Goal: Task Accomplishment & Management: Manage account settings

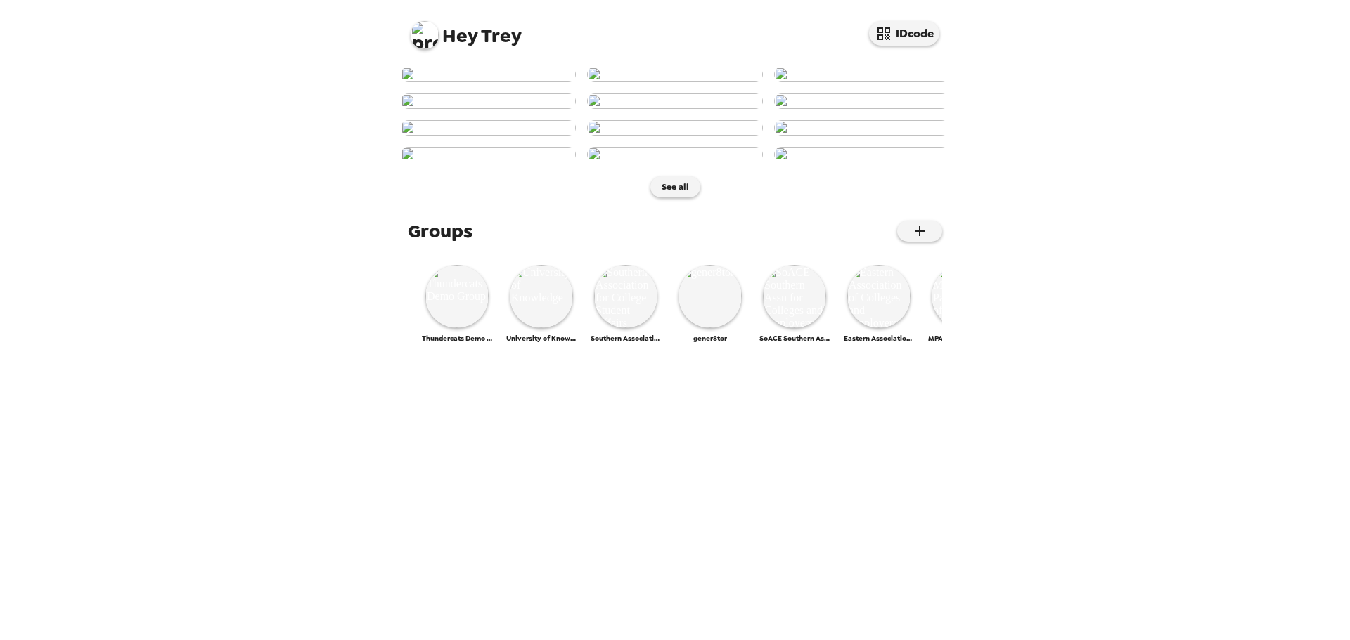
click at [427, 47] on img at bounding box center [425, 35] width 28 height 28
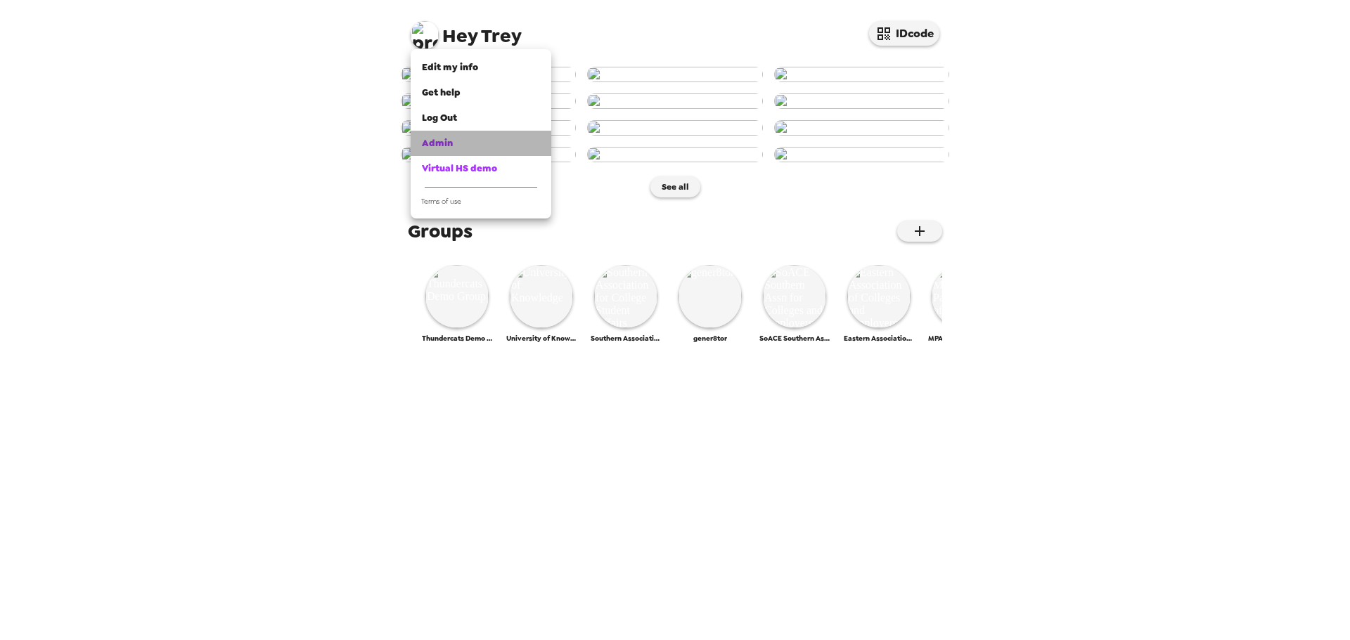
click at [450, 142] on span "Admin" at bounding box center [437, 143] width 31 height 12
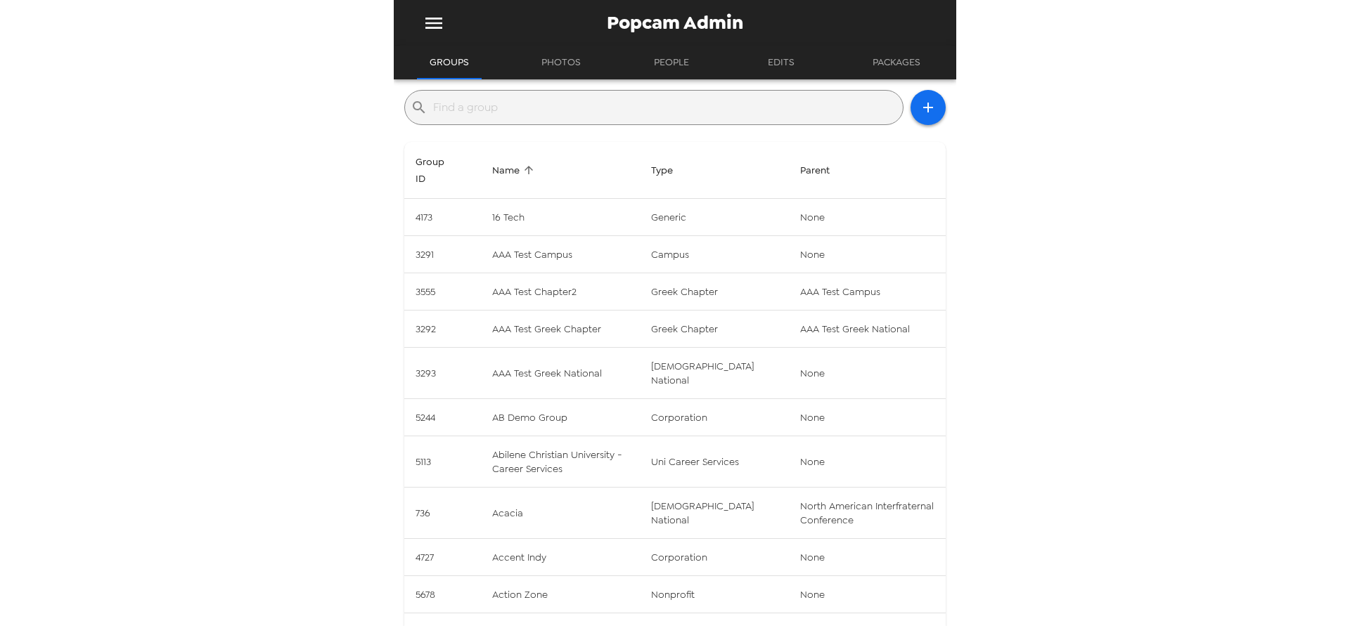
click at [558, 107] on input "text" at bounding box center [665, 107] width 464 height 22
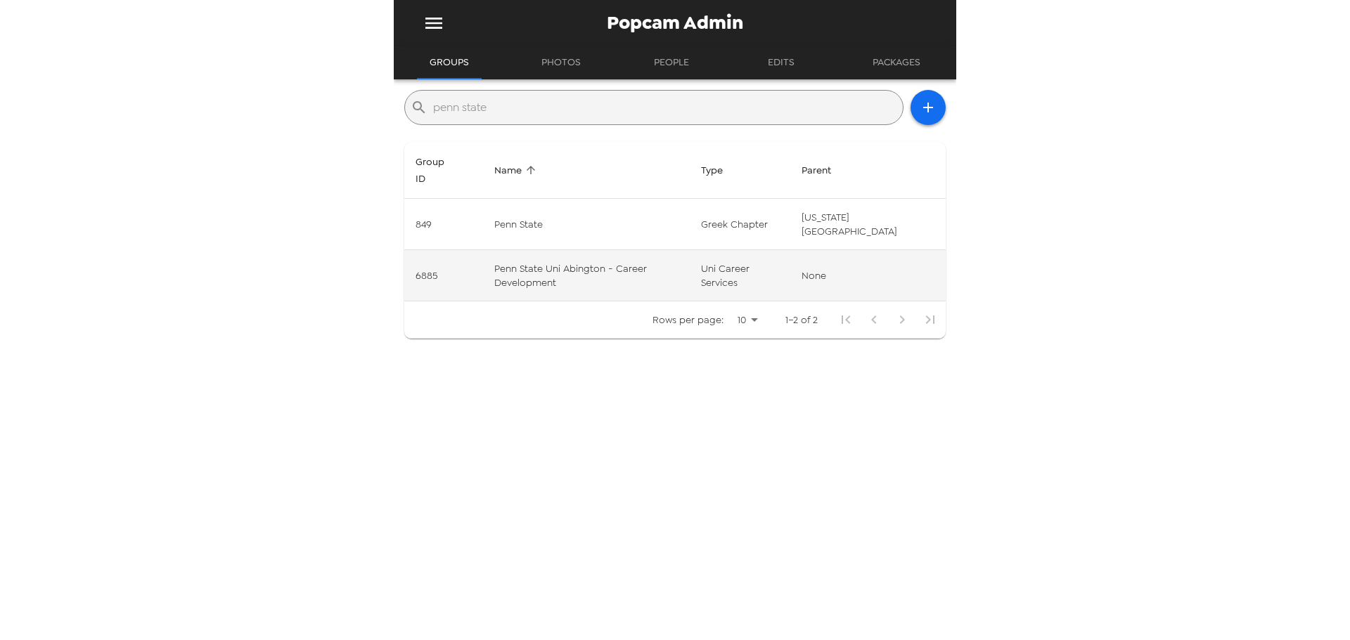
type input "penn state"
click at [584, 288] on td "Penn State Uni Abington - Career Development" at bounding box center [586, 275] width 207 height 51
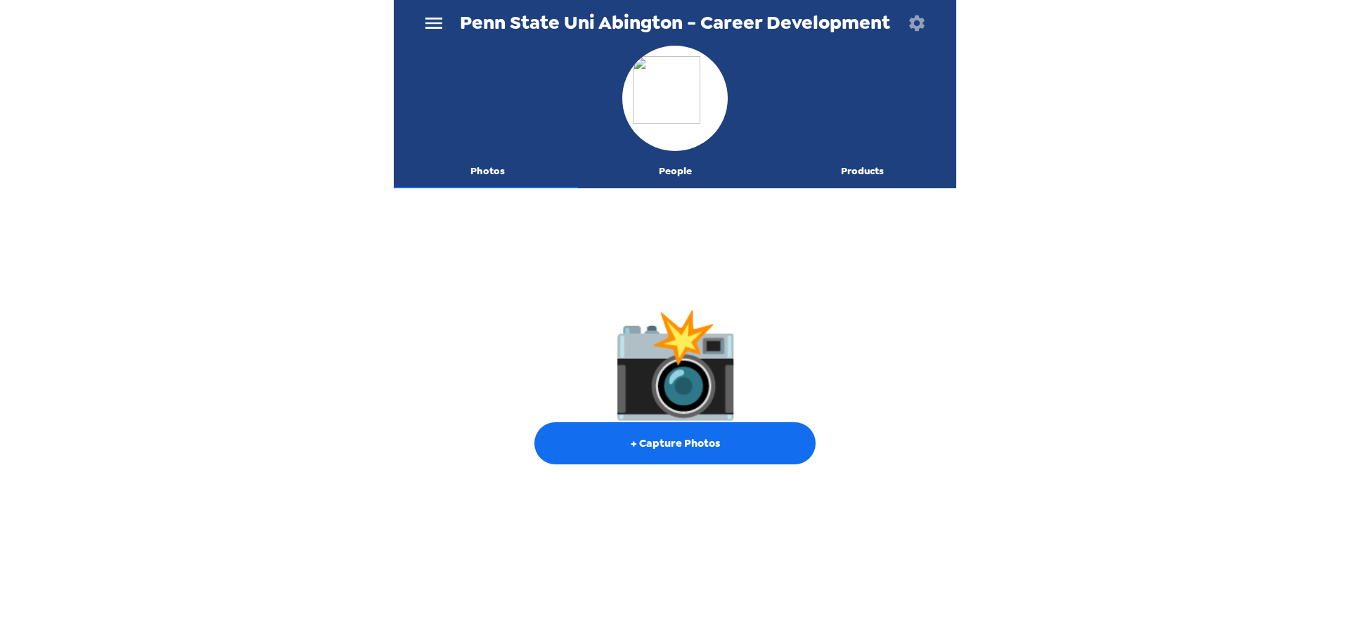
click at [923, 18] on icon "button" at bounding box center [917, 23] width 20 height 20
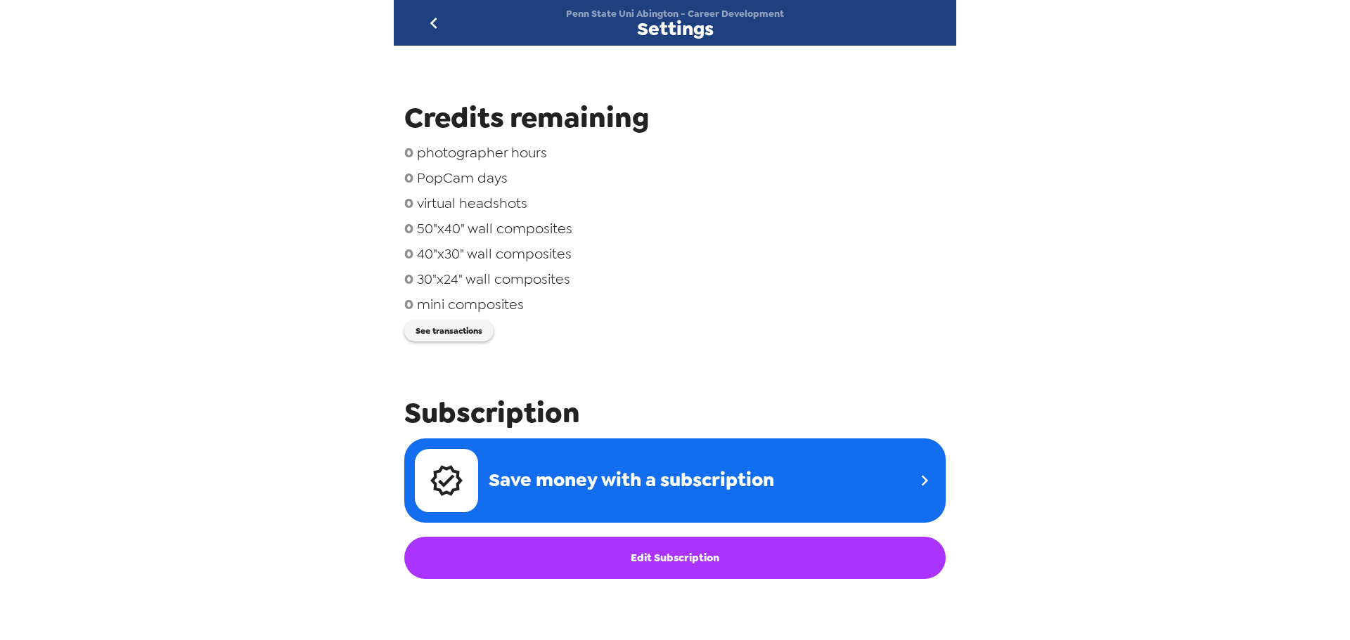
scroll to position [141, 0]
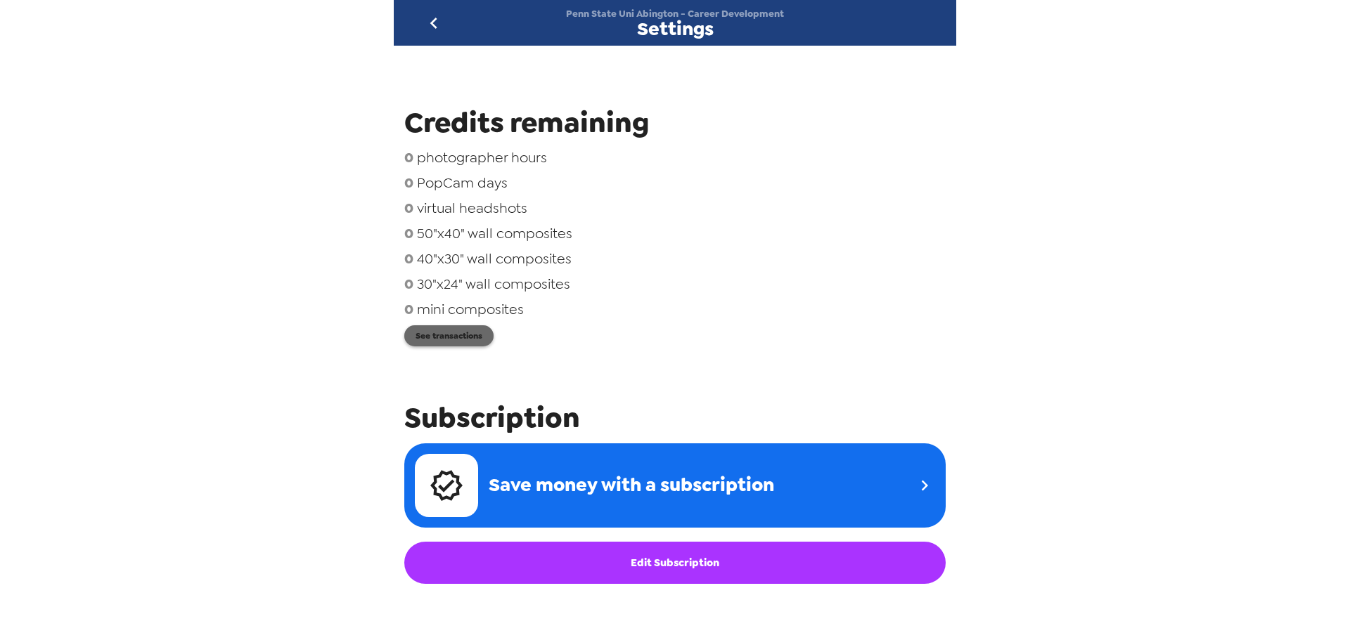
click at [458, 328] on button "See transactions" at bounding box center [448, 335] width 89 height 21
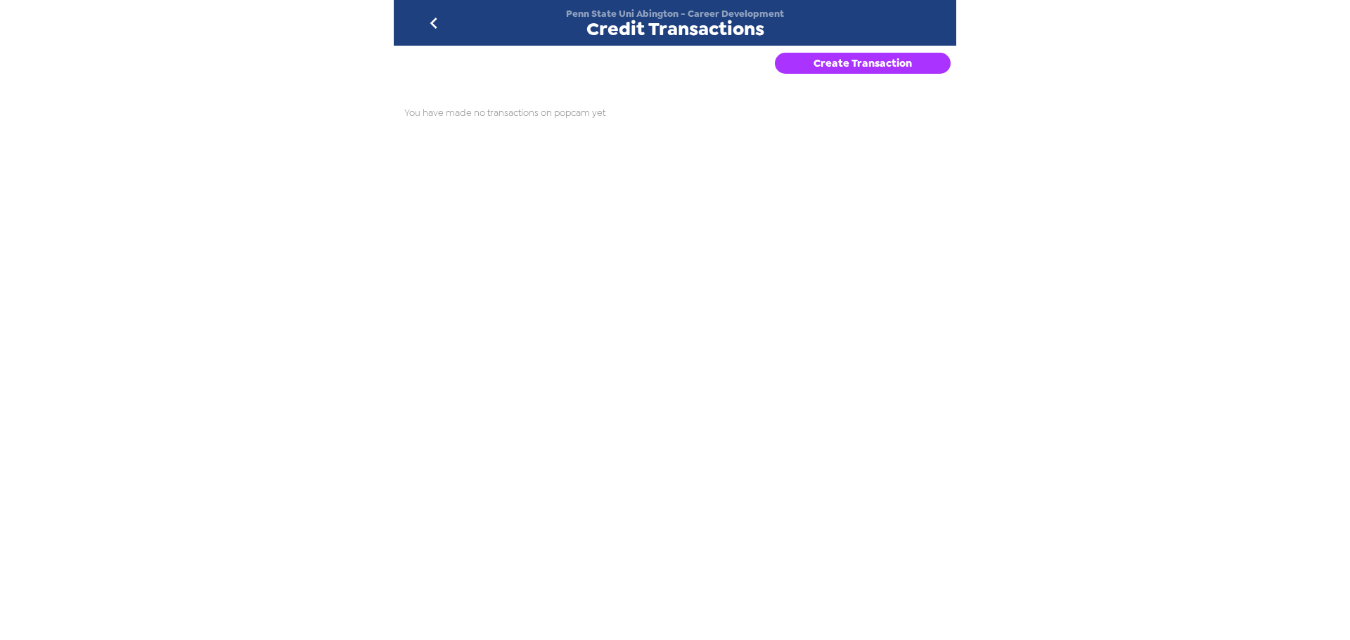
click at [878, 60] on button "Create Transaction" at bounding box center [863, 63] width 176 height 21
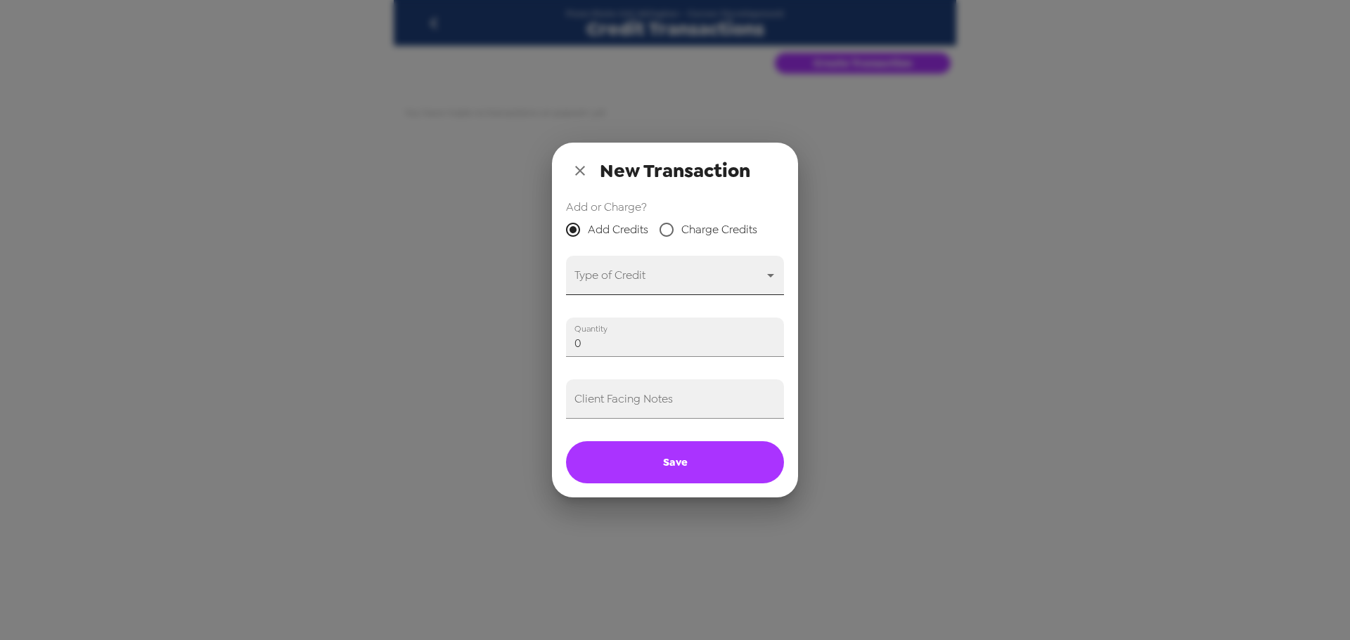
click at [659, 278] on body "Penn State Uni Abington - Career Development Credit Transactions Create Transac…" at bounding box center [675, 320] width 1350 height 640
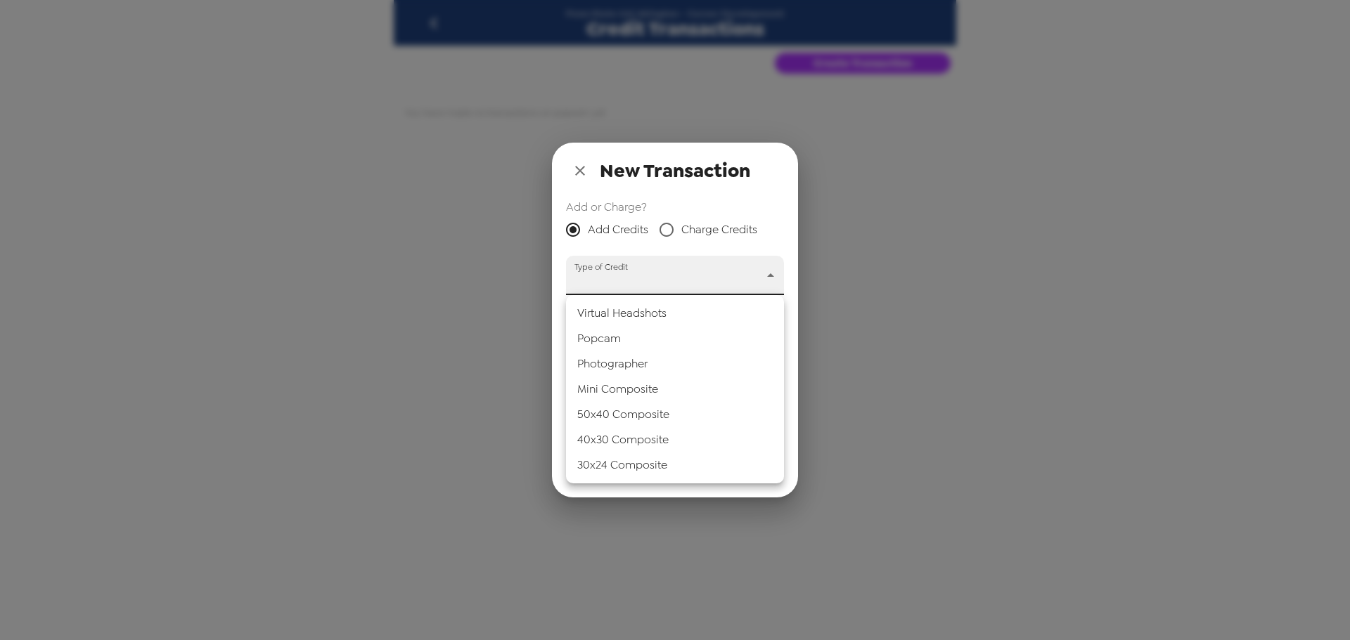
click at [658, 331] on li "Popcam" at bounding box center [675, 338] width 218 height 25
type input "popcam"
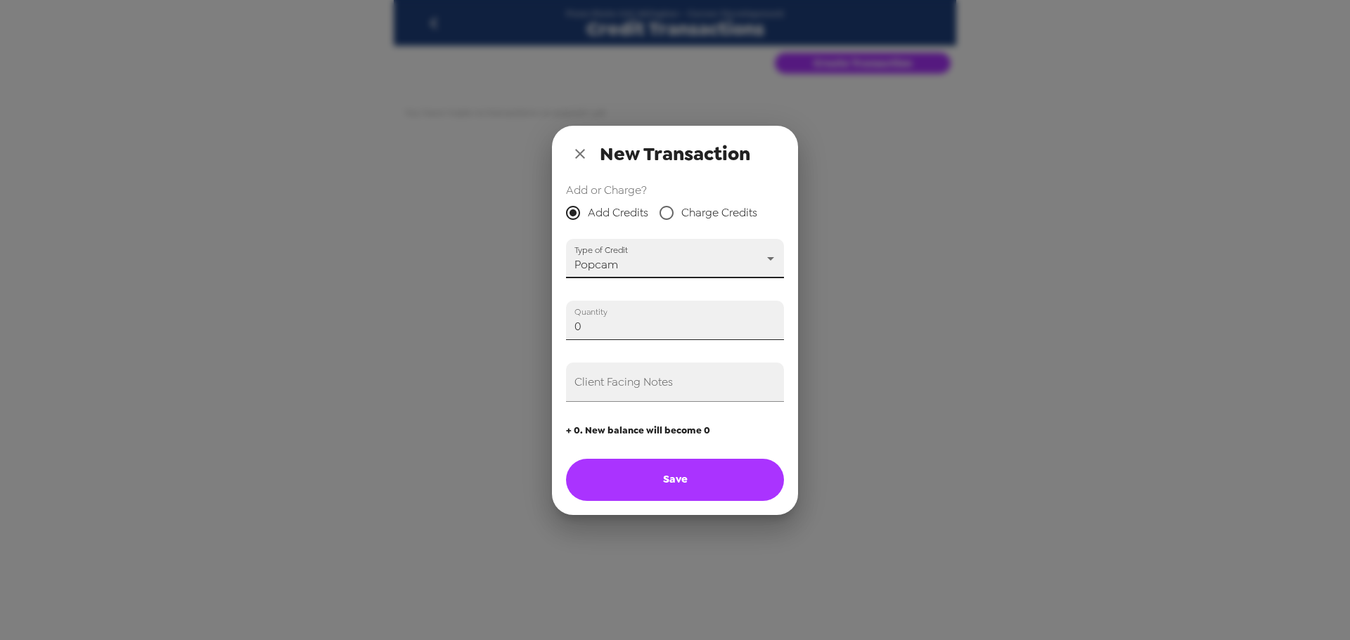
click at [646, 322] on input "0" at bounding box center [675, 320] width 218 height 39
type input "5"
click at [678, 382] on input "Client Facing Notes" at bounding box center [675, 382] width 218 height 39
type input "Paid for 5 credits on 9/2/25 (Trey)"
click at [691, 485] on button "Save" at bounding box center [675, 480] width 218 height 42
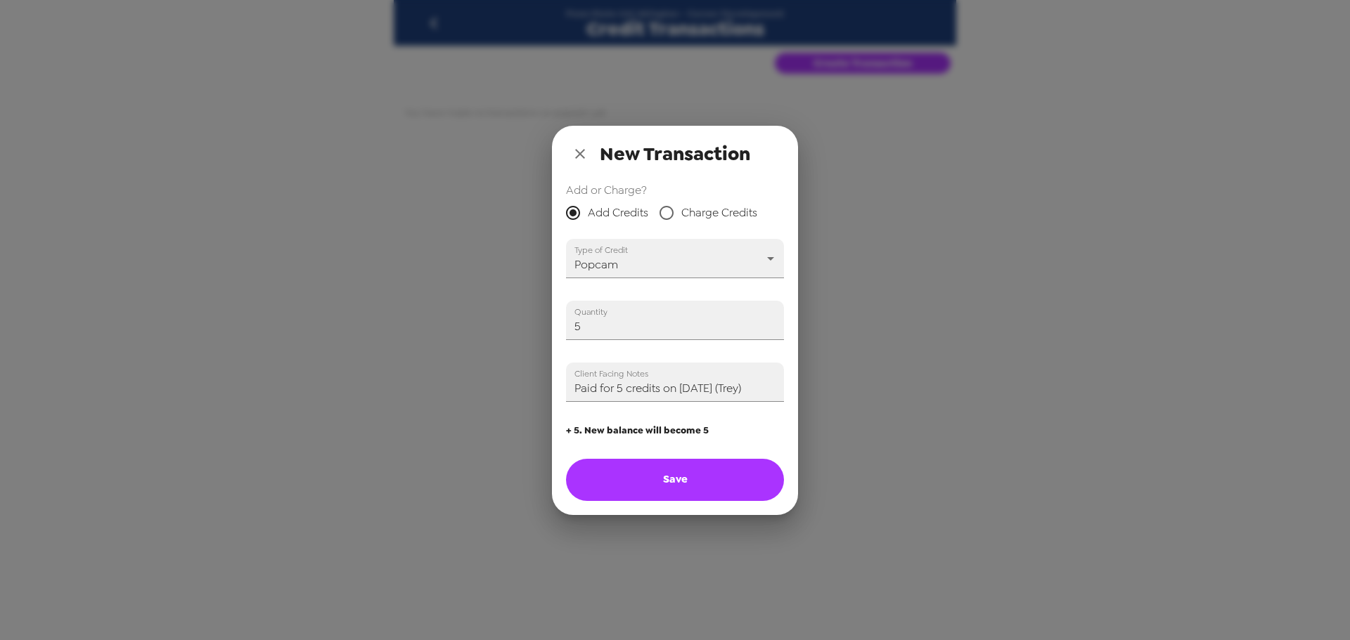
type input "0"
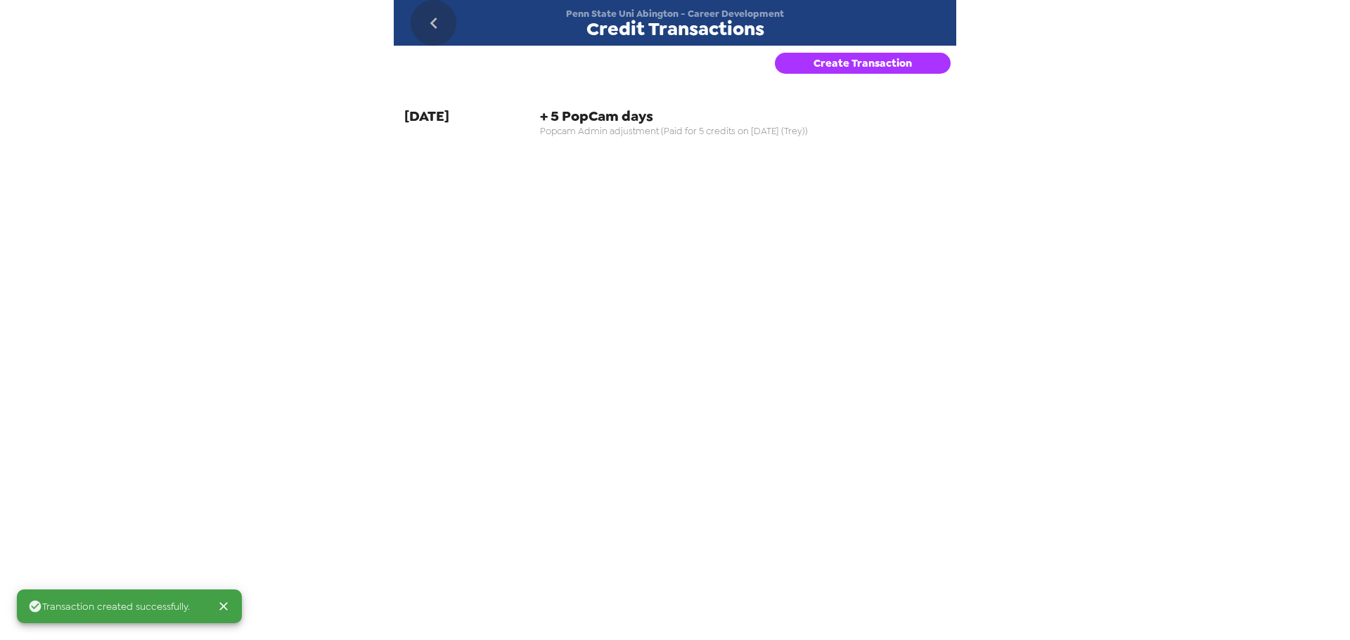
click at [428, 23] on icon "go back" at bounding box center [433, 23] width 22 height 22
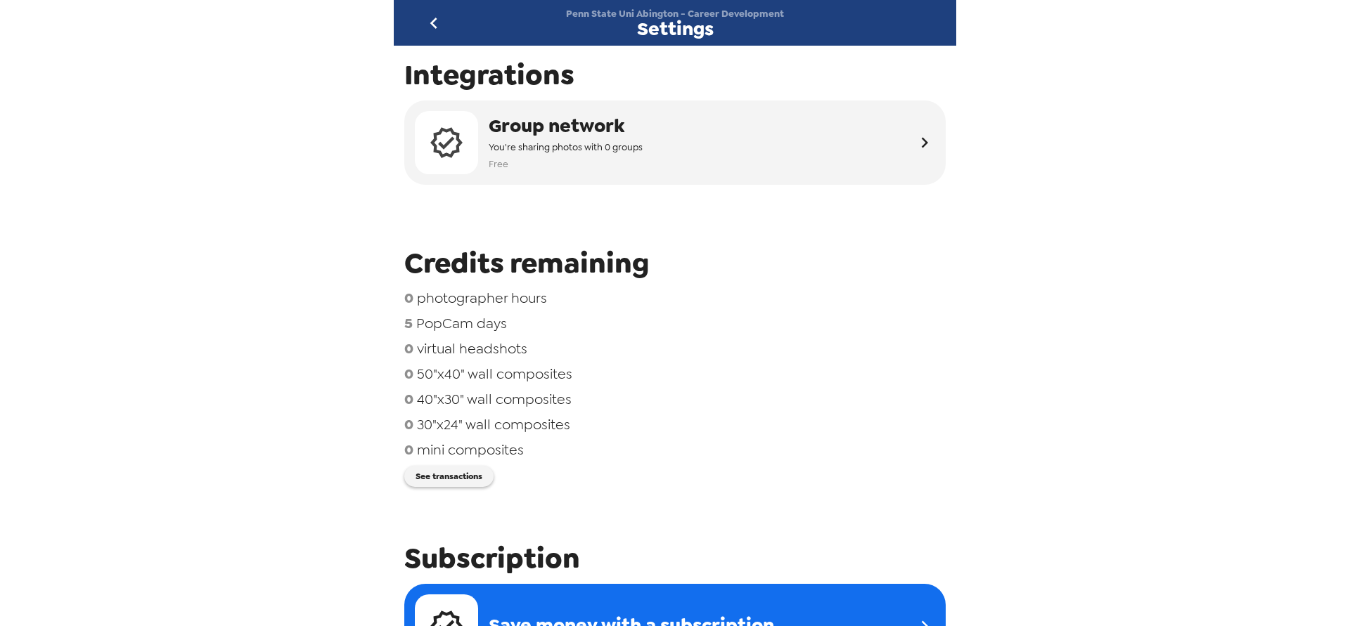
click at [437, 15] on icon "go back" at bounding box center [433, 23] width 22 height 22
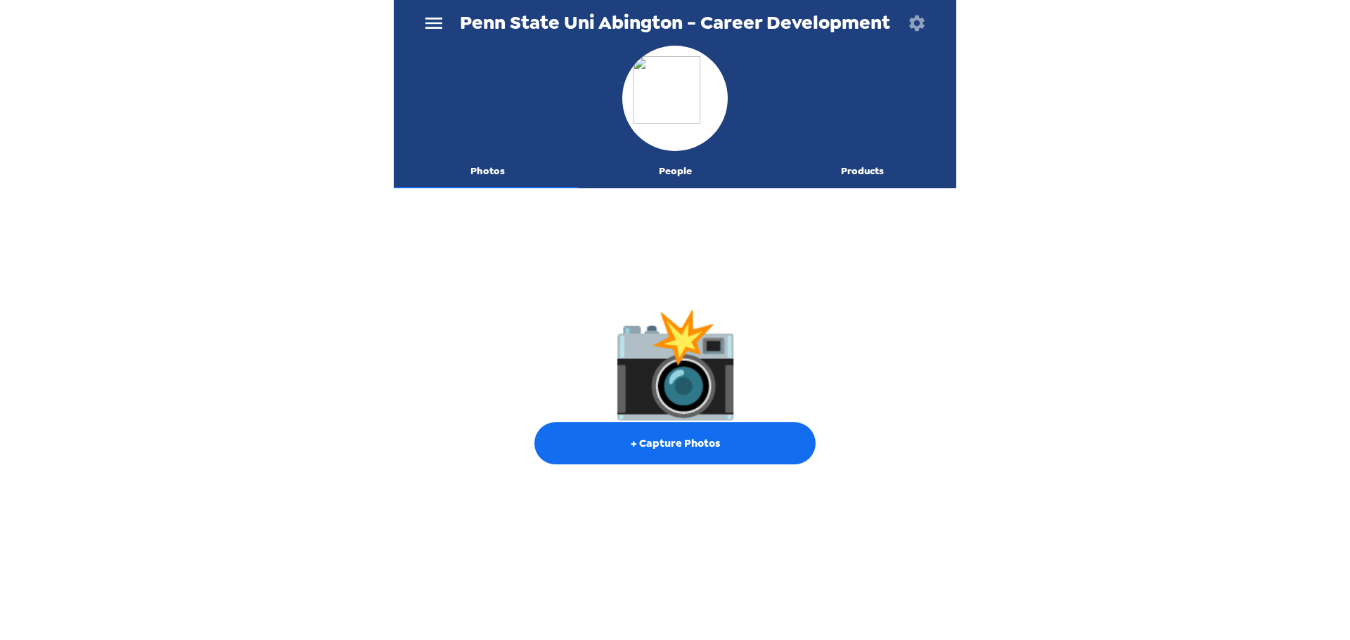
click at [434, 26] on icon "menu" at bounding box center [433, 23] width 22 height 22
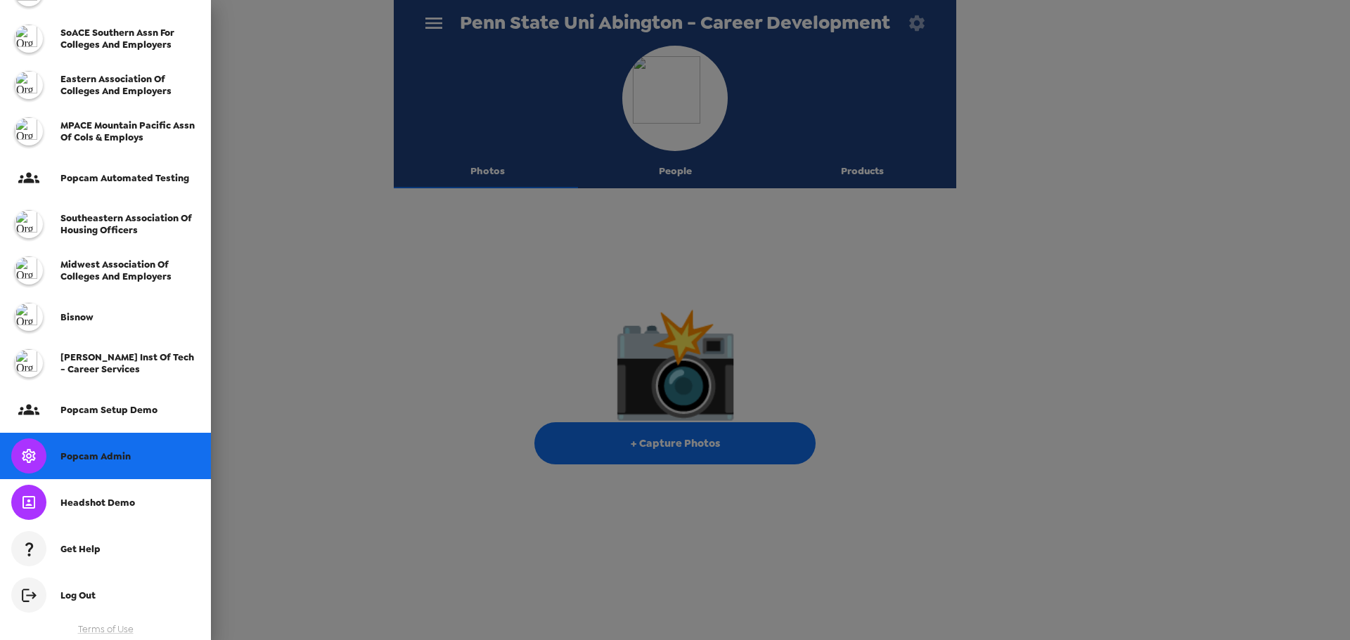
scroll to position [257, 0]
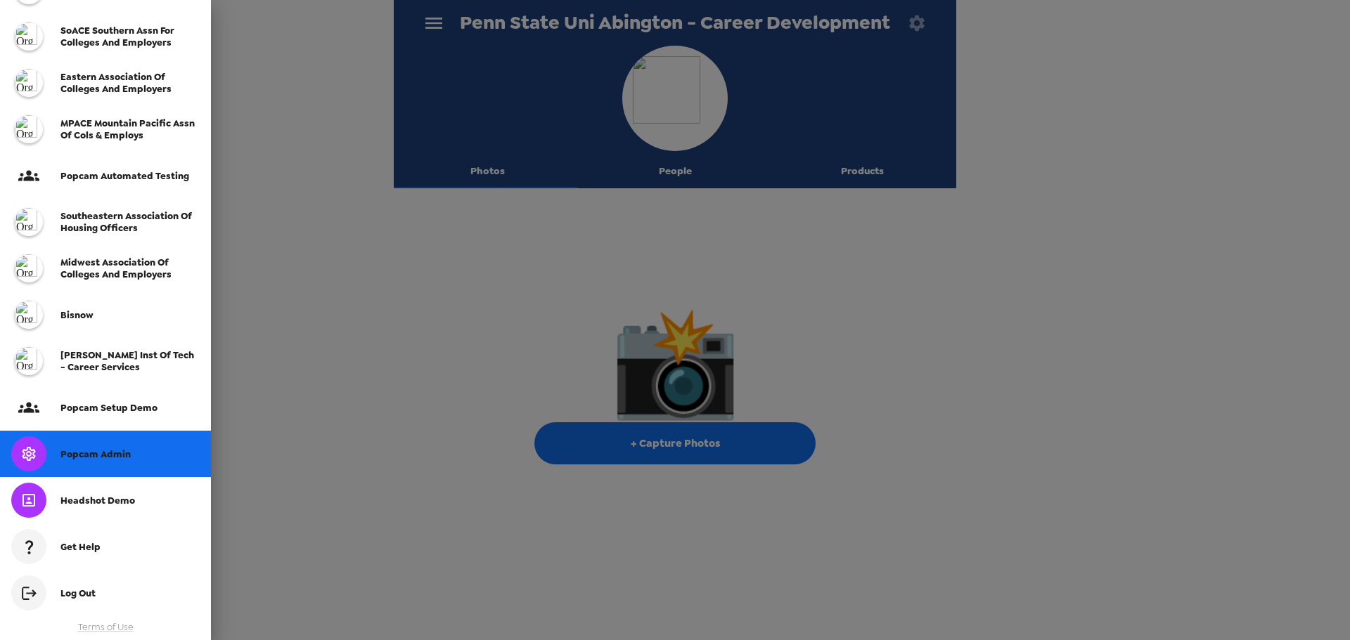
click at [117, 462] on div "Popcam Admin" at bounding box center [105, 454] width 211 height 46
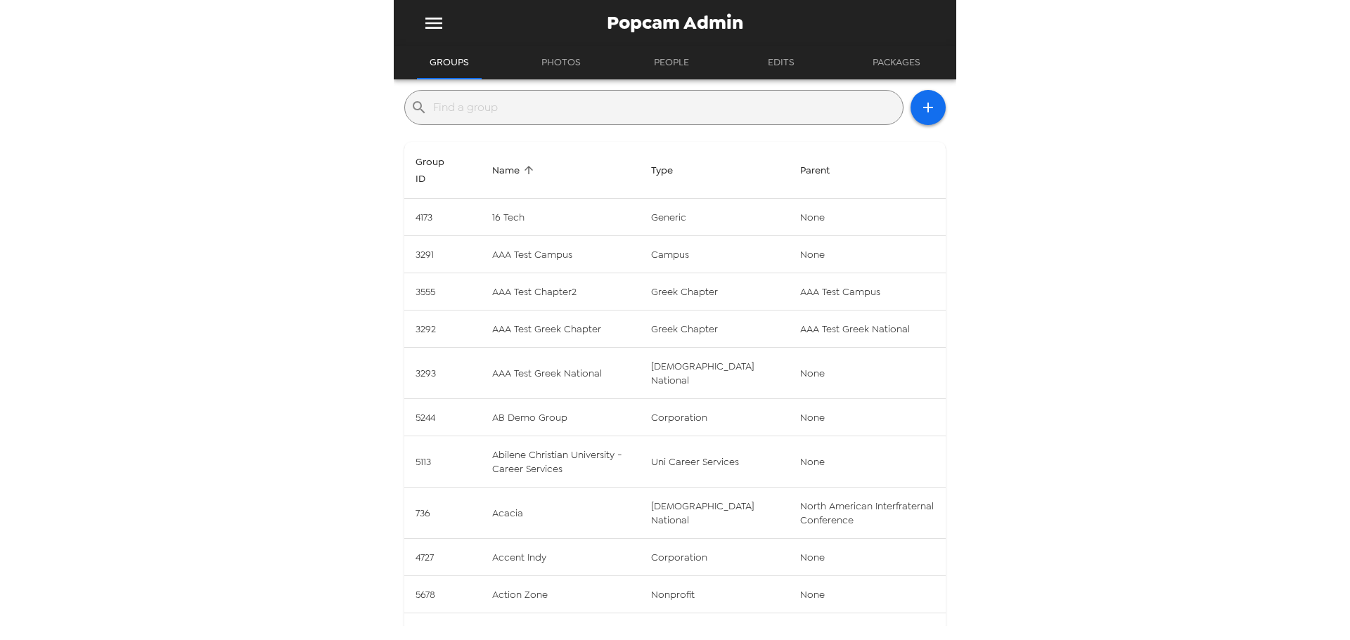
click at [512, 115] on input "text" at bounding box center [665, 107] width 464 height 22
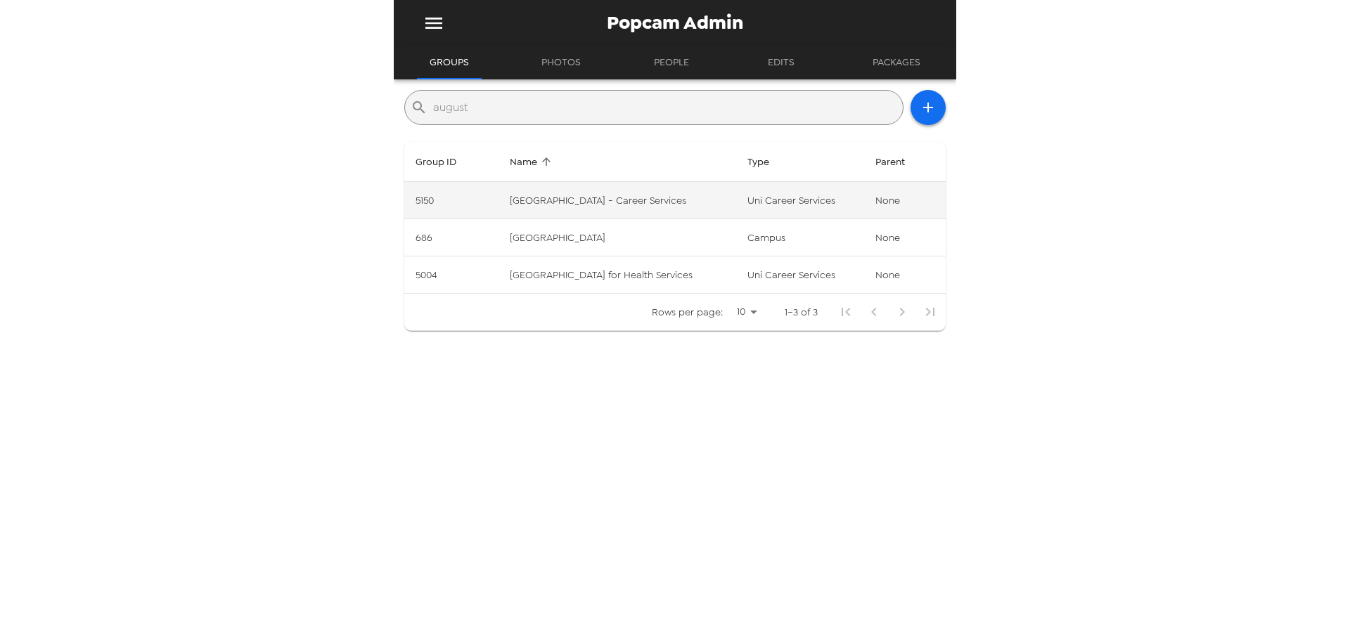
type input "august"
click at [621, 201] on td "Augustana College - Career Services" at bounding box center [617, 200] width 238 height 37
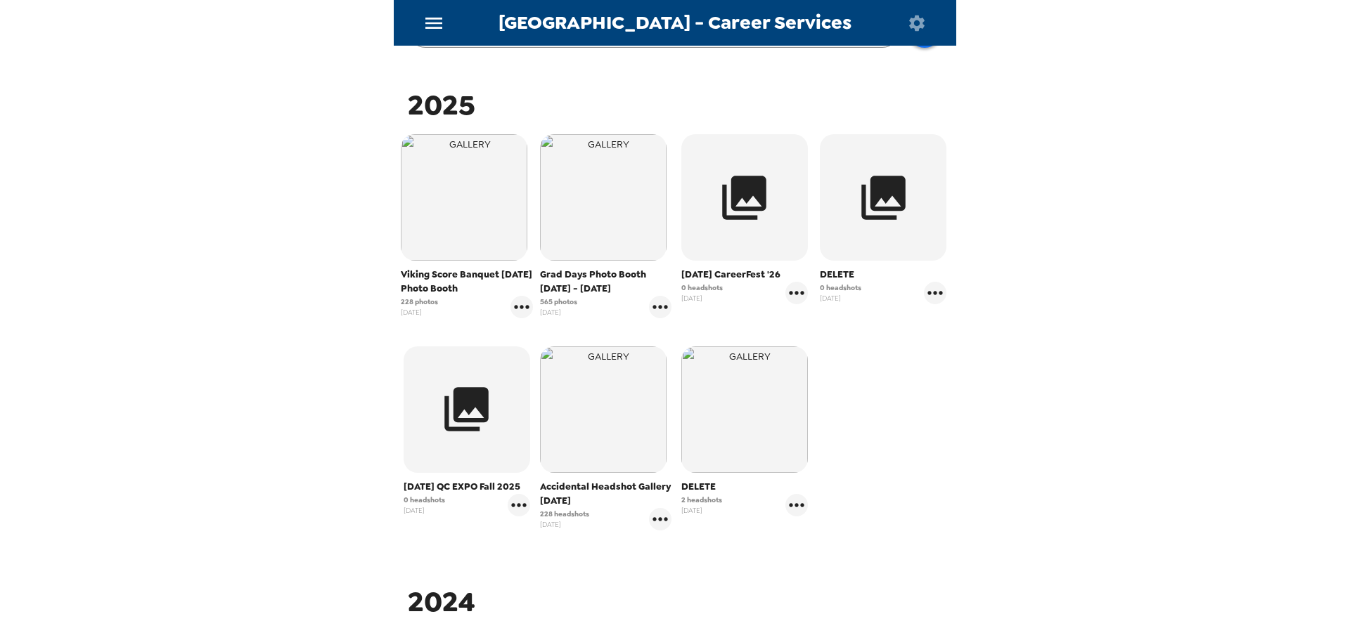
scroll to position [211, 0]
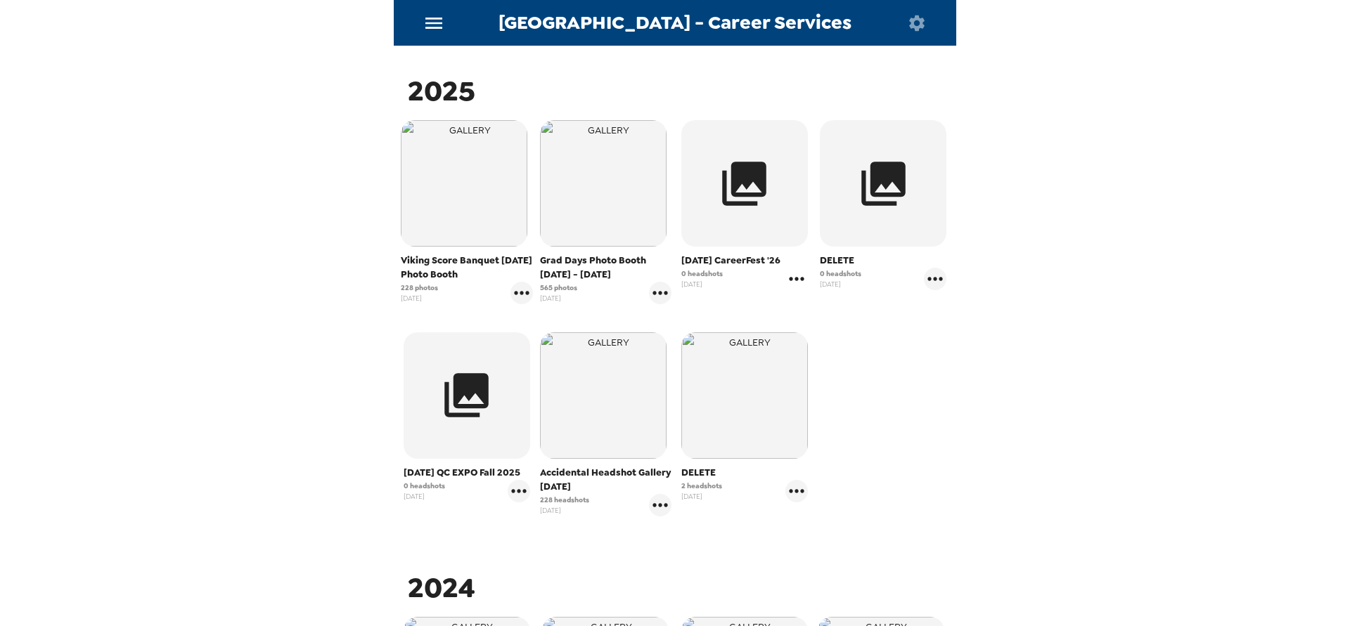
click at [793, 290] on icon "gallery menu" at bounding box center [796, 279] width 22 height 22
click at [1134, 438] on div at bounding box center [675, 320] width 1350 height 640
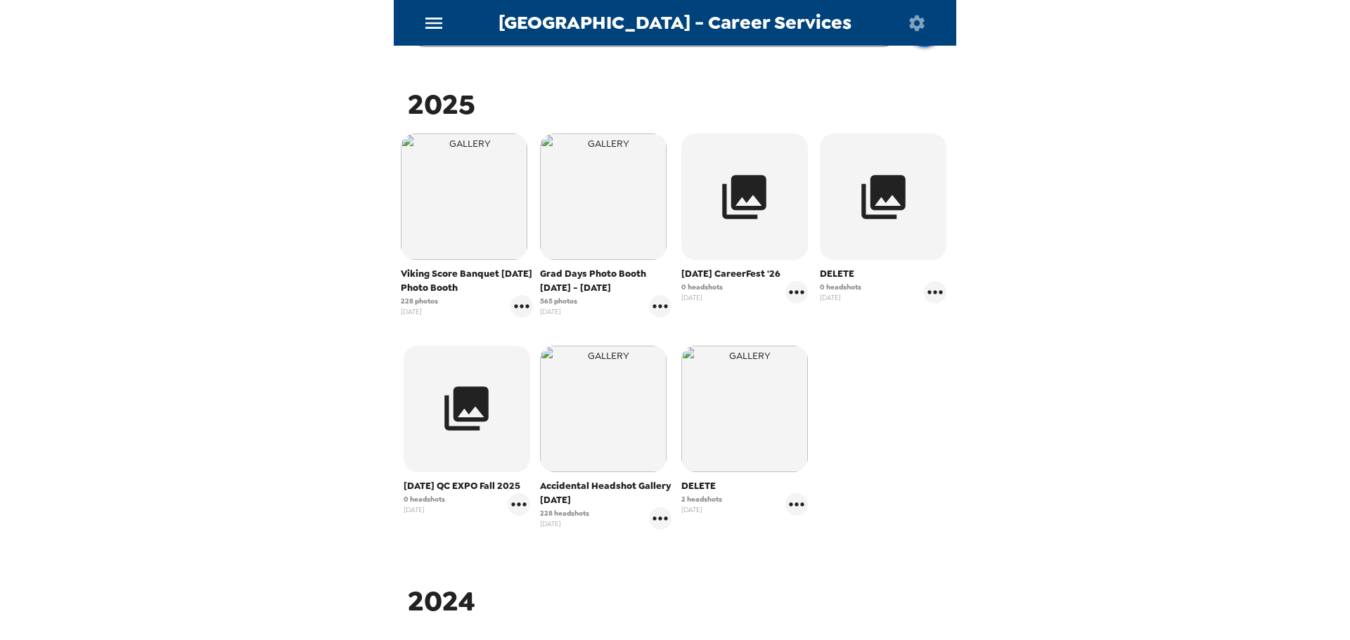
scroll to position [0, 0]
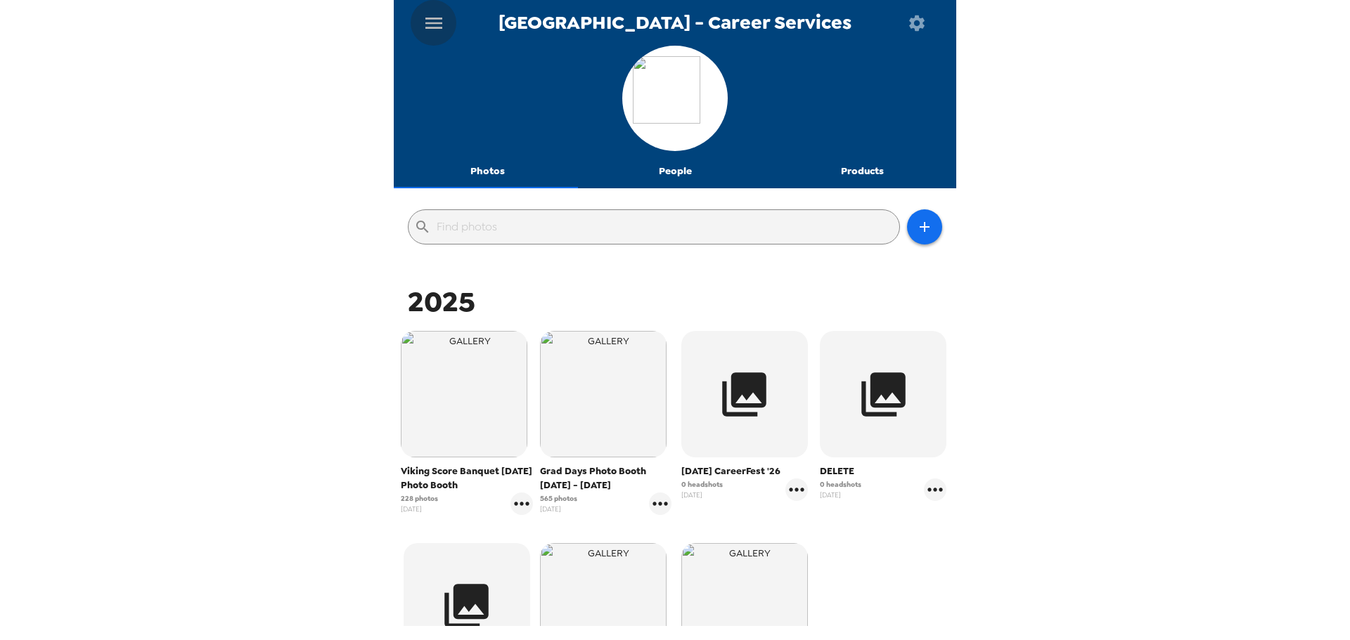
click at [440, 30] on icon "menu" at bounding box center [433, 23] width 22 height 22
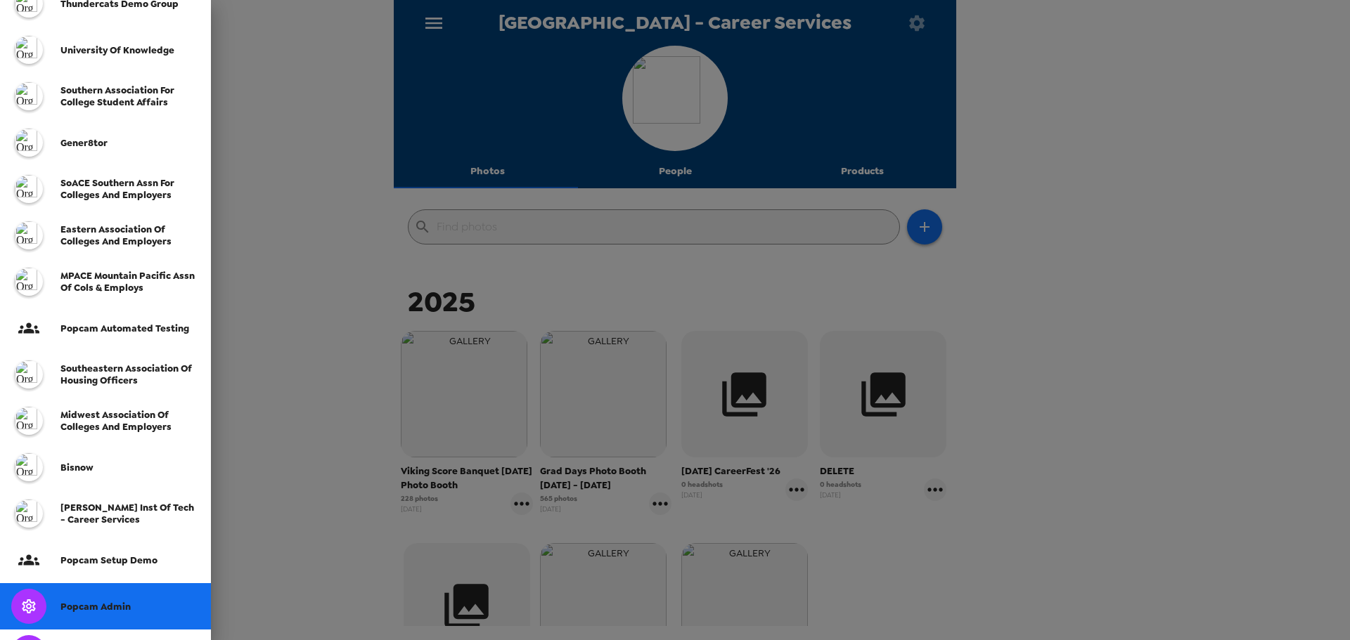
scroll to position [211, 0]
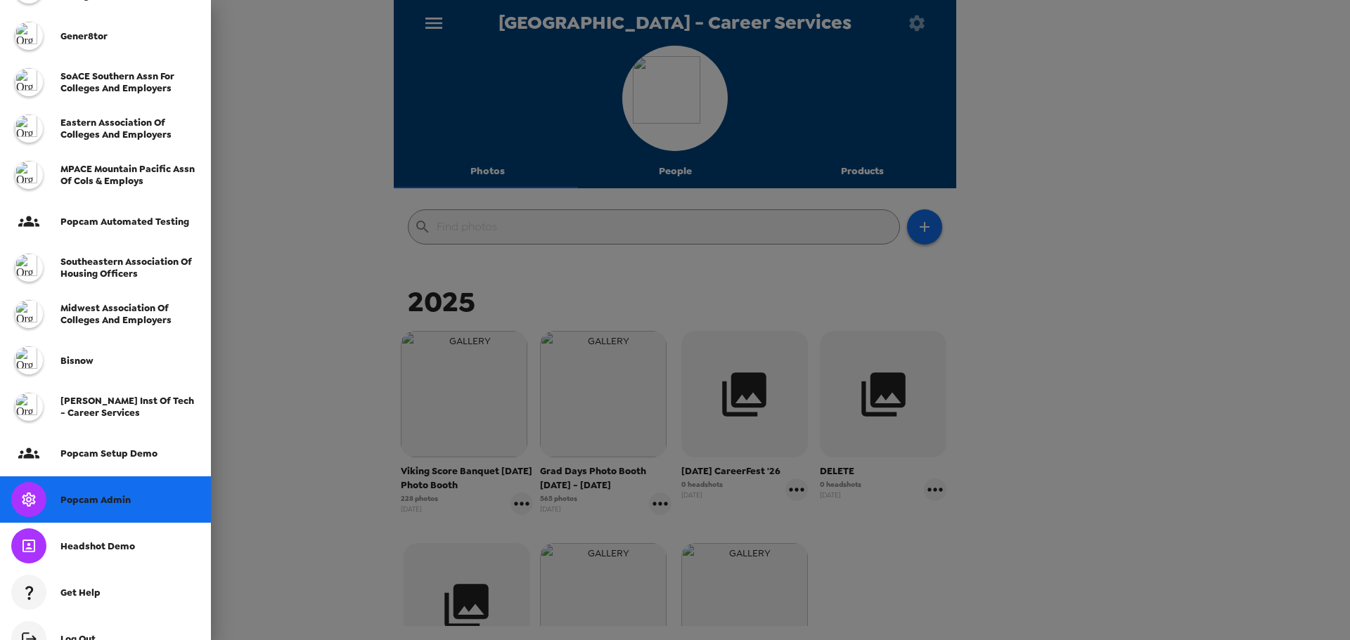
click at [120, 512] on div "Popcam Admin" at bounding box center [105, 500] width 211 height 46
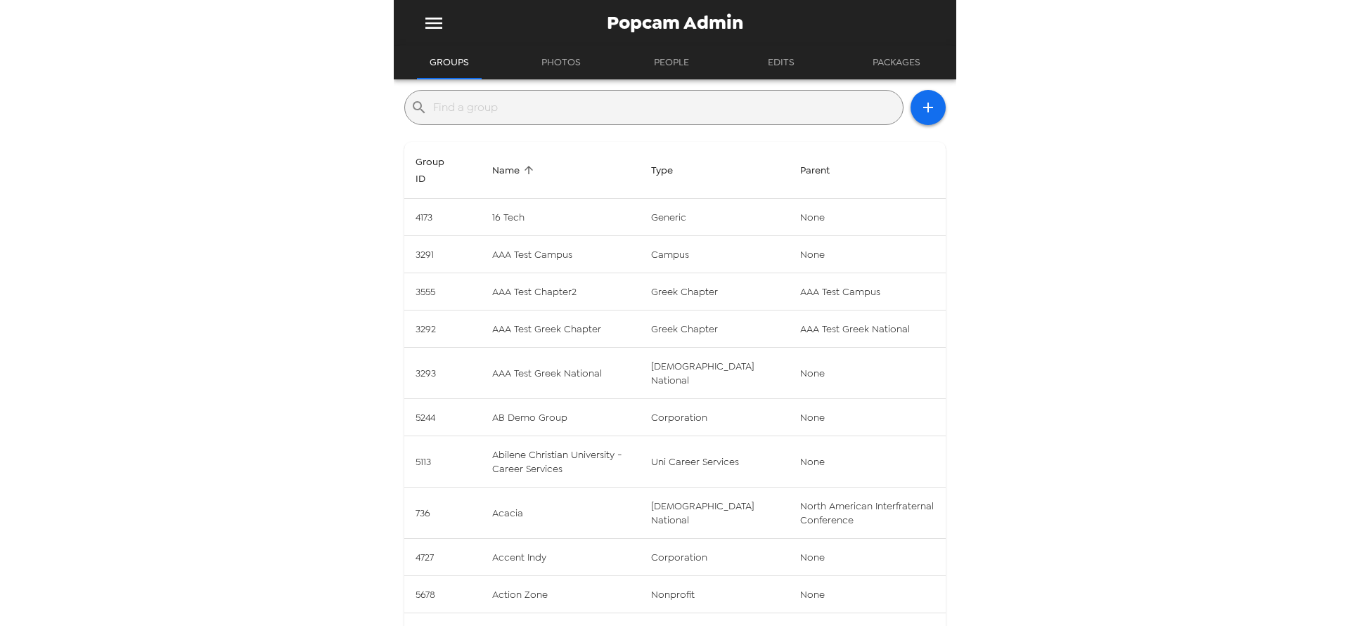
click at [534, 107] on input "text" at bounding box center [665, 107] width 464 height 22
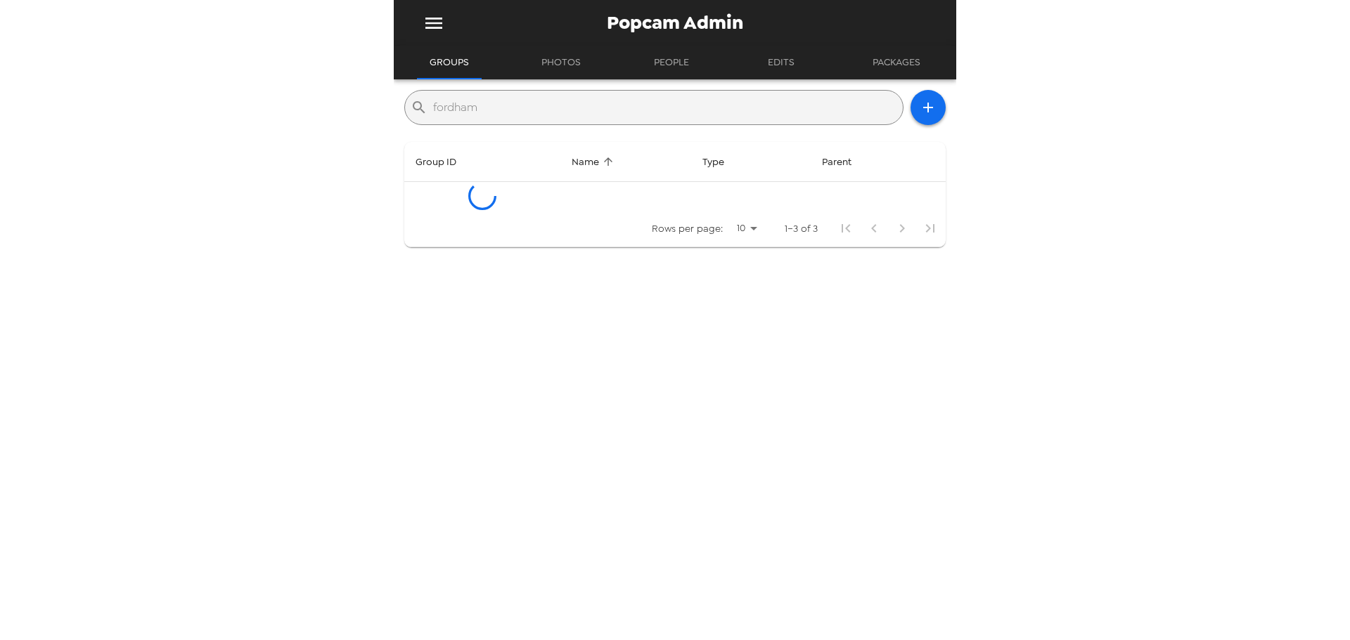
type input "fordham"
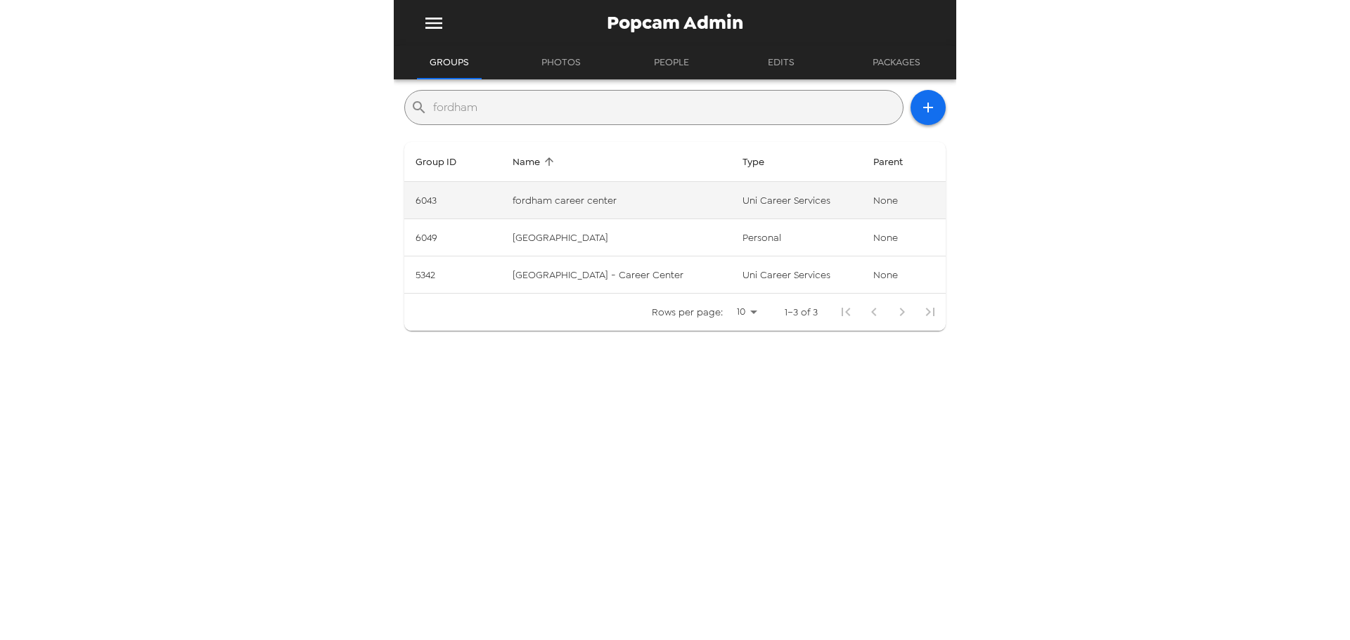
click at [669, 204] on td "fordham career center" at bounding box center [616, 200] width 230 height 37
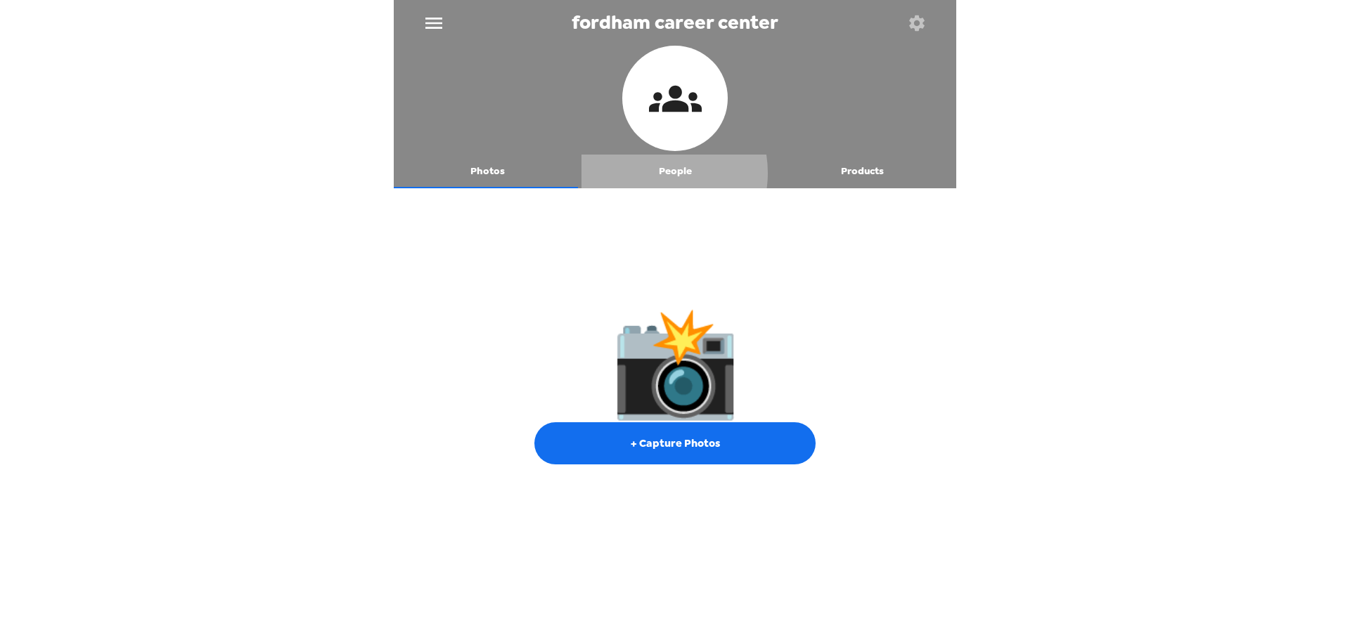
drag, startPoint x: 647, startPoint y: 173, endPoint x: 654, endPoint y: 189, distance: 17.4
click at [647, 172] on button "People" at bounding box center [675, 172] width 188 height 34
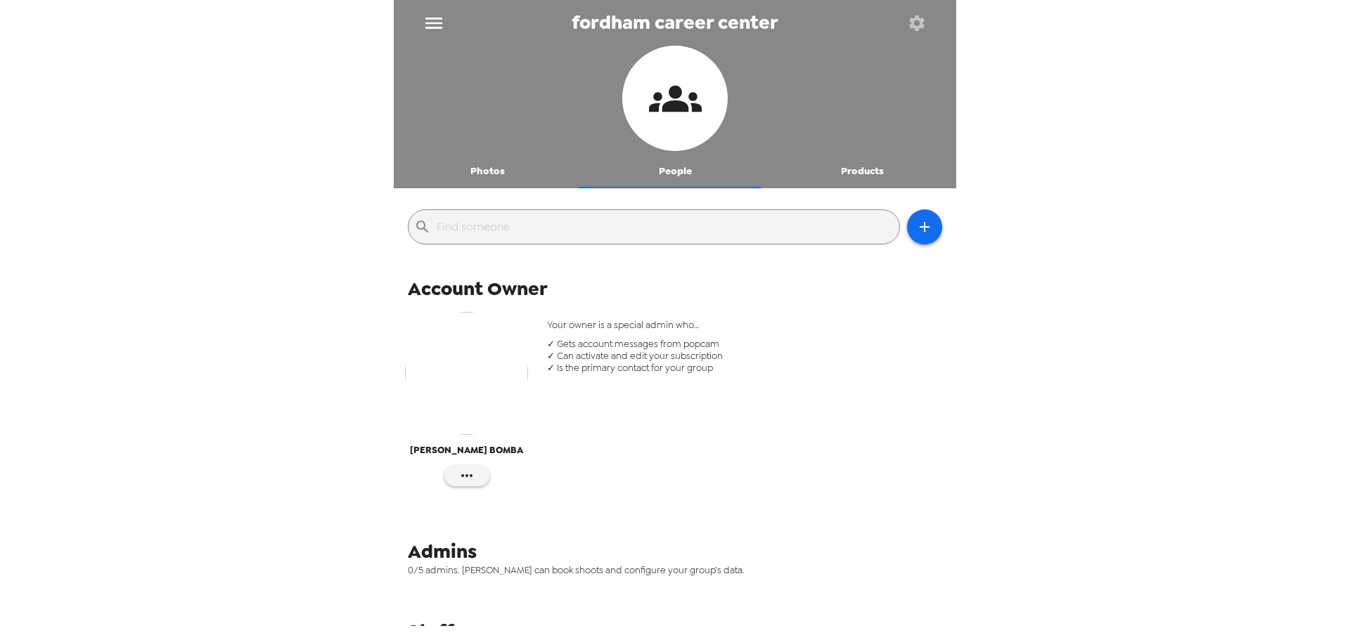
click at [917, 27] on icon "button" at bounding box center [916, 22] width 15 height 15
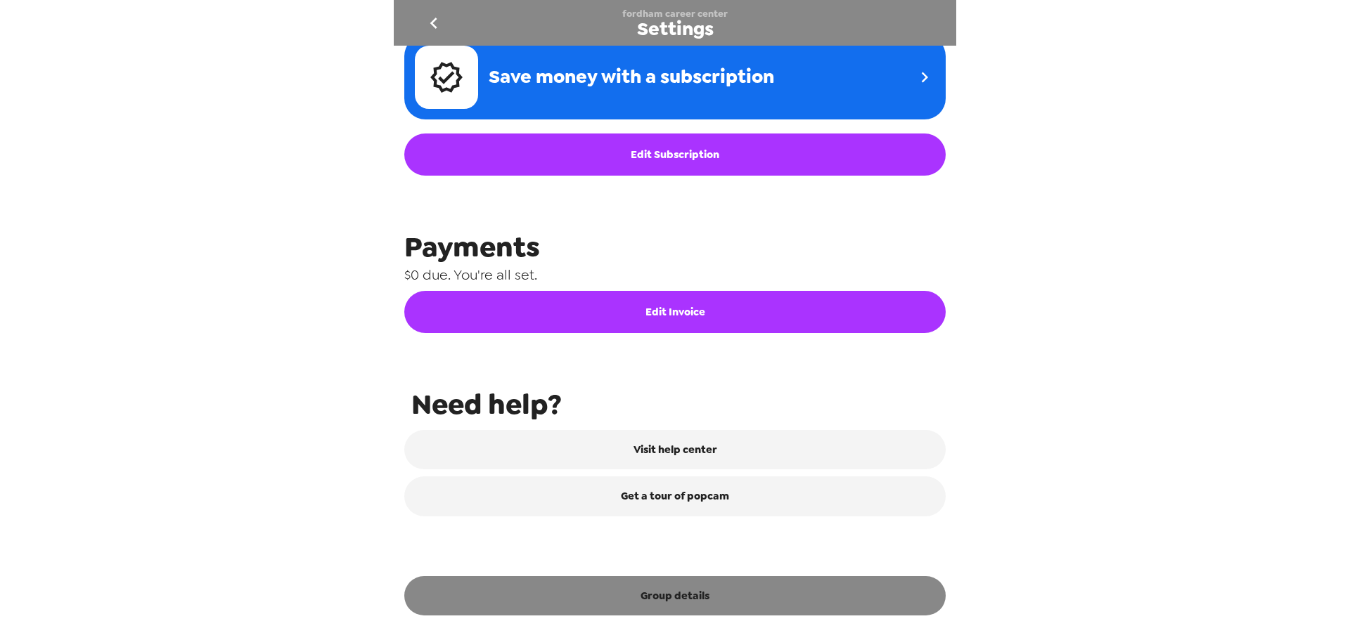
click at [692, 600] on button "Group details" at bounding box center [674, 595] width 541 height 39
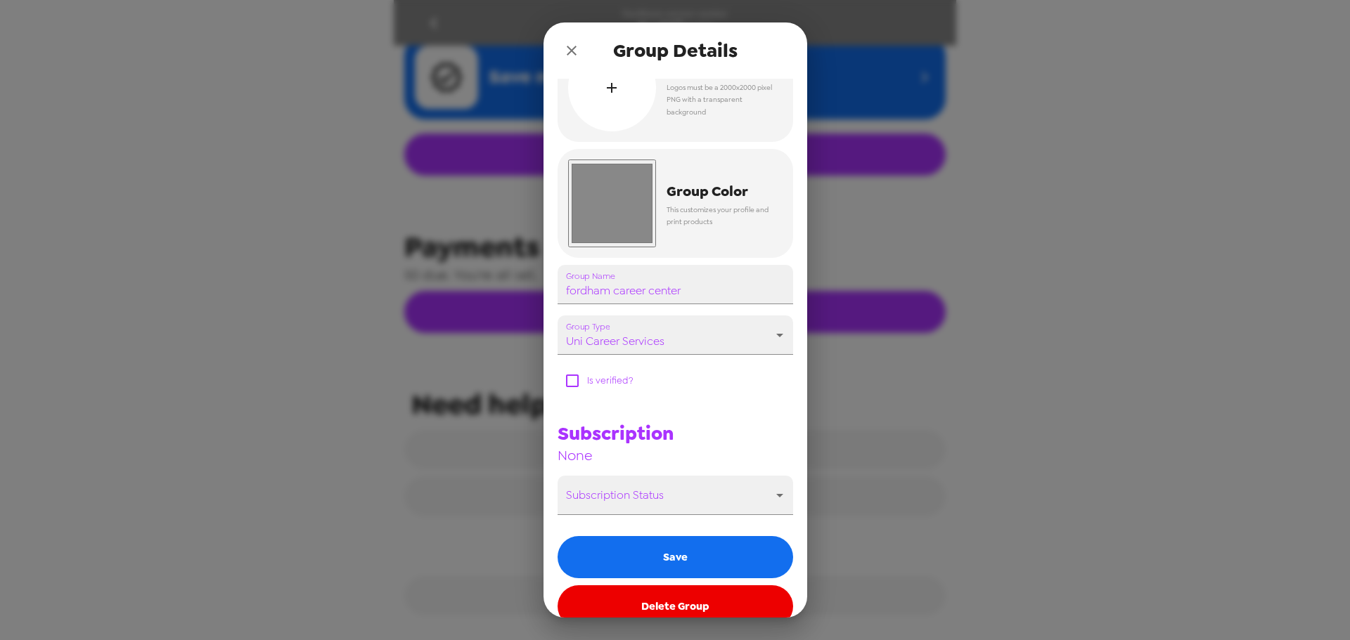
scroll to position [70, 0]
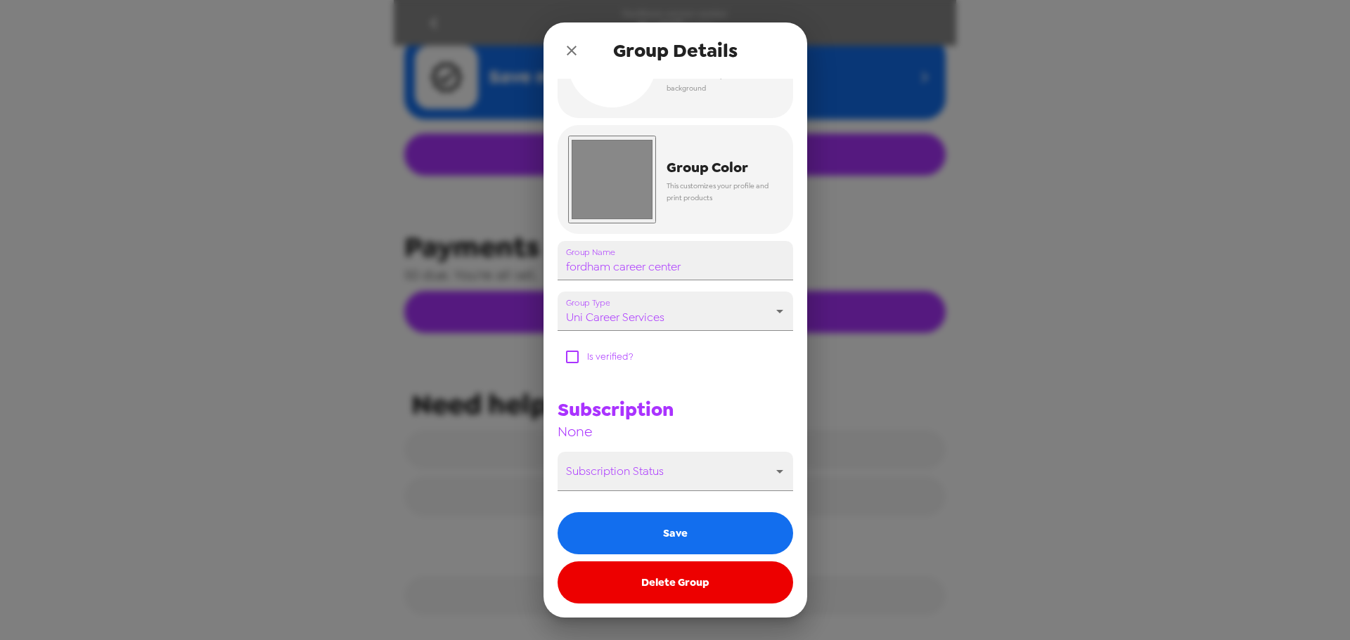
click at [718, 593] on button "Delete Group" at bounding box center [674, 583] width 235 height 42
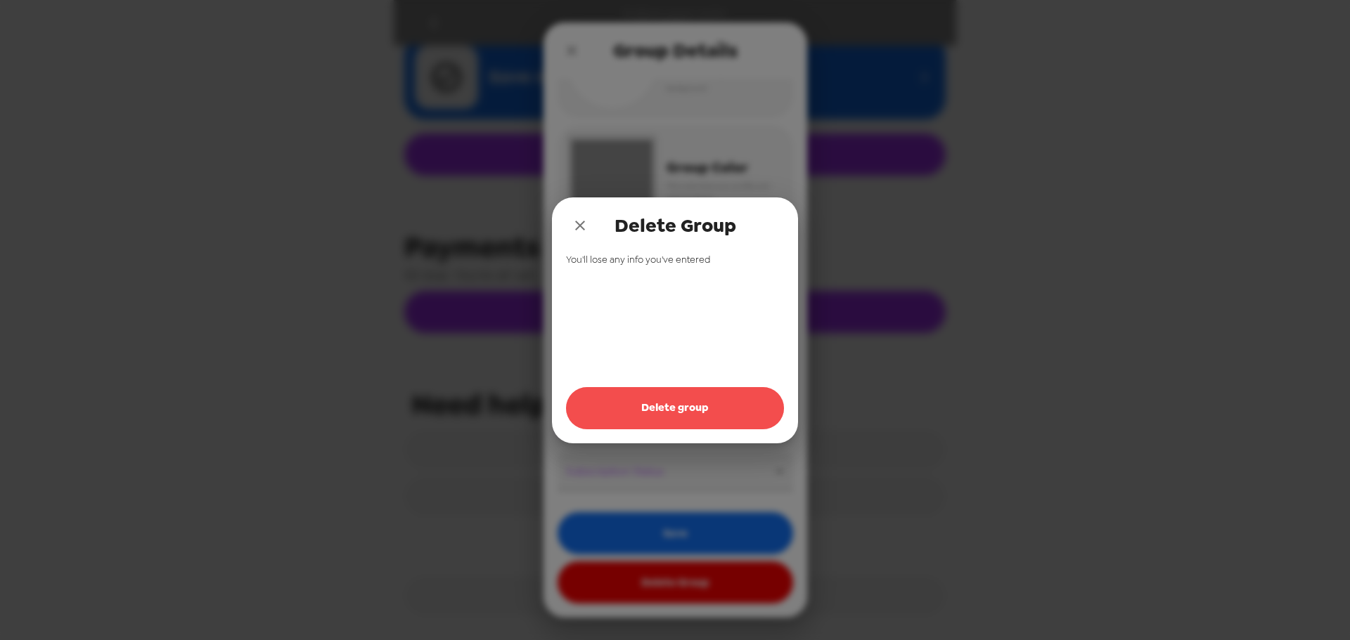
drag, startPoint x: 681, startPoint y: 401, endPoint x: 667, endPoint y: 370, distance: 34.0
click at [682, 401] on button "Delete group" at bounding box center [675, 408] width 218 height 42
click at [579, 230] on icon "close" at bounding box center [580, 225] width 17 height 17
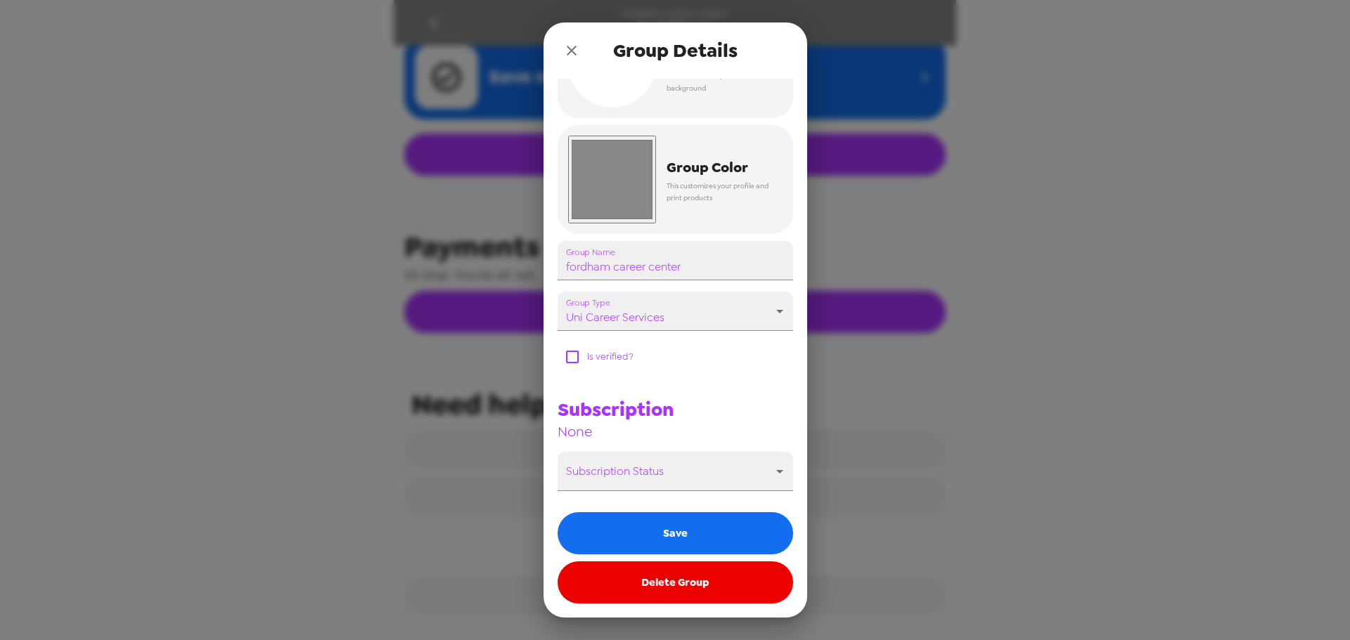
click at [568, 49] on icon "close" at bounding box center [571, 50] width 17 height 17
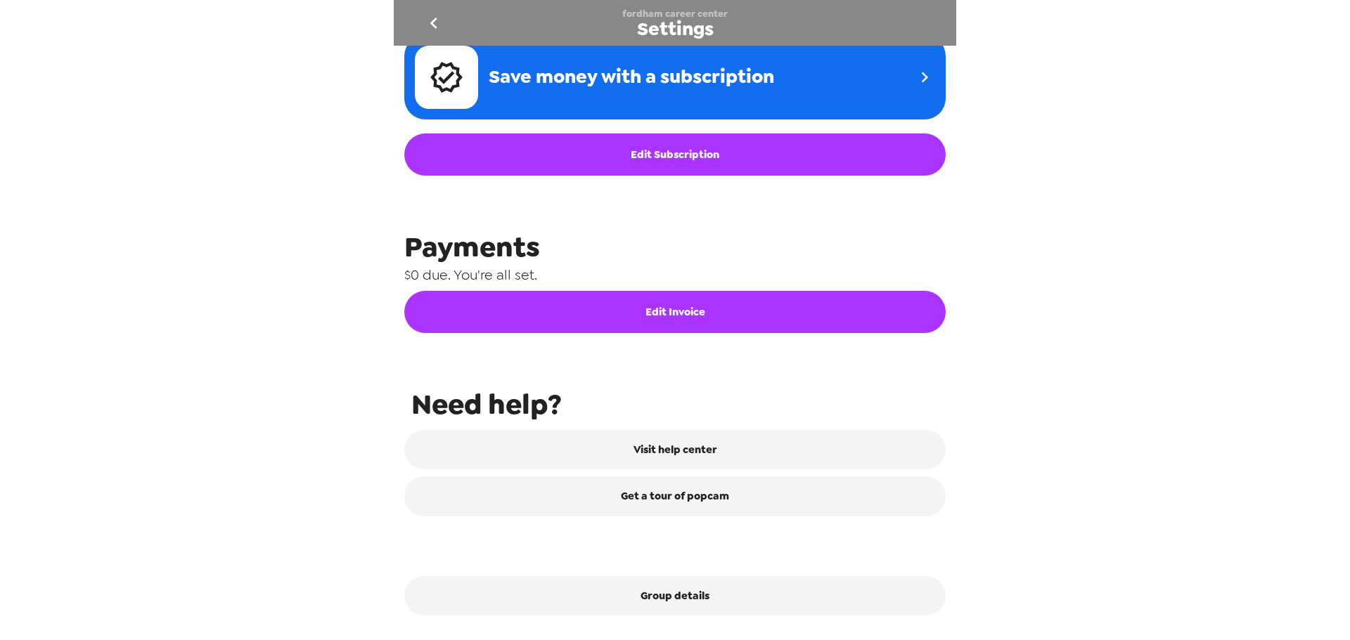
click at [418, 20] on button "go back" at bounding box center [434, 23] width 46 height 46
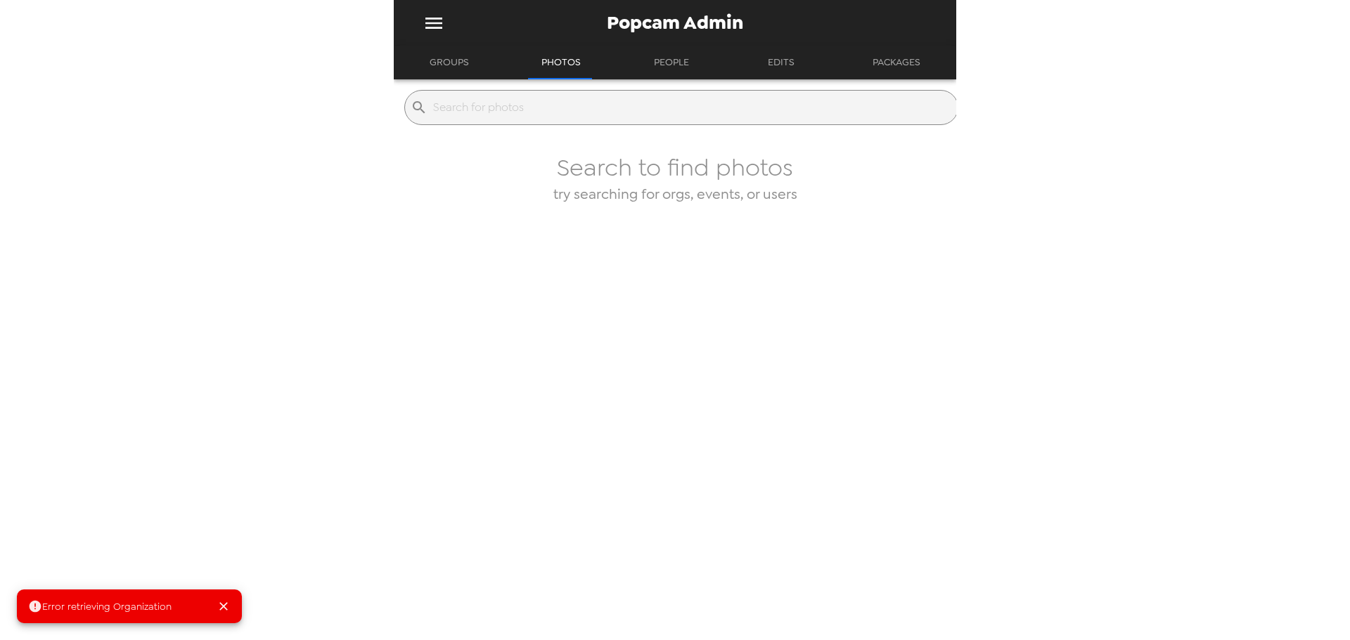
drag, startPoint x: 456, startPoint y: 69, endPoint x: 469, endPoint y: 73, distance: 13.3
click at [457, 68] on button "Groups" at bounding box center [449, 63] width 65 height 34
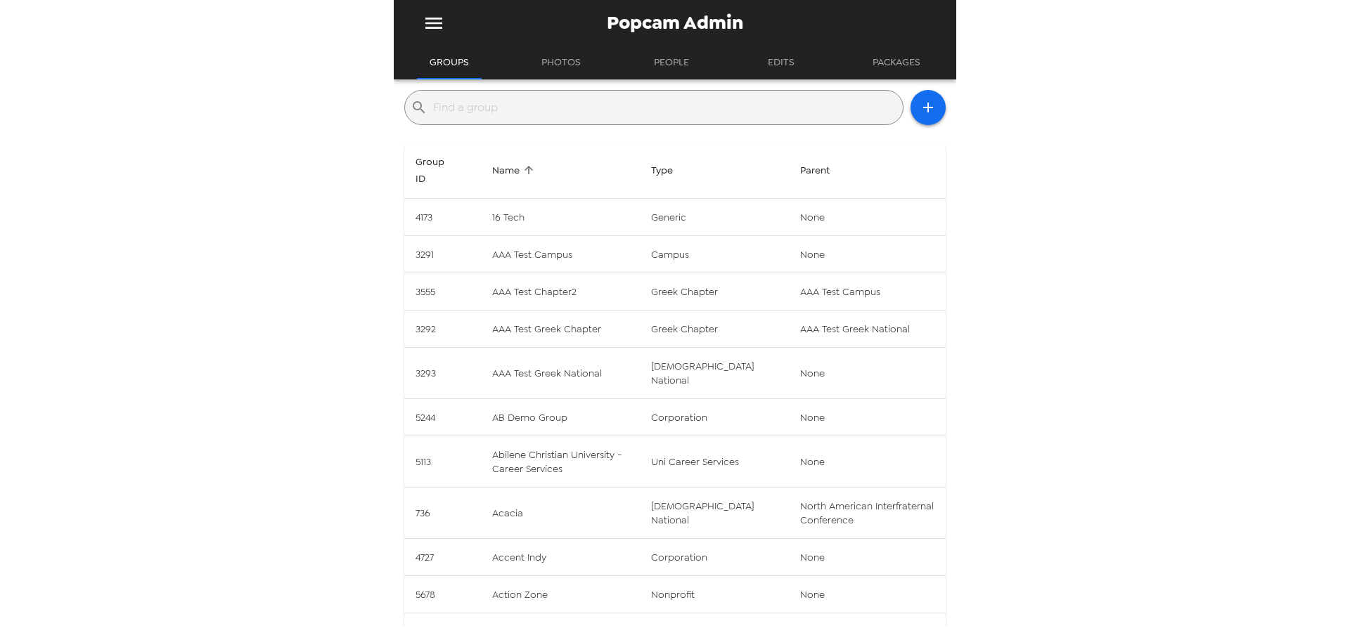
click at [555, 101] on input "text" at bounding box center [665, 107] width 464 height 22
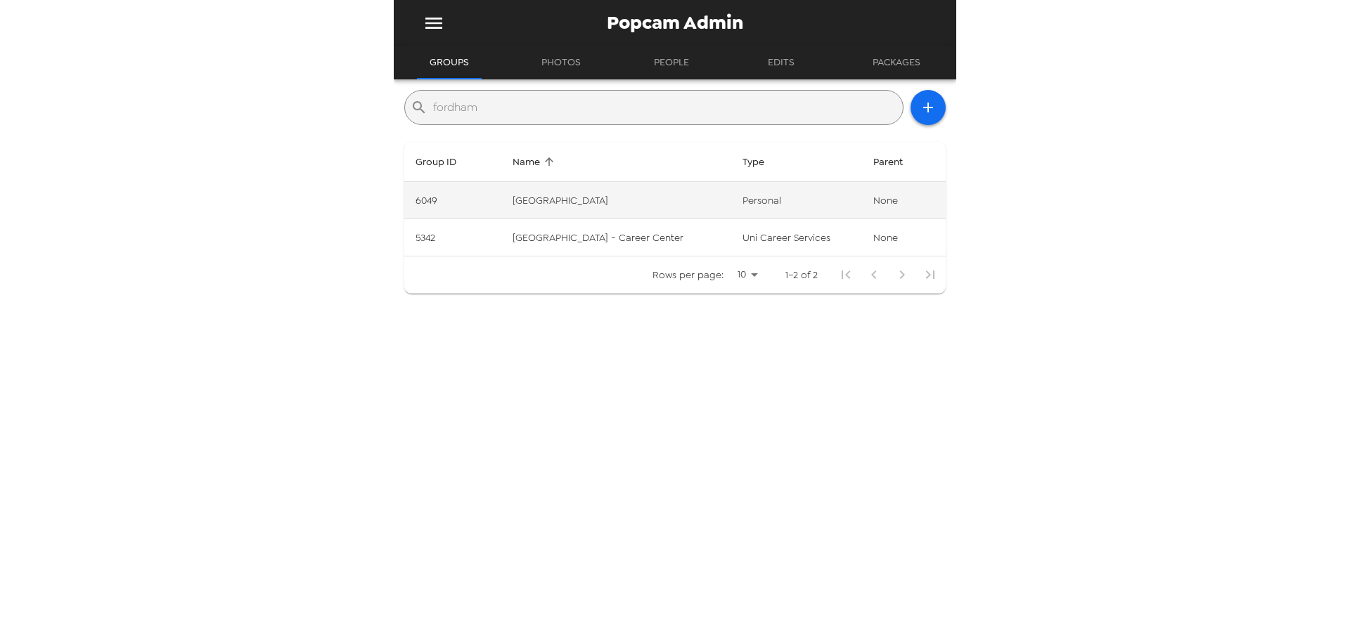
type input "fordham"
click at [698, 203] on td "Fordham university" at bounding box center [616, 200] width 230 height 37
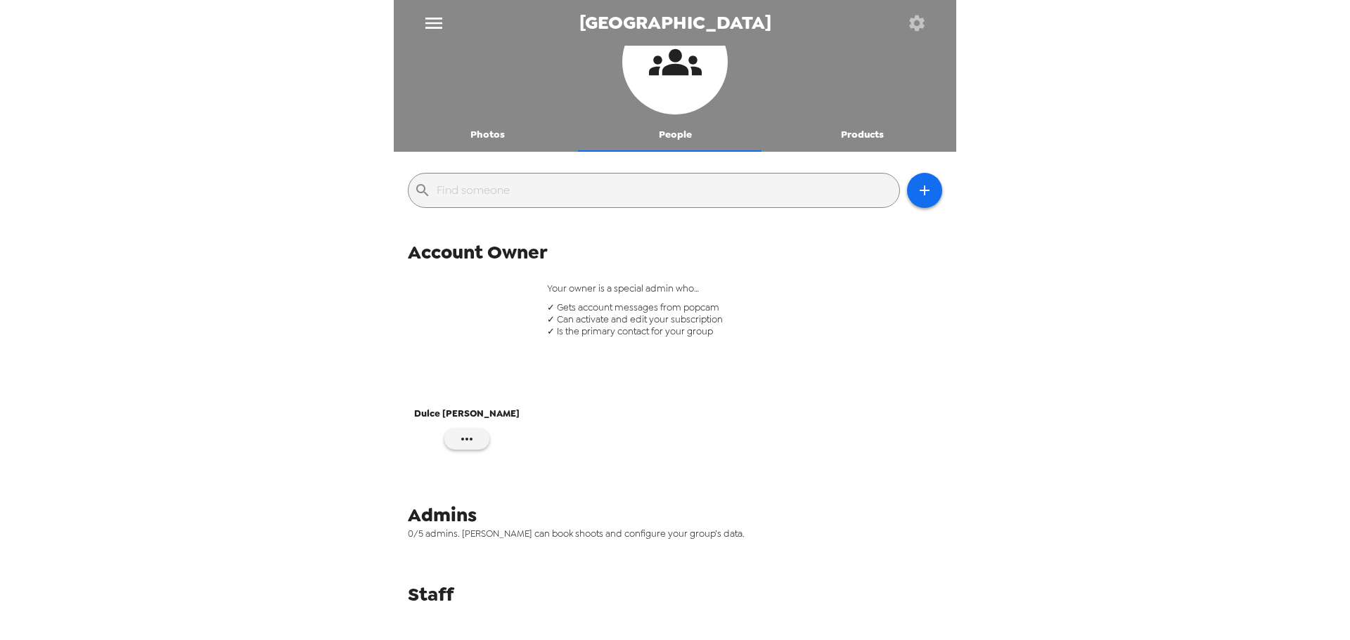
scroll to position [56, 0]
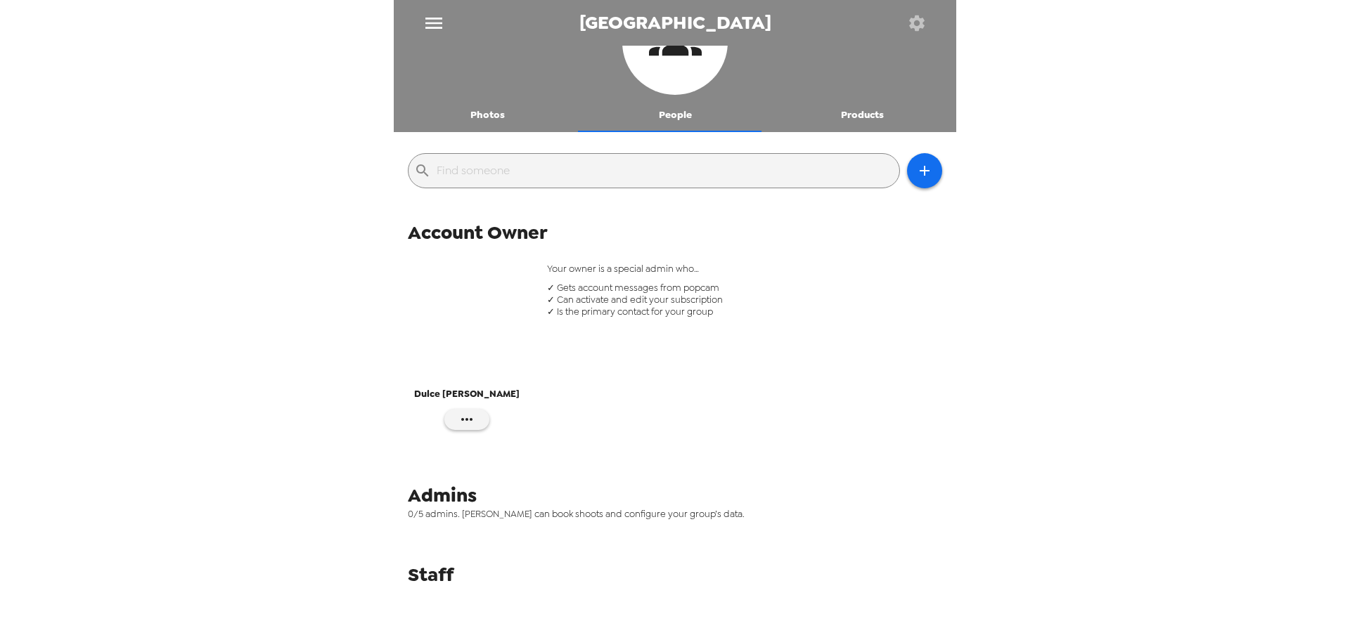
click at [925, 22] on icon "button" at bounding box center [917, 23] width 20 height 20
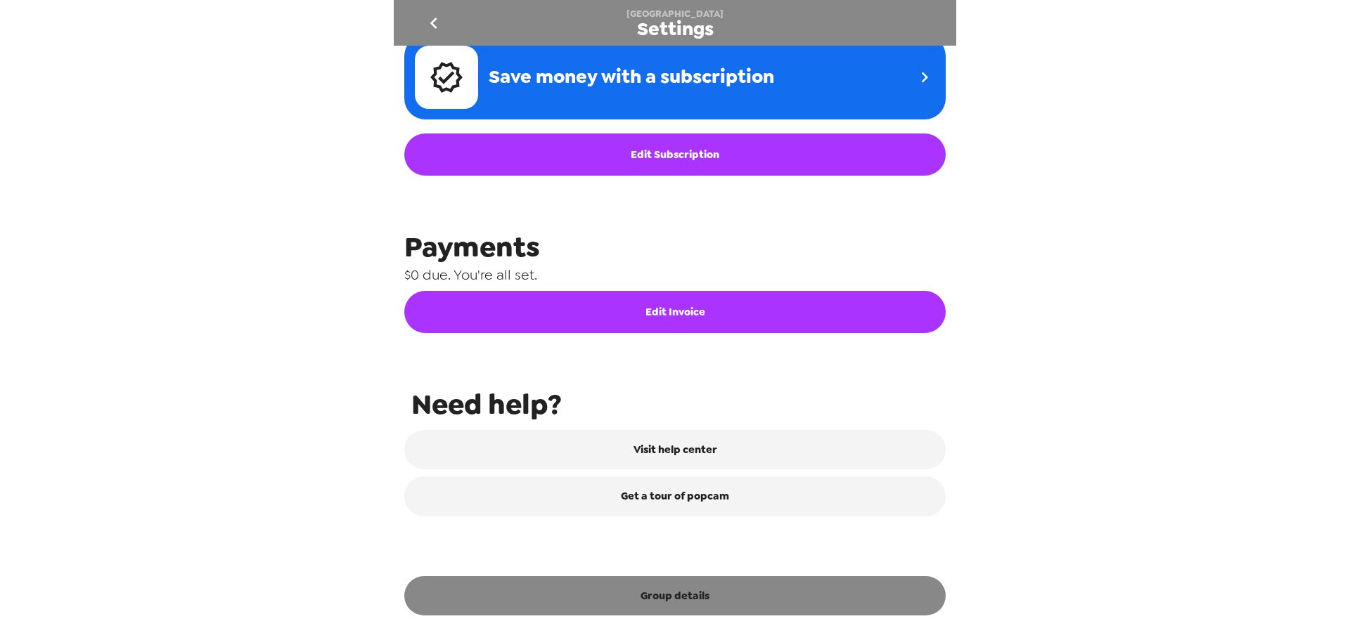
click at [702, 605] on button "Group details" at bounding box center [674, 595] width 541 height 39
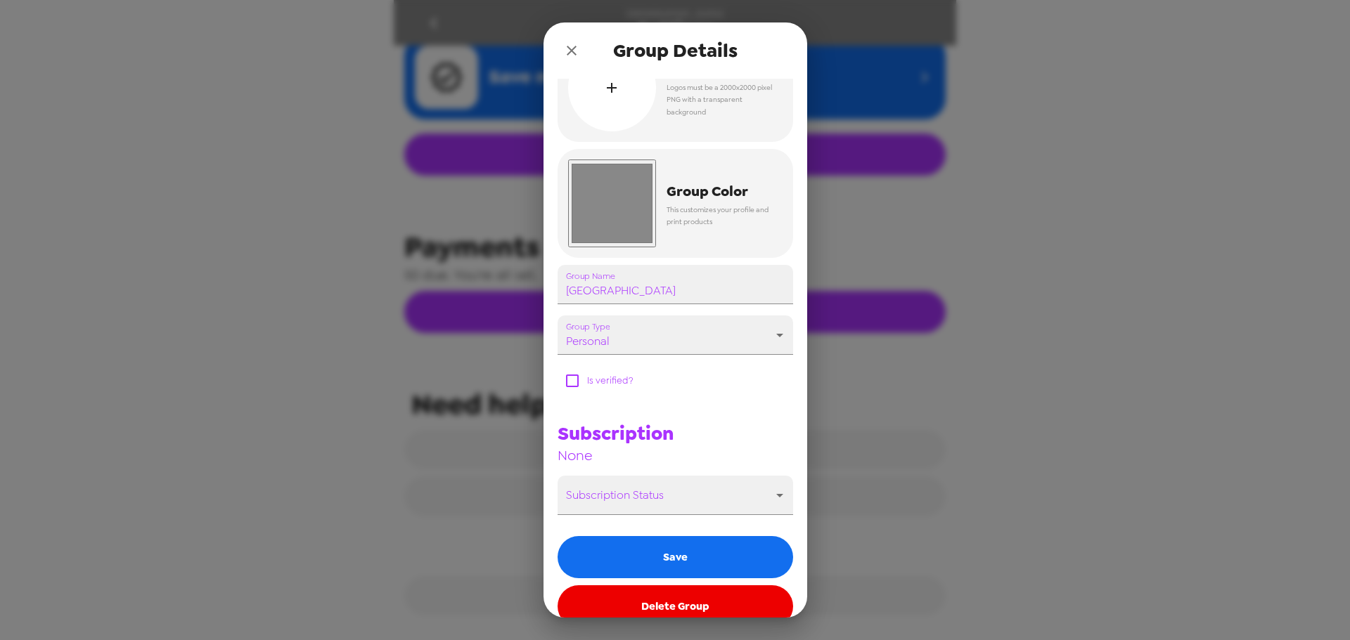
scroll to position [70, 0]
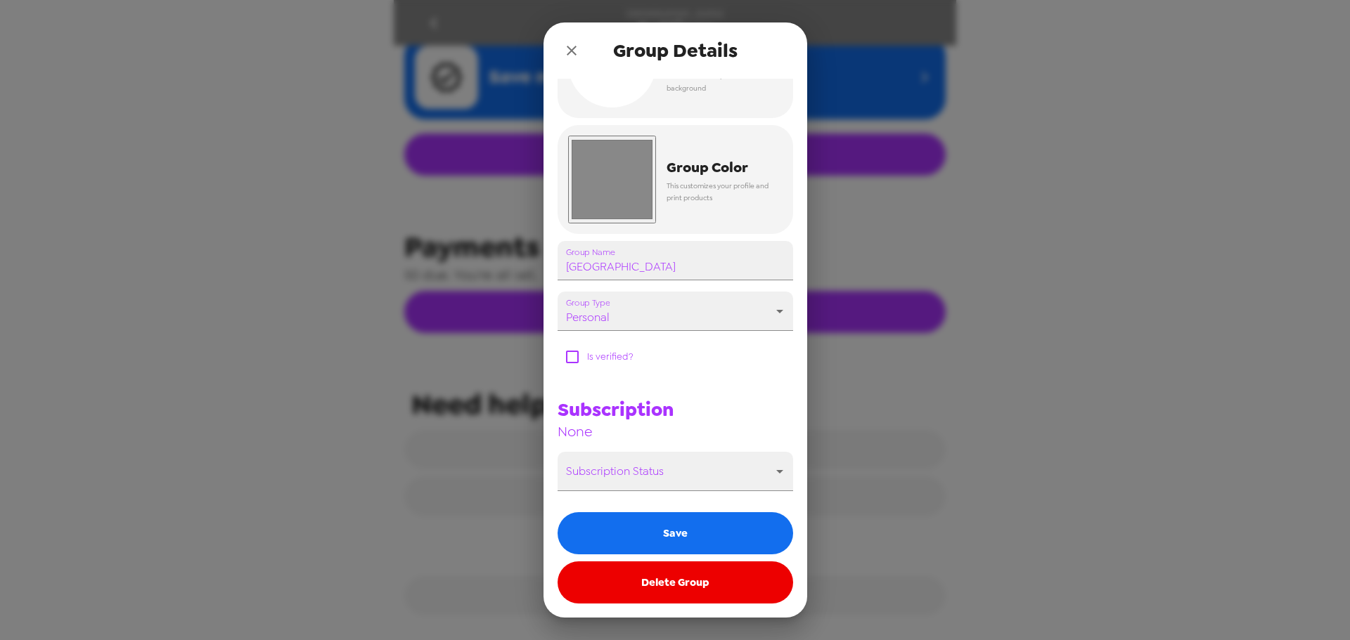
click at [706, 586] on button "Delete Group" at bounding box center [674, 583] width 235 height 42
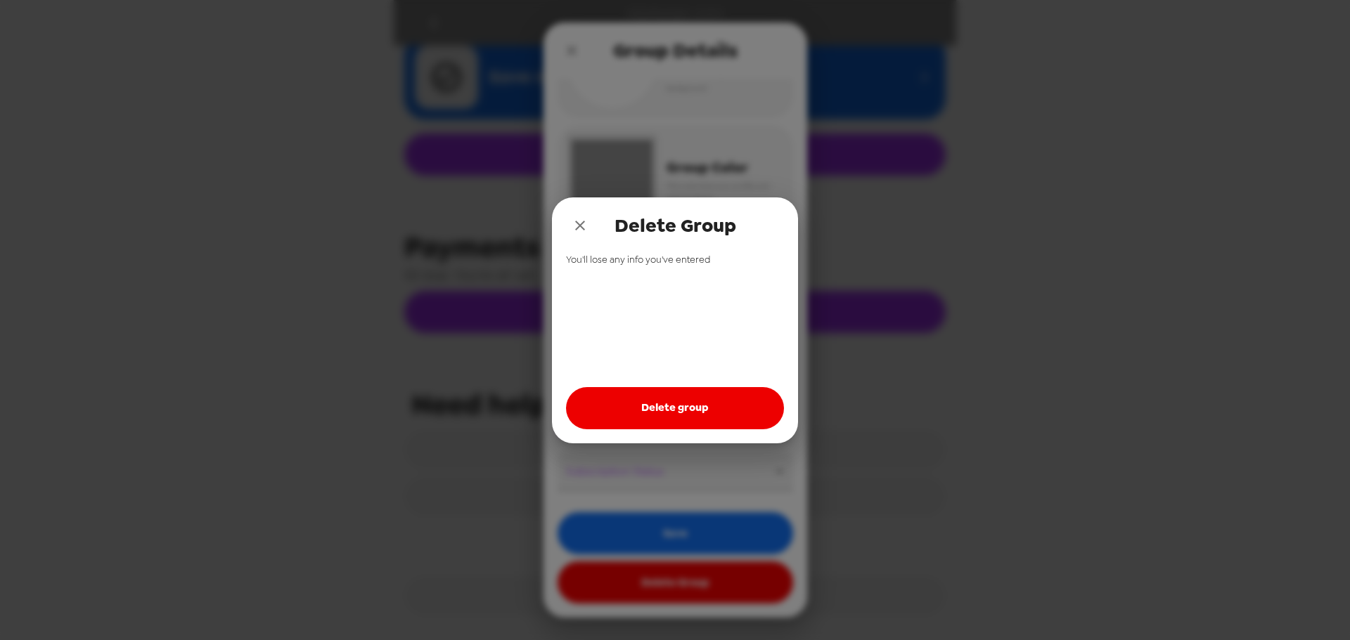
click at [705, 407] on button "Delete group" at bounding box center [675, 408] width 218 height 42
click at [581, 226] on icon "close" at bounding box center [580, 226] width 10 height 10
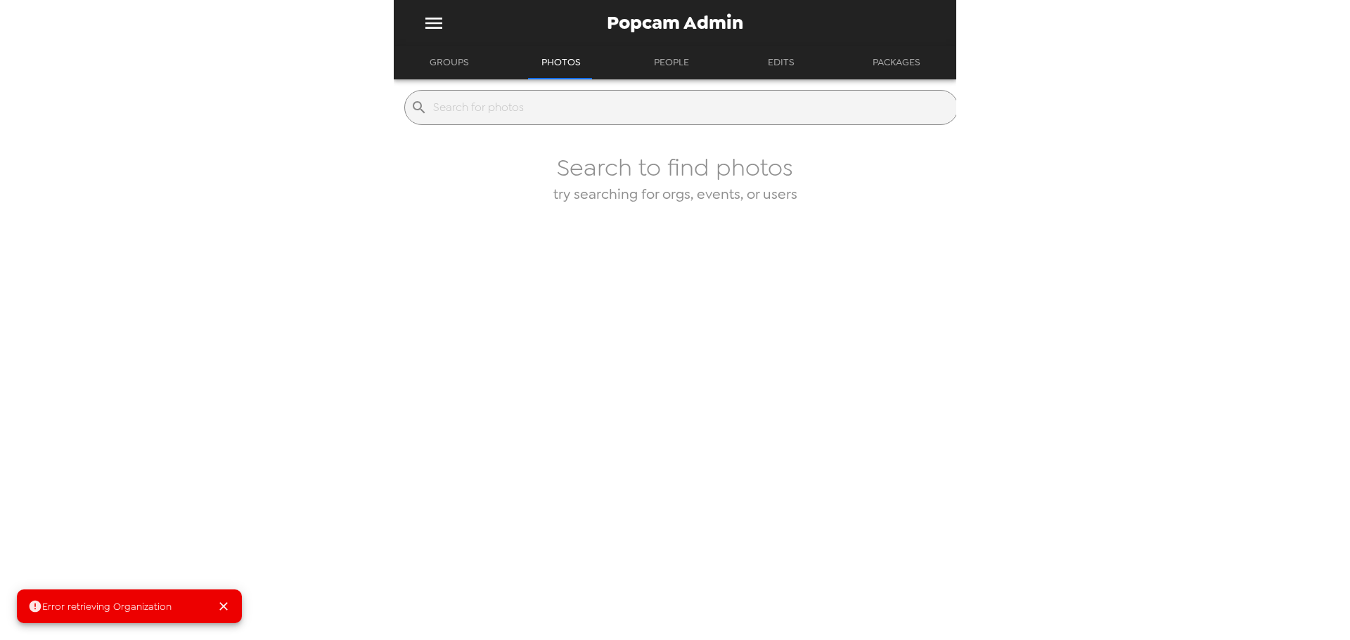
drag, startPoint x: 475, startPoint y: 62, endPoint x: 480, endPoint y: 75, distance: 14.5
click at [473, 64] on button "Groups" at bounding box center [449, 63] width 65 height 34
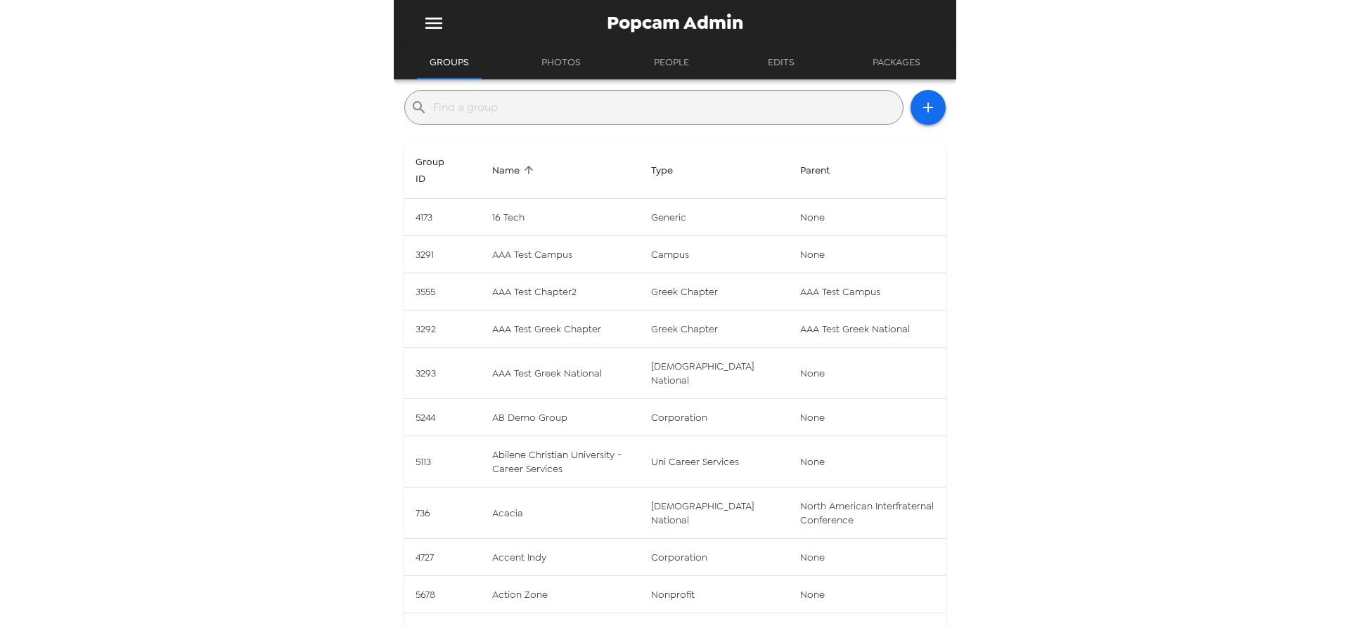
click at [523, 101] on input "text" at bounding box center [665, 107] width 464 height 22
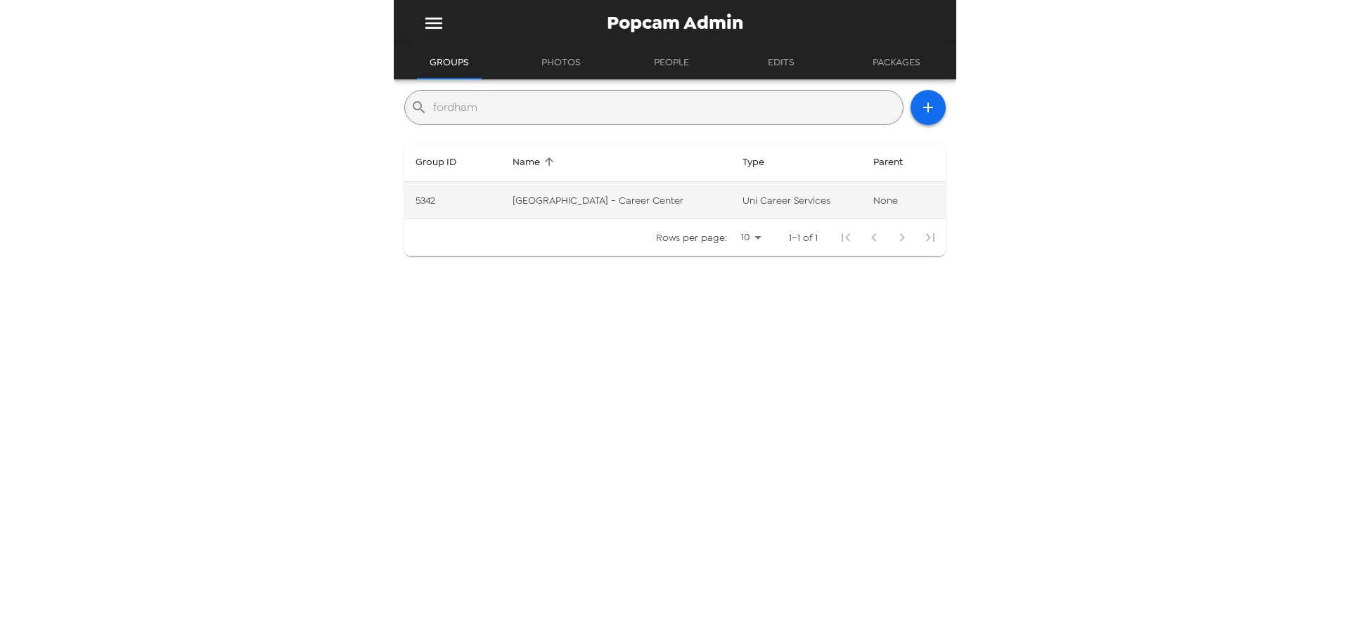
type input "fordham"
click at [658, 191] on td "Fordham University - Career Center" at bounding box center [616, 200] width 230 height 37
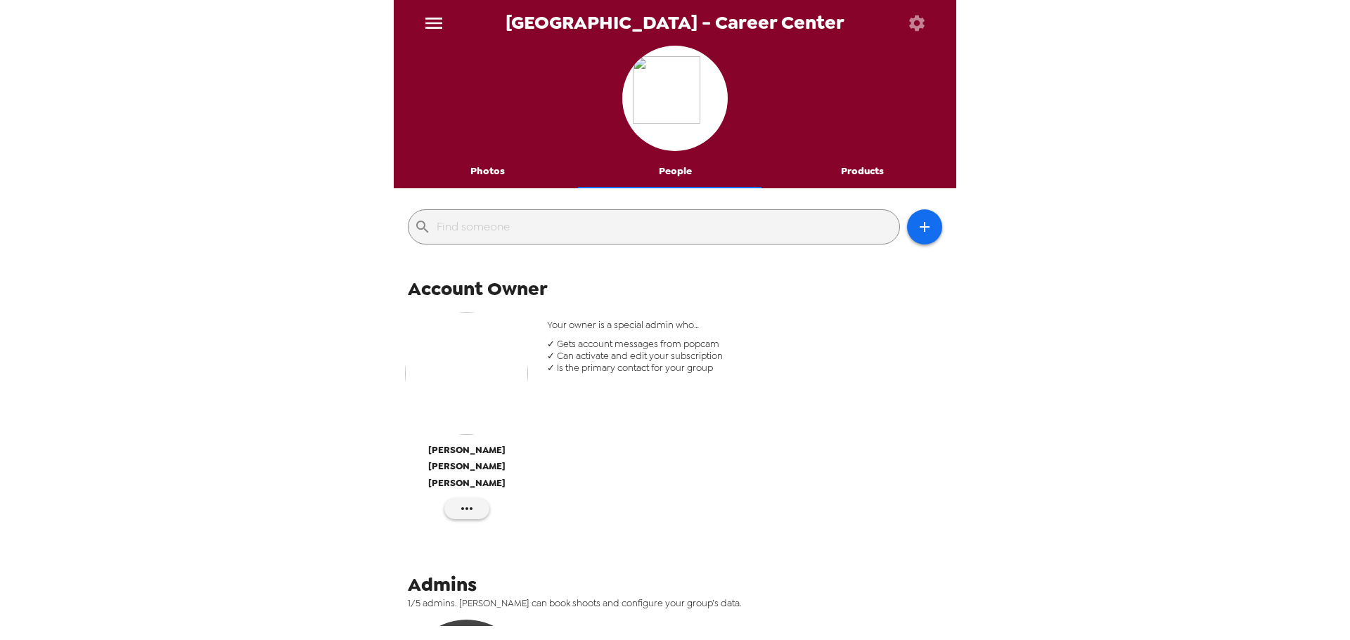
click at [470, 171] on button "Photos" at bounding box center [488, 172] width 188 height 34
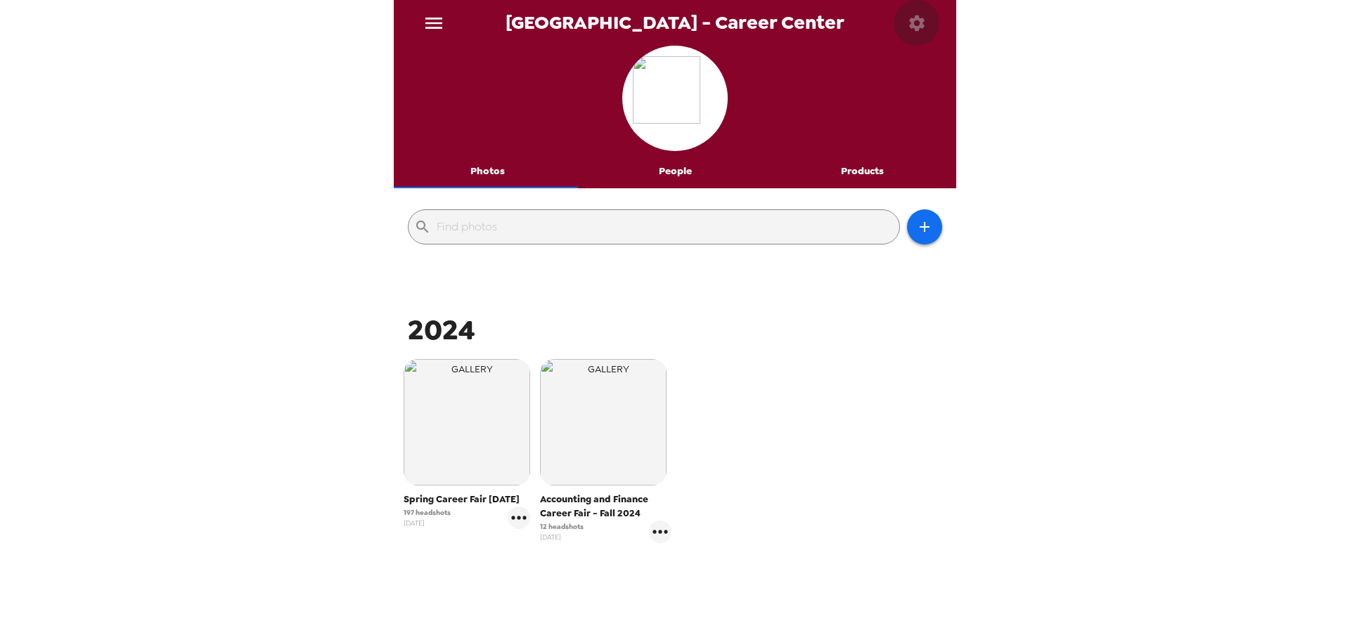
click at [913, 20] on icon "button" at bounding box center [916, 22] width 15 height 15
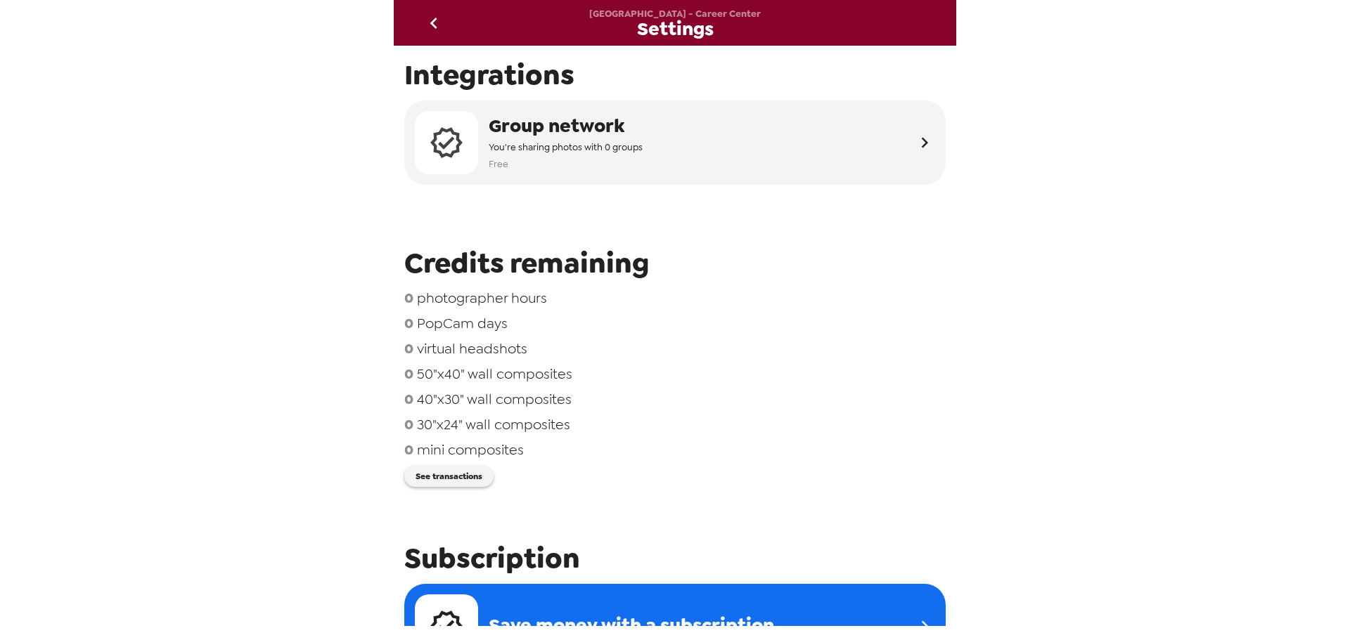
click at [436, 15] on icon "go back" at bounding box center [433, 23] width 22 height 22
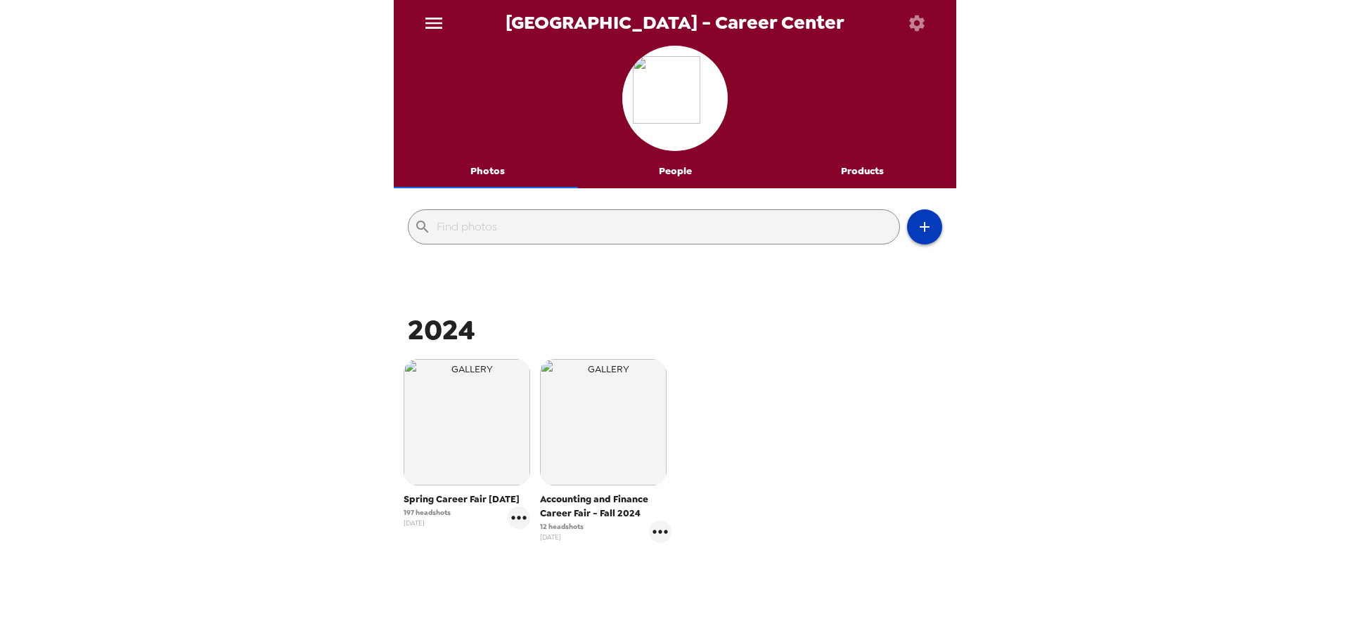
click at [924, 229] on button "button" at bounding box center [924, 226] width 35 height 35
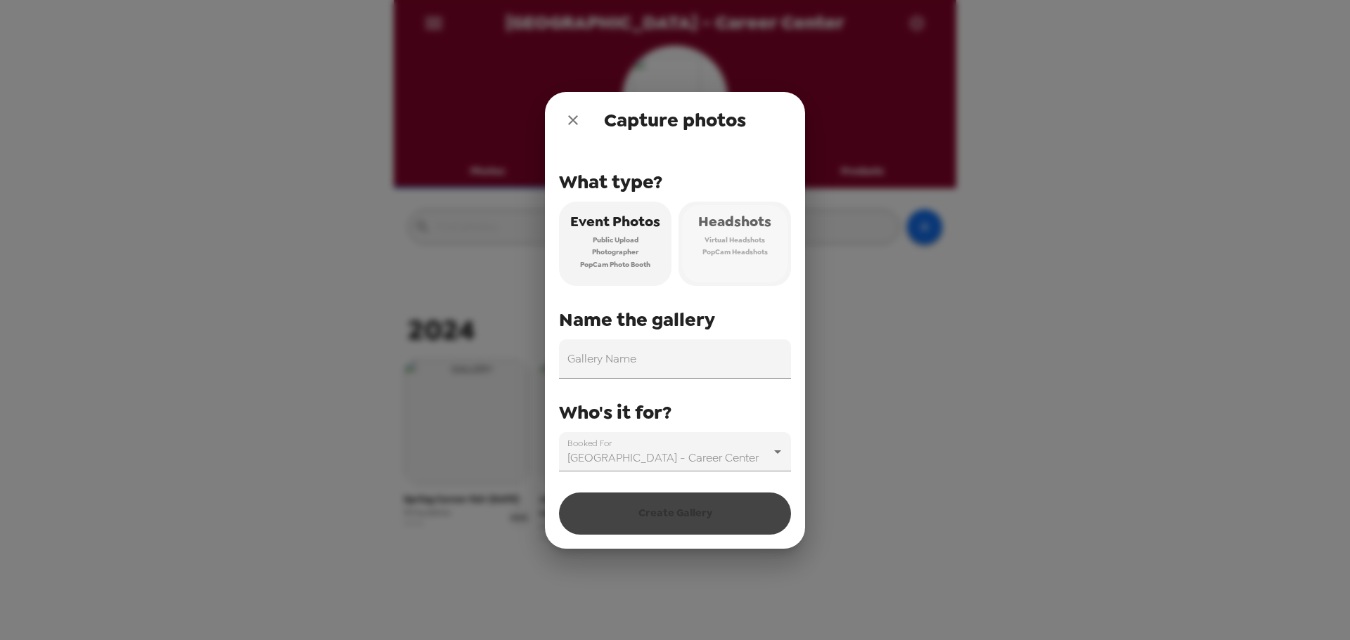
click at [722, 264] on button "Headshots Virtual Headshots PopCam Headshots" at bounding box center [734, 244] width 112 height 84
click at [704, 362] on input "Gallery Name" at bounding box center [675, 359] width 232 height 39
click at [653, 369] on input "Gallery Name" at bounding box center [675, 359] width 232 height 39
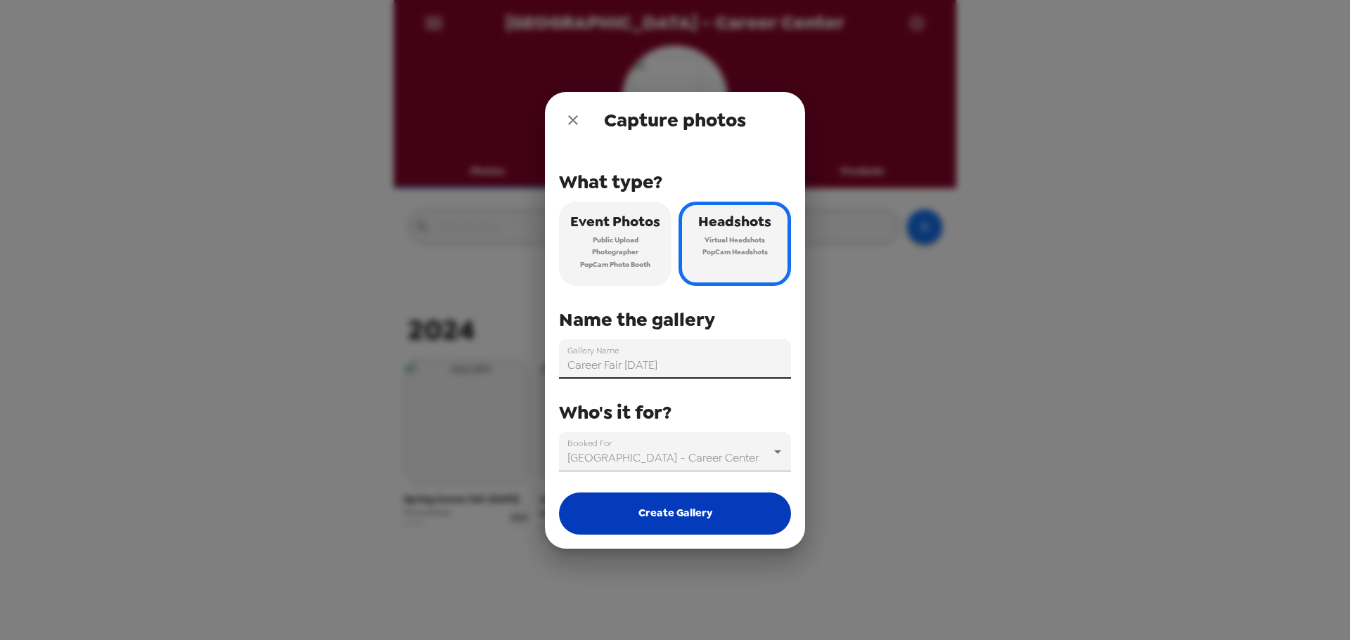
type input "Career Fair 10/1/25"
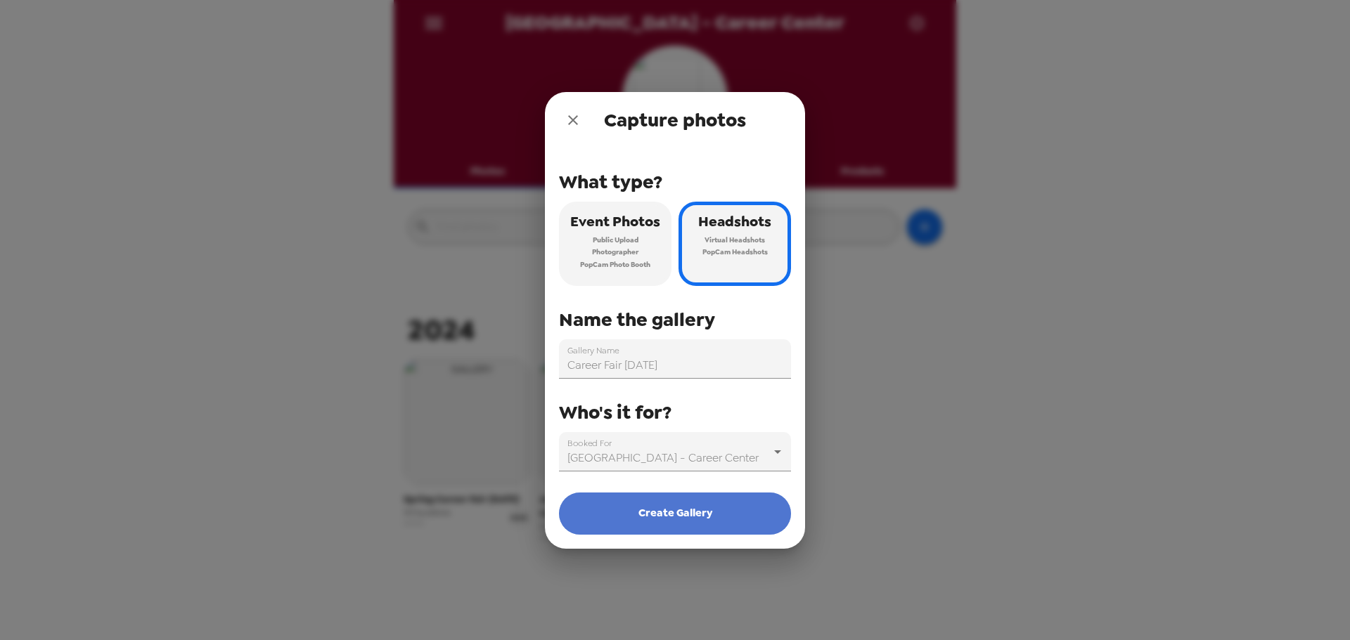
click at [711, 511] on button "Create Gallery" at bounding box center [675, 514] width 232 height 42
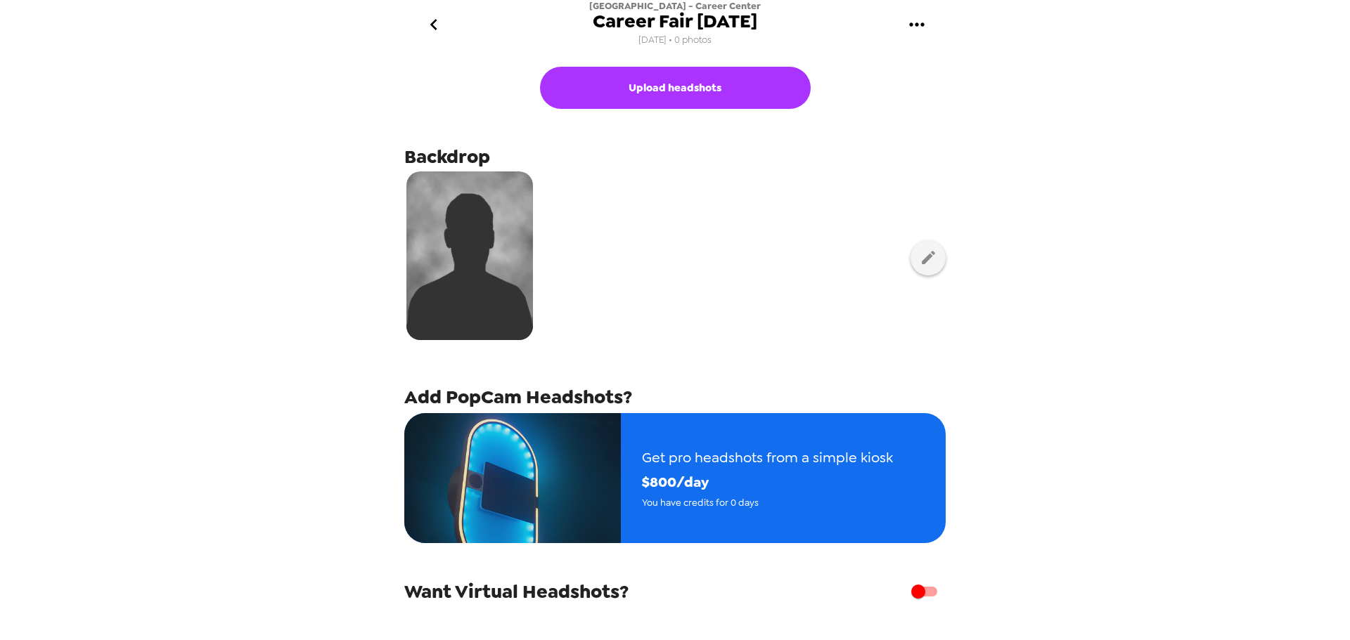
click at [113, 143] on div "Fordham University - Career Center Career Fair 10/1/25 9/2/25 • 0 photos Upload…" at bounding box center [675, 320] width 1350 height 640
click at [919, 266] on icon "button" at bounding box center [928, 258] width 18 height 18
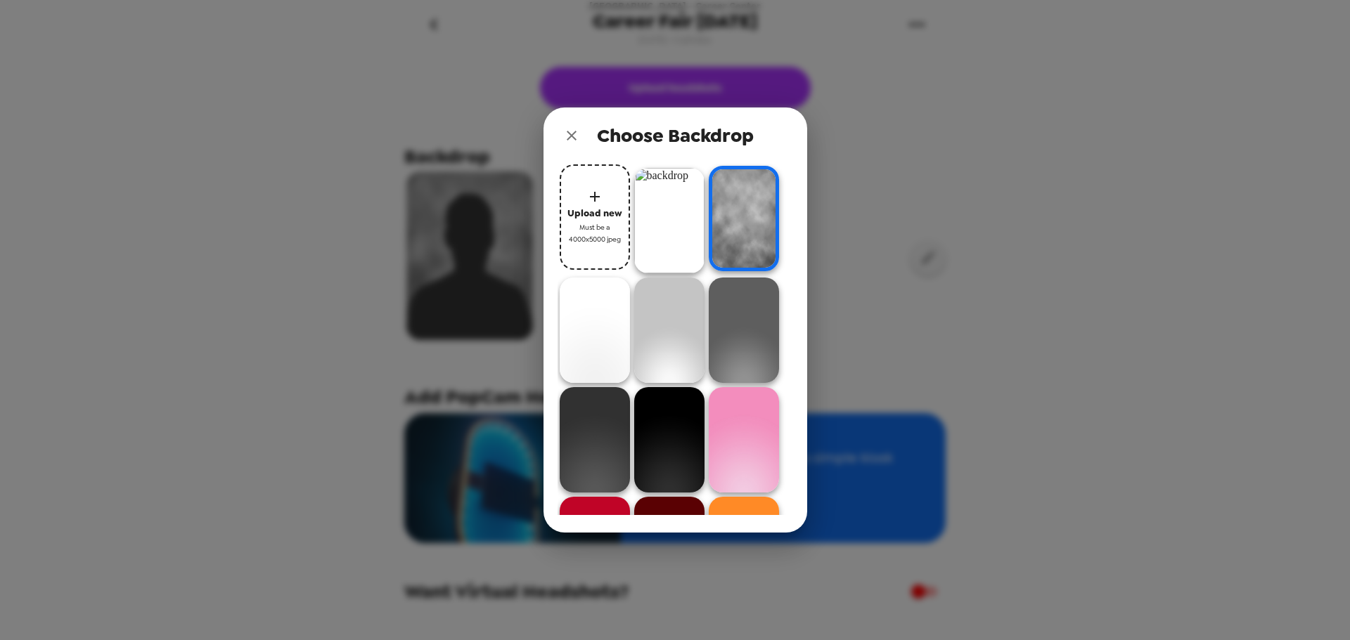
click at [682, 216] on img at bounding box center [669, 220] width 70 height 105
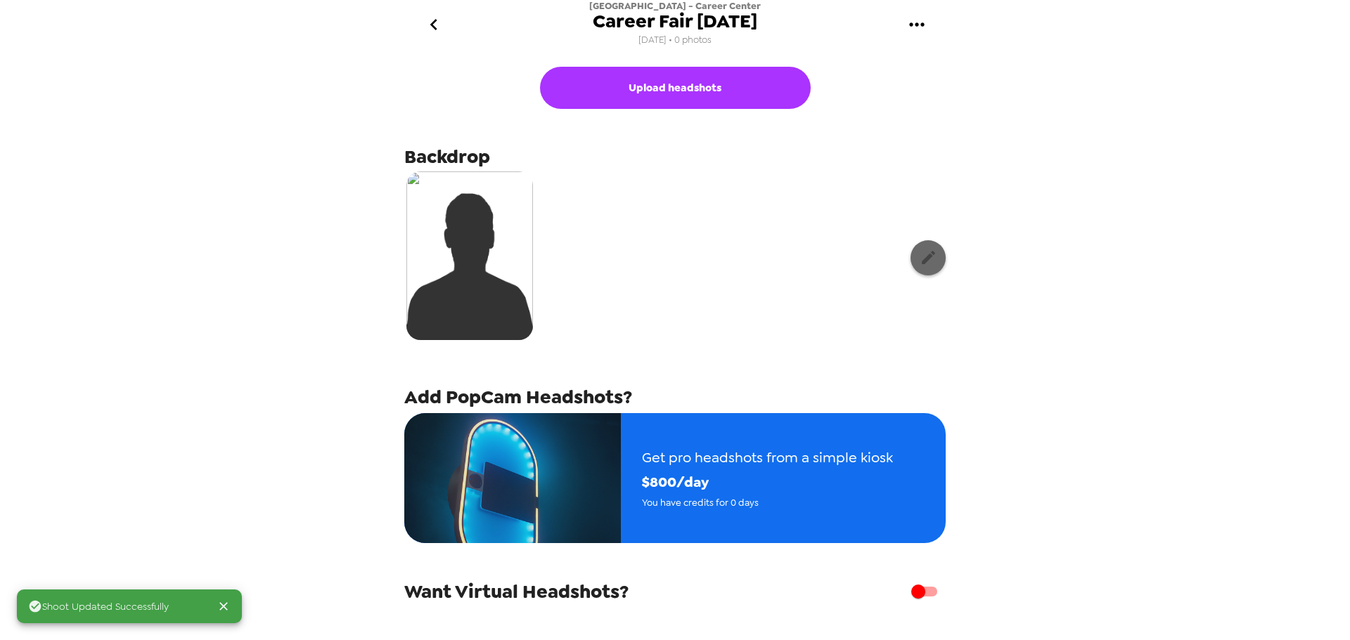
click at [919, 252] on icon "button" at bounding box center [928, 258] width 18 height 18
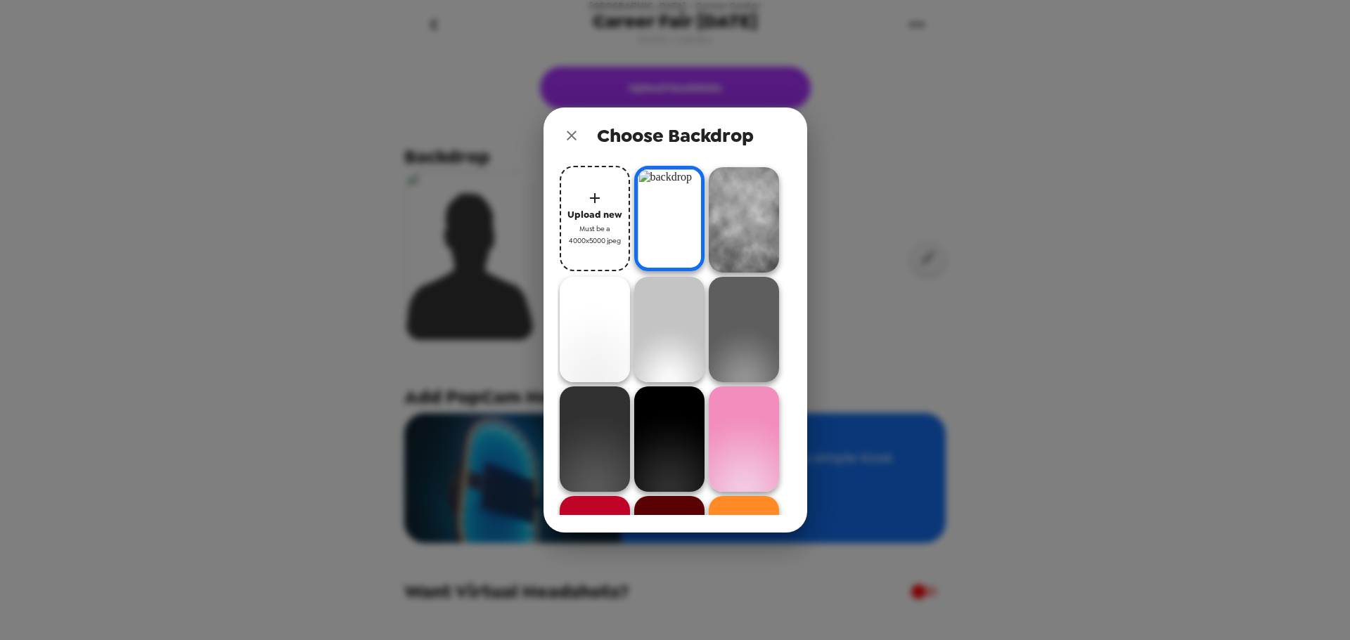
click at [751, 210] on img at bounding box center [744, 219] width 70 height 105
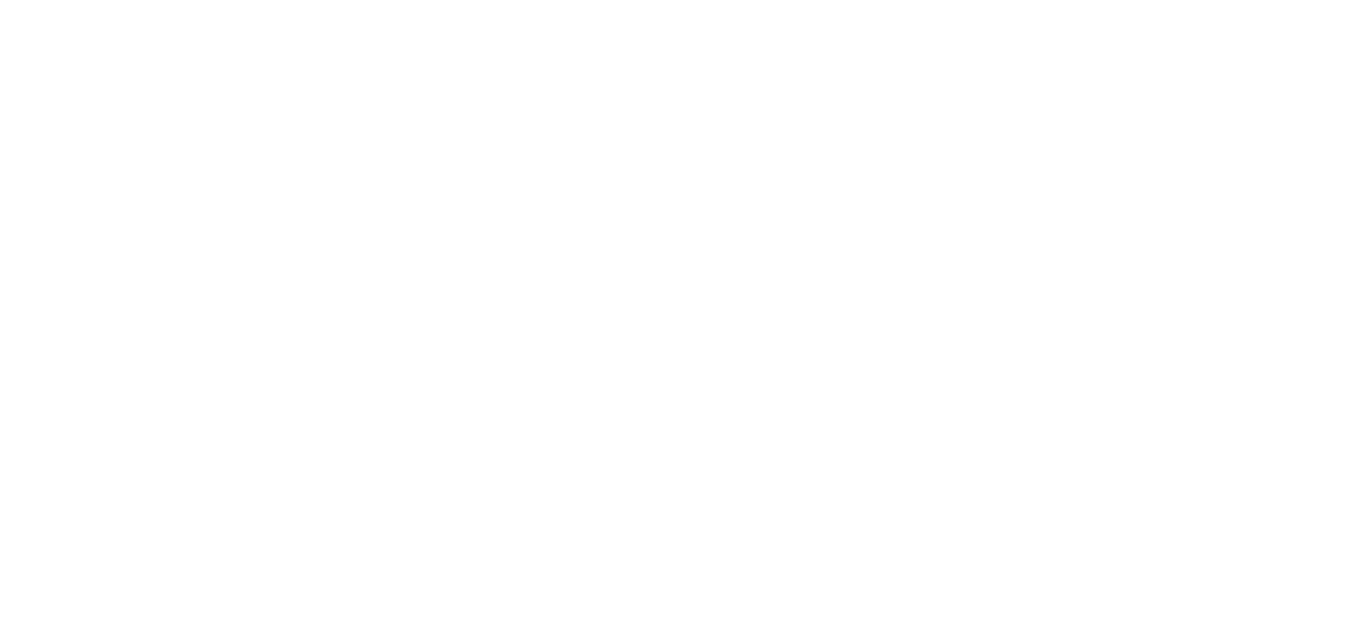
click at [160, 104] on body at bounding box center [675, 320] width 1350 height 640
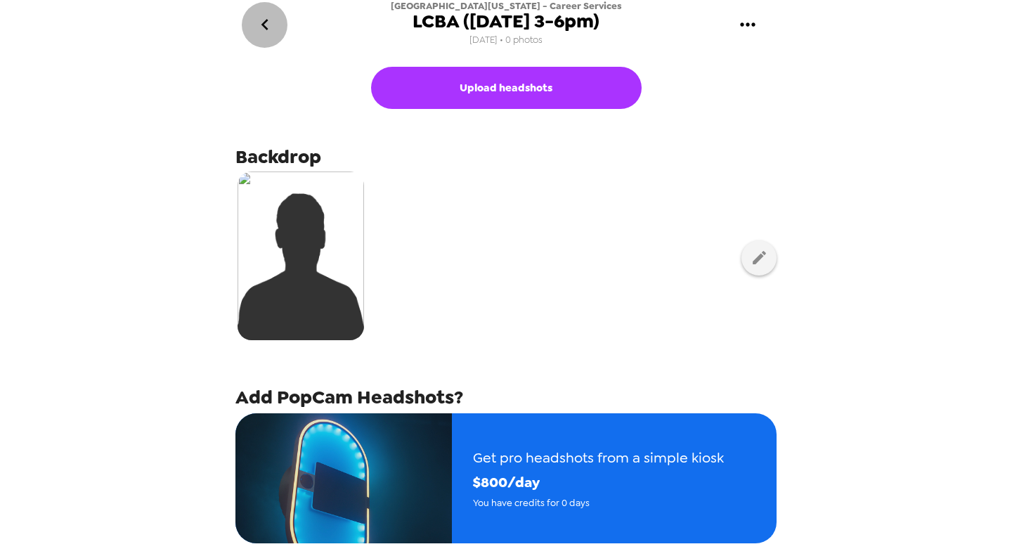
click at [258, 32] on icon "go back" at bounding box center [265, 24] width 22 height 22
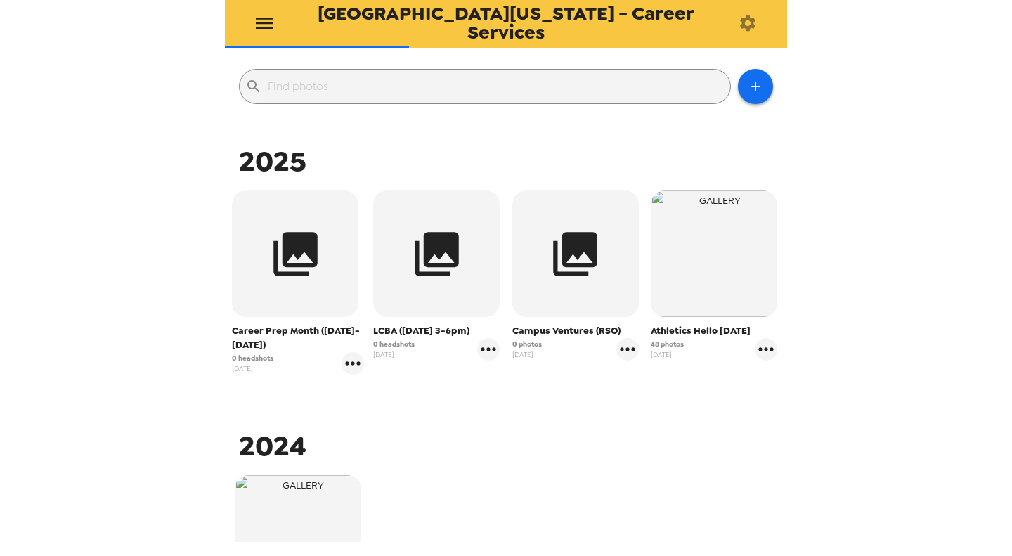
scroll to position [70, 0]
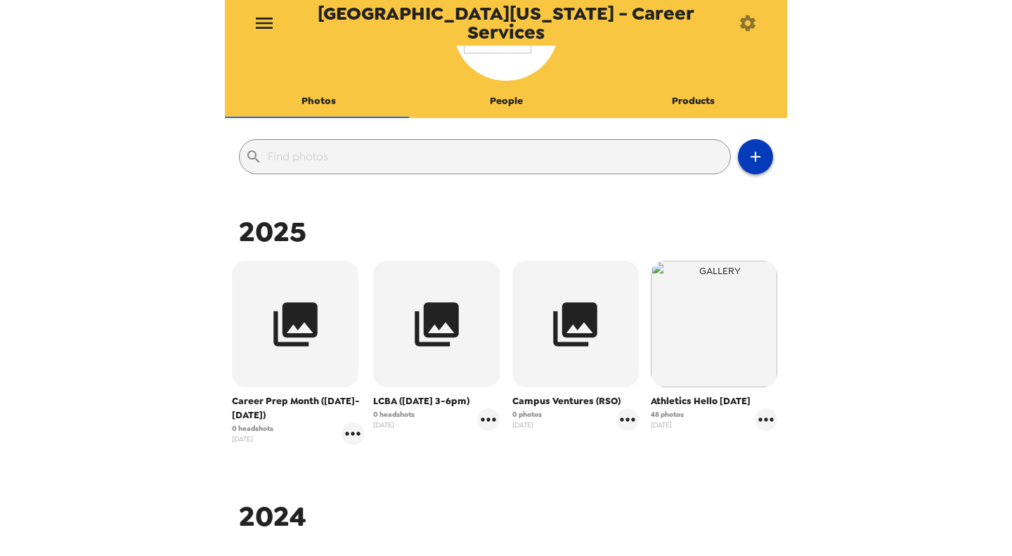
click at [747, 158] on icon "button" at bounding box center [755, 156] width 17 height 17
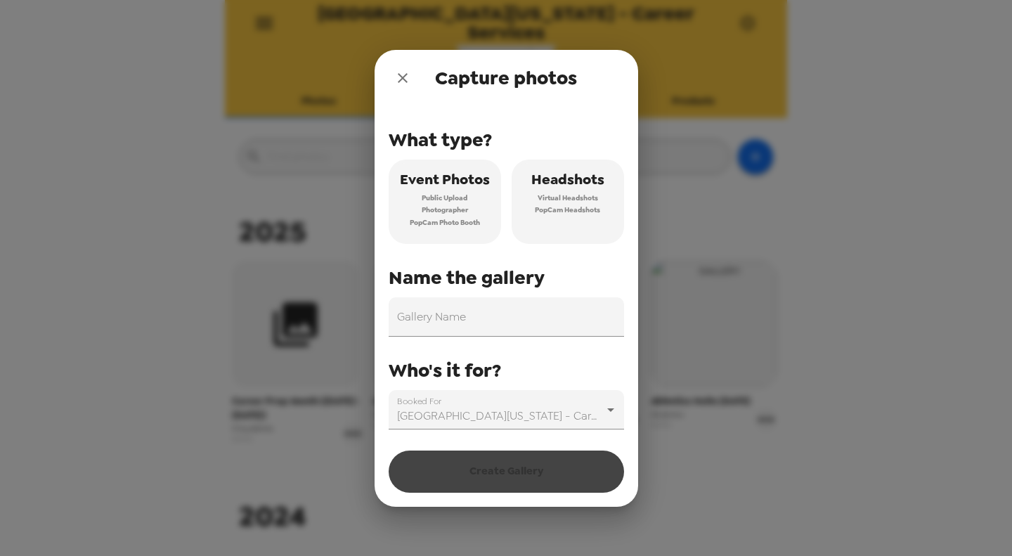
click at [401, 82] on icon "close" at bounding box center [402, 78] width 17 height 17
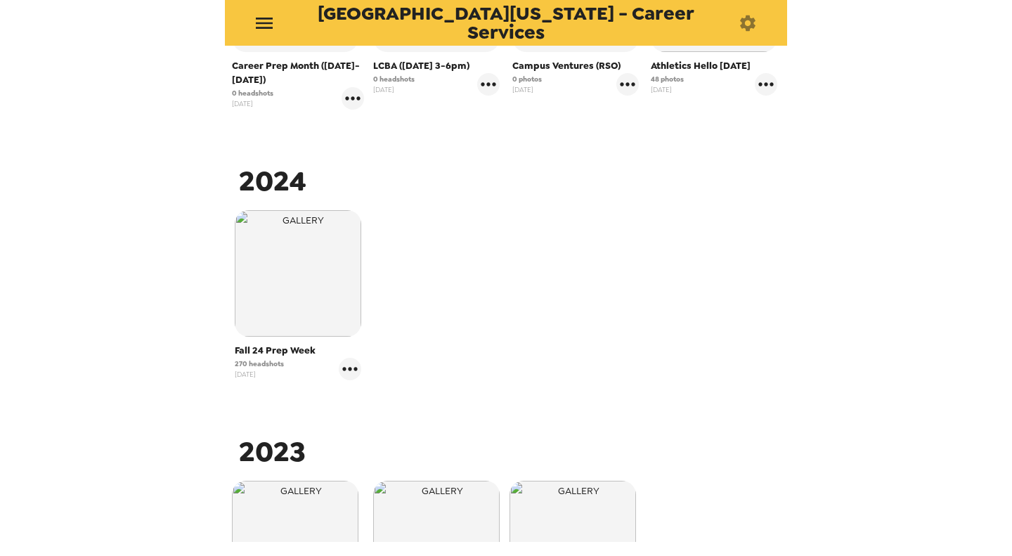
scroll to position [422, 0]
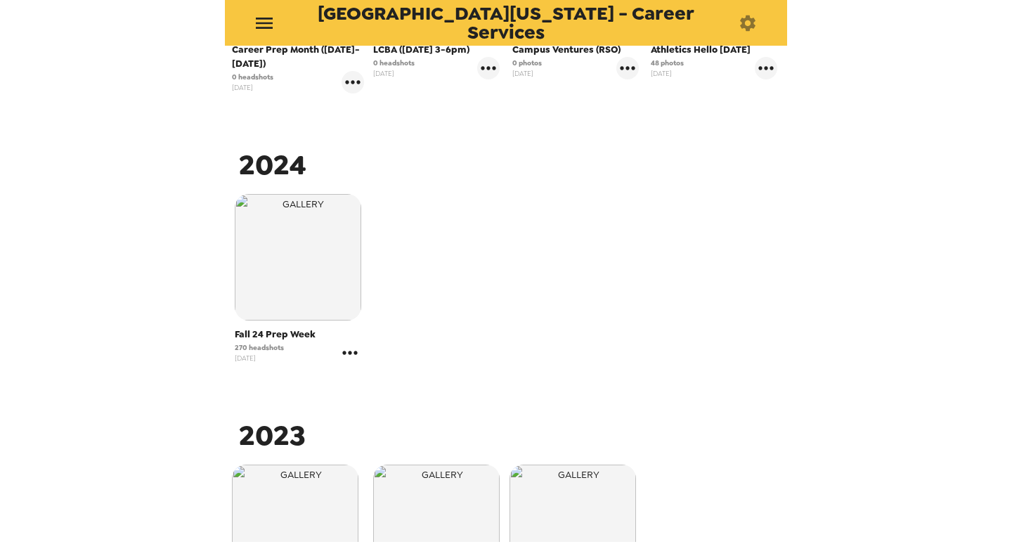
click at [349, 353] on icon "gallery menu" at bounding box center [349, 353] width 15 height 4
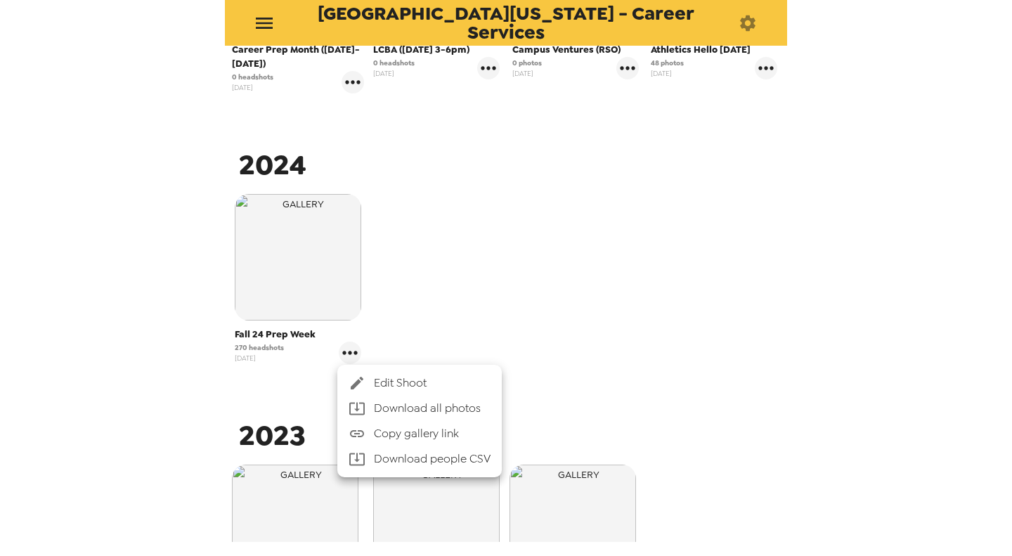
click at [401, 376] on span "Edit Shoot" at bounding box center [432, 383] width 117 height 17
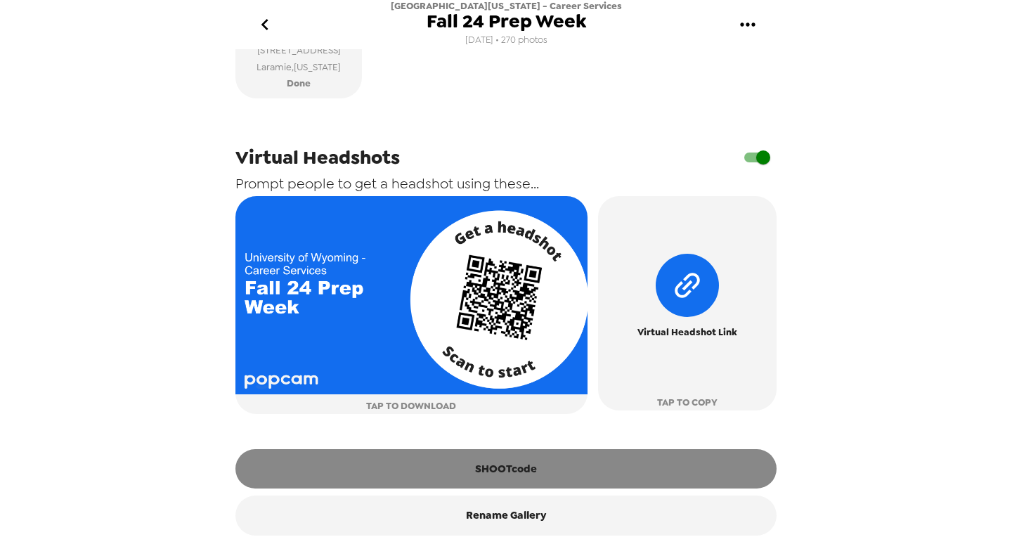
scroll to position [678, 0]
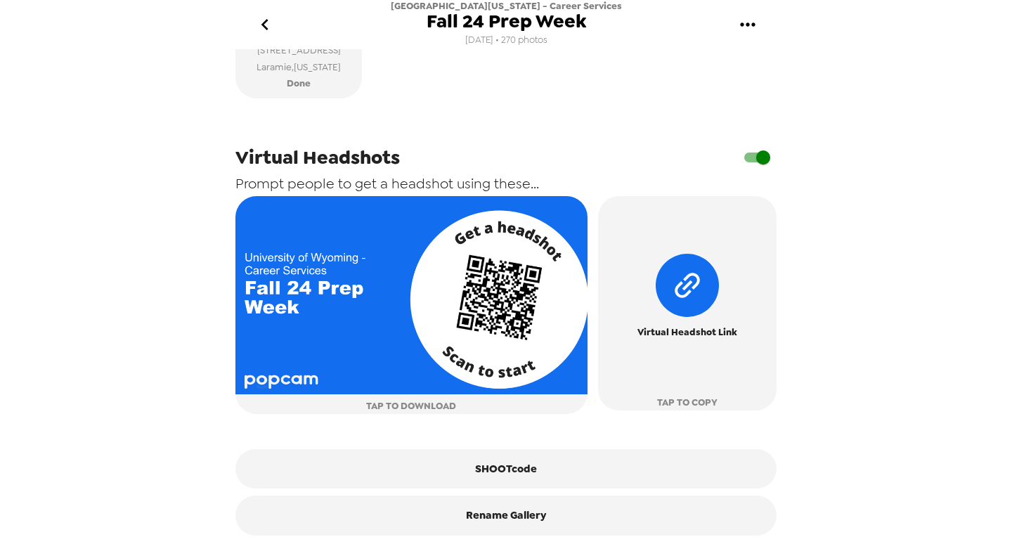
click at [265, 32] on icon "go back" at bounding box center [265, 24] width 22 height 22
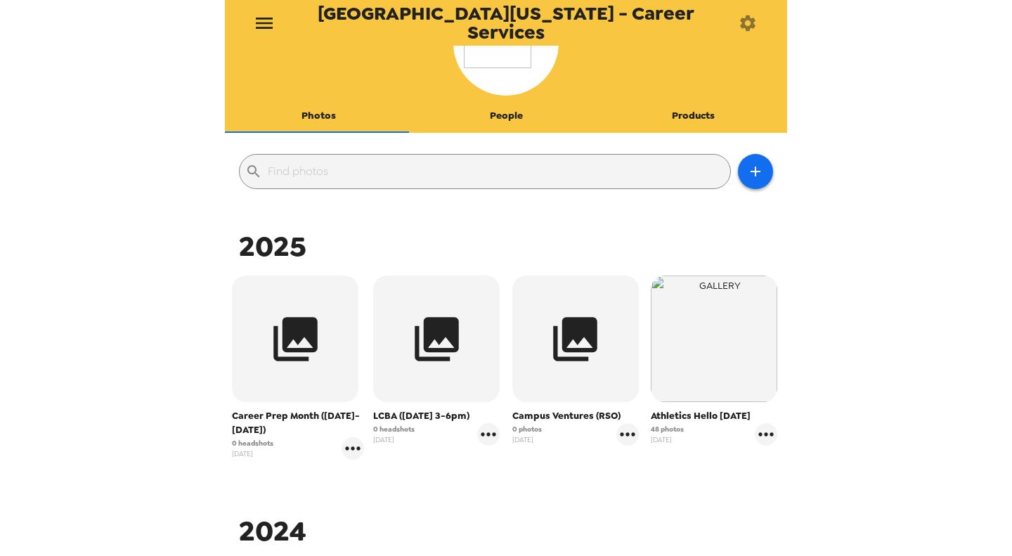
scroll to position [141, 0]
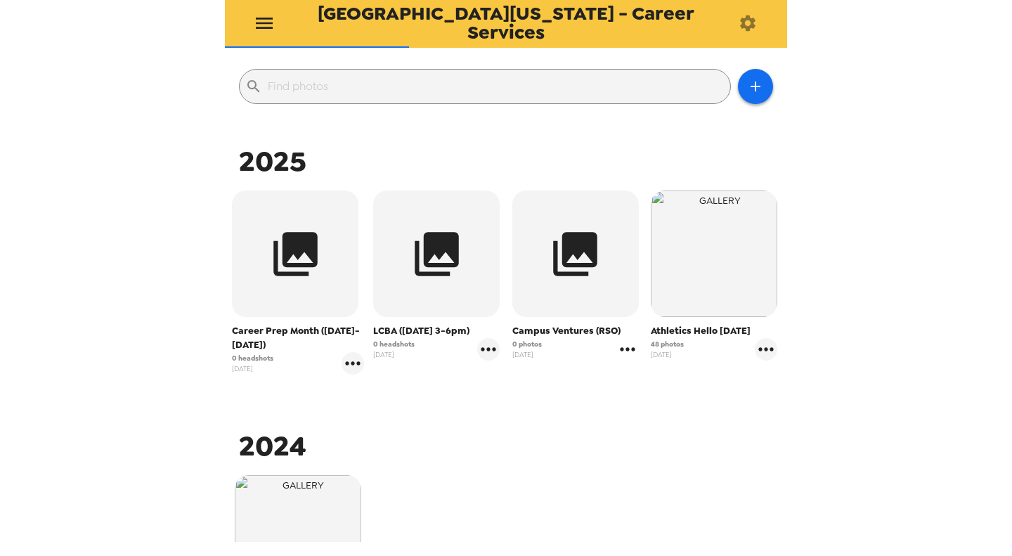
click at [628, 345] on icon "gallery menu" at bounding box center [628, 349] width 22 height 22
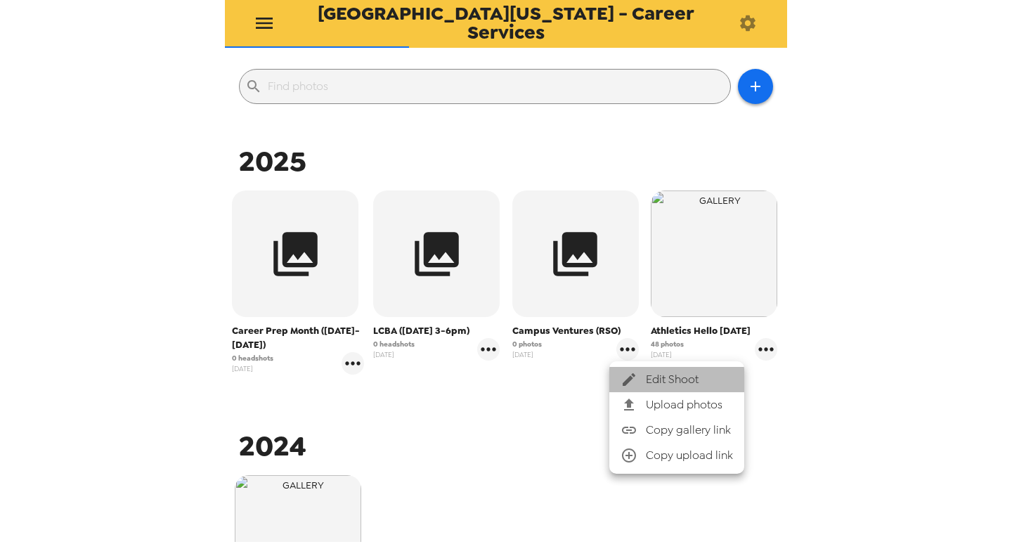
click at [657, 375] on span "Edit Shoot" at bounding box center [689, 379] width 87 height 17
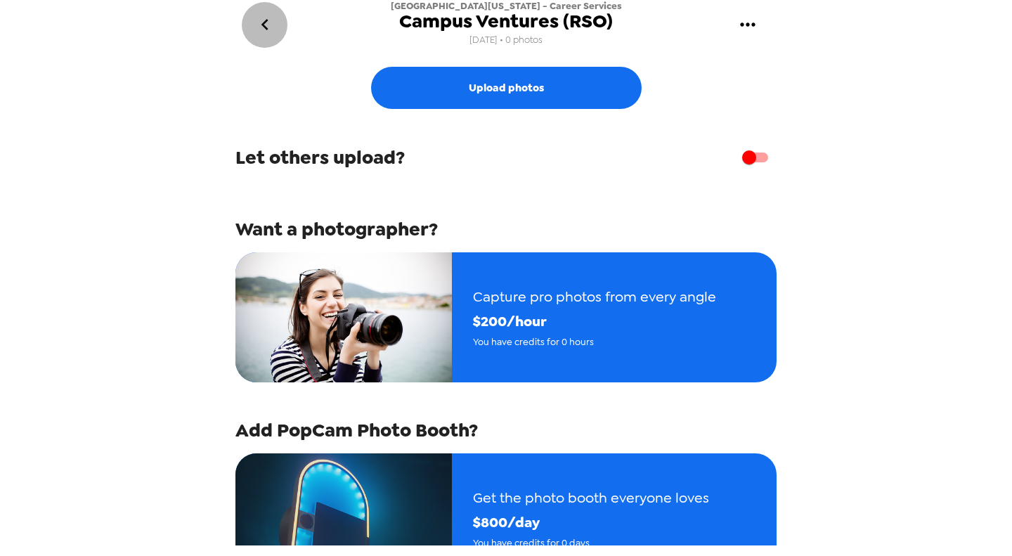
click at [275, 25] on icon "go back" at bounding box center [265, 24] width 22 height 22
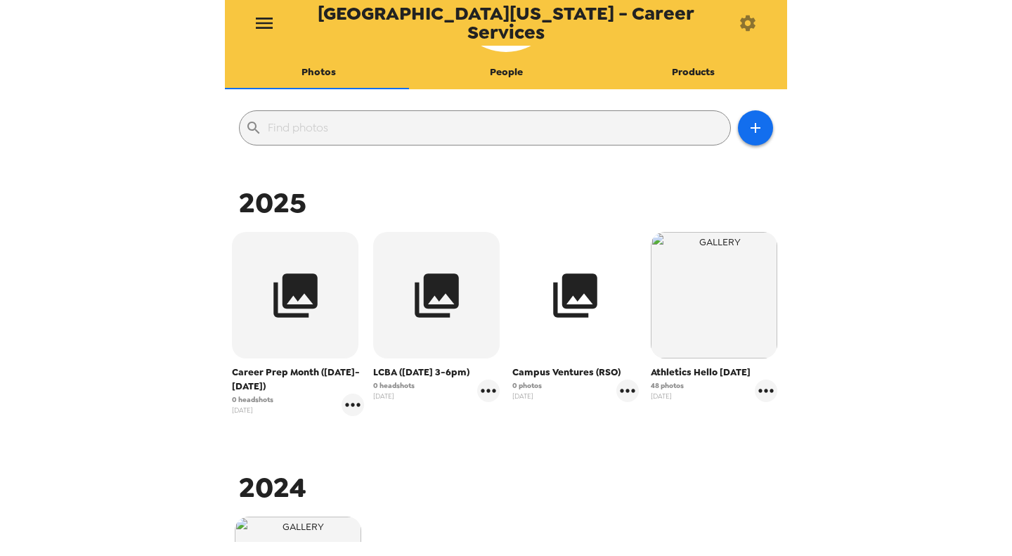
scroll to position [141, 0]
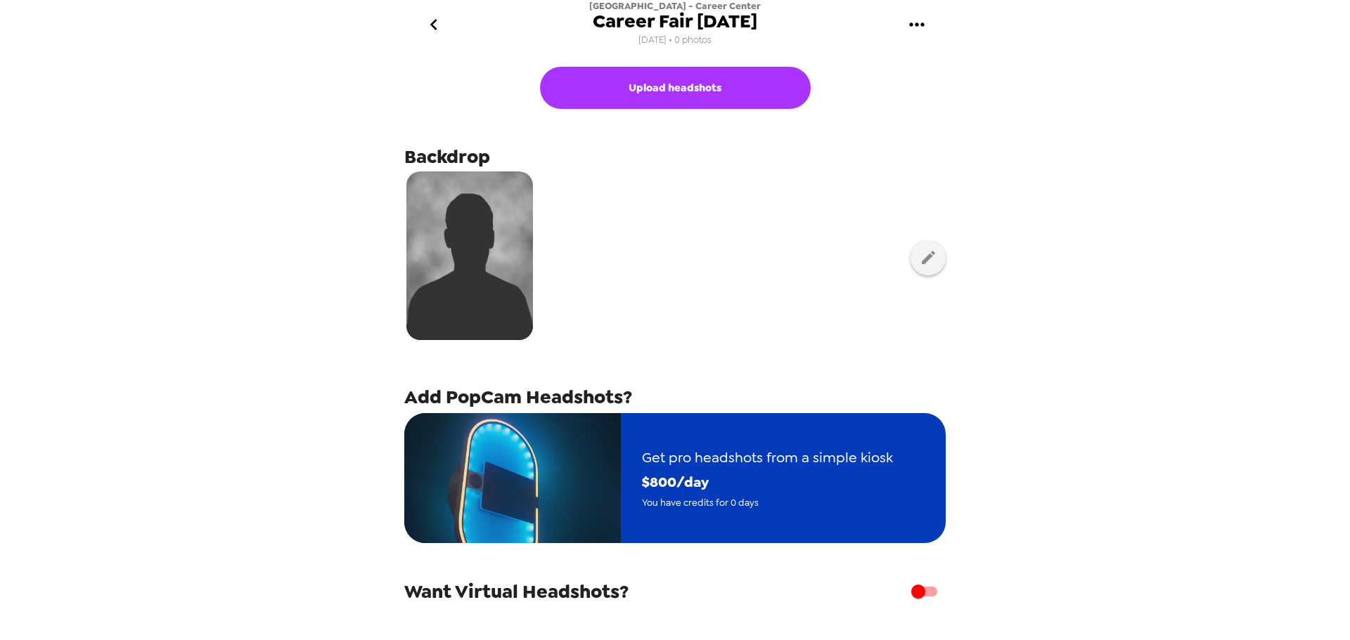
click at [816, 503] on span "You have credits for 0 days" at bounding box center [767, 503] width 251 height 16
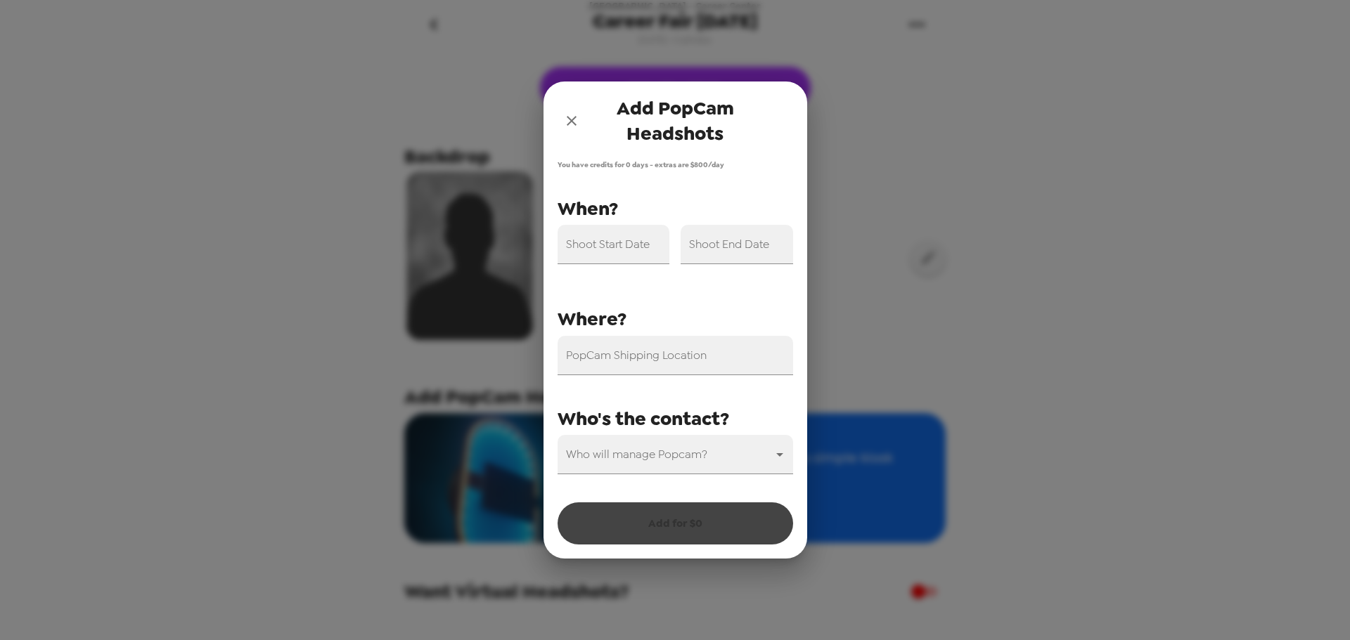
click at [565, 120] on icon "close" at bounding box center [571, 120] width 17 height 17
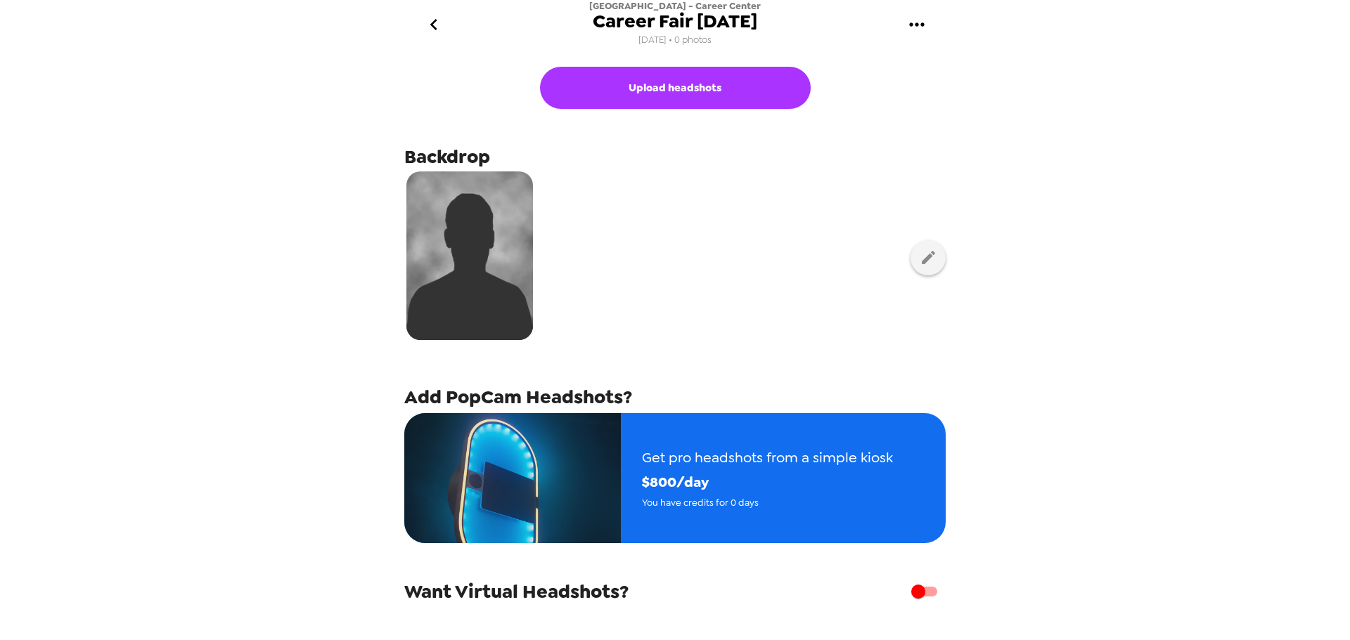
click at [434, 22] on icon "go back" at bounding box center [433, 24] width 22 height 22
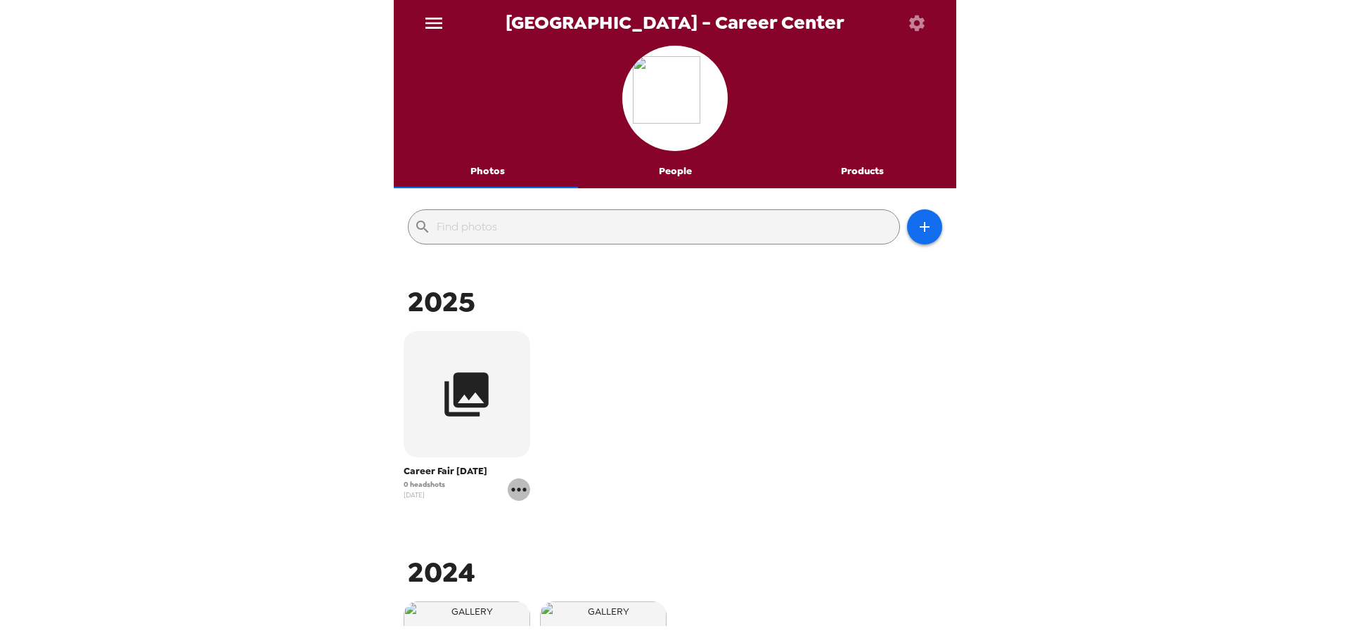
click at [516, 487] on icon "gallery menu" at bounding box center [519, 490] width 22 height 22
click at [558, 510] on li "Edit Shoot" at bounding box center [588, 519] width 164 height 25
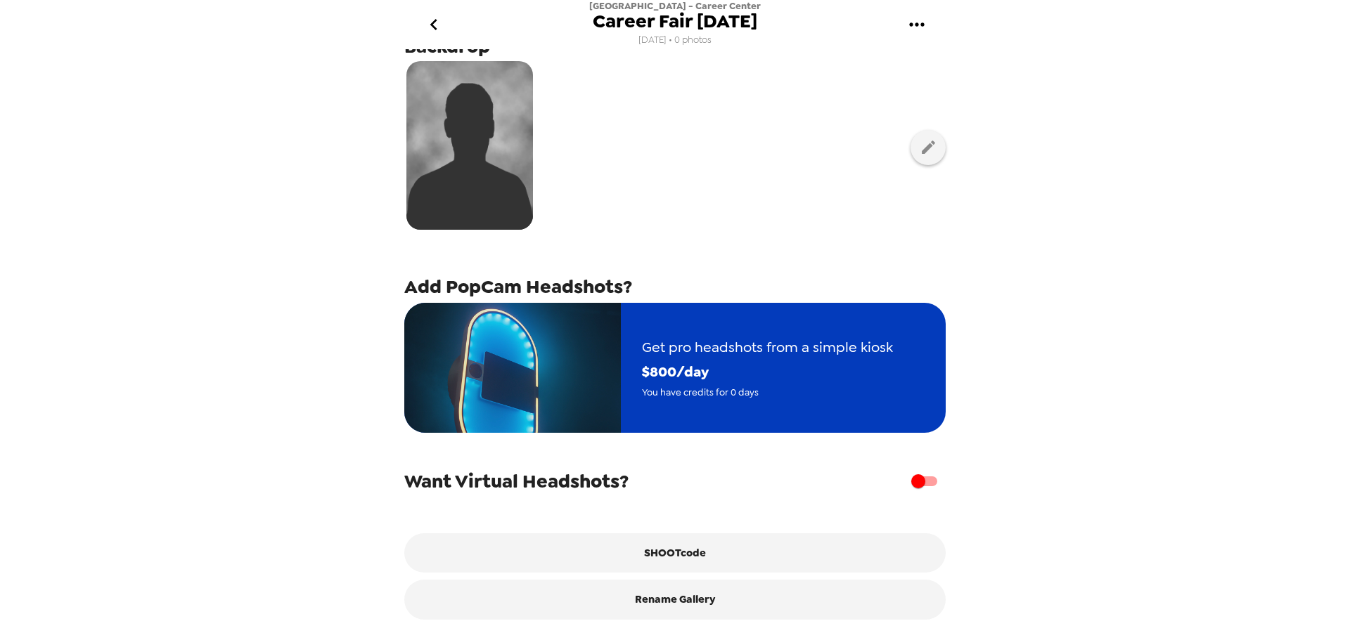
scroll to position [119, 0]
click at [713, 362] on span "$ 800 /day" at bounding box center [767, 372] width 251 height 25
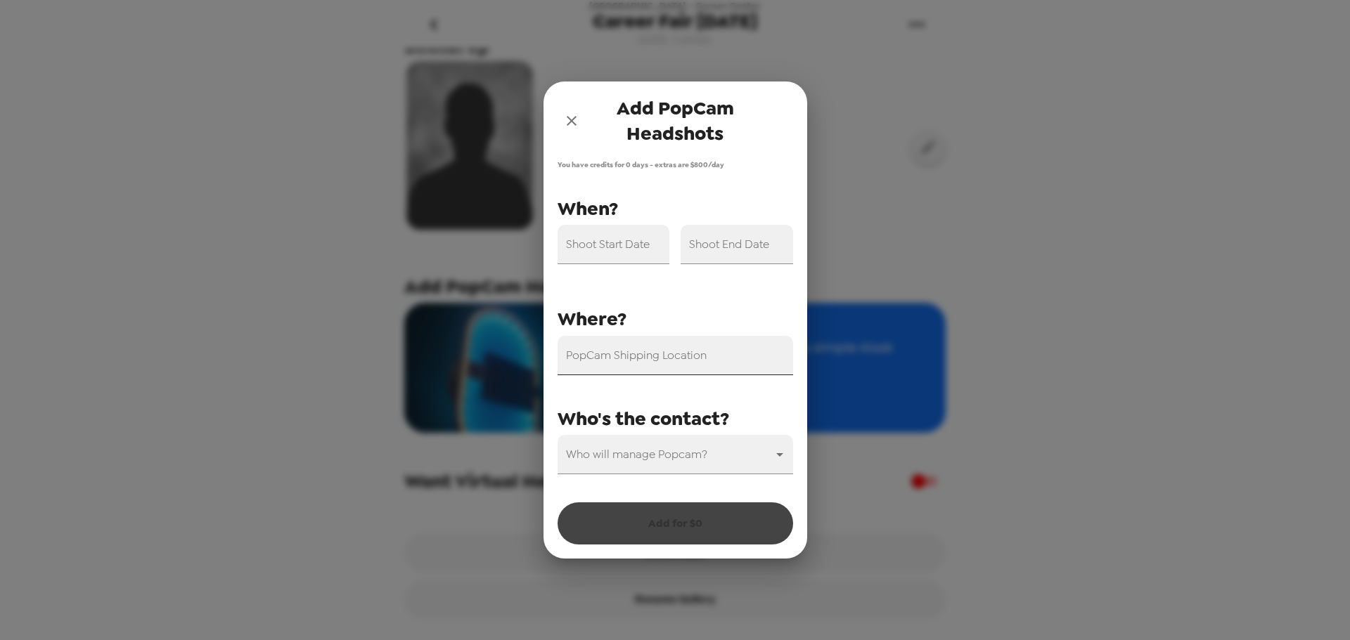
click at [684, 363] on input "PopCam Shipping Location" at bounding box center [674, 355] width 235 height 39
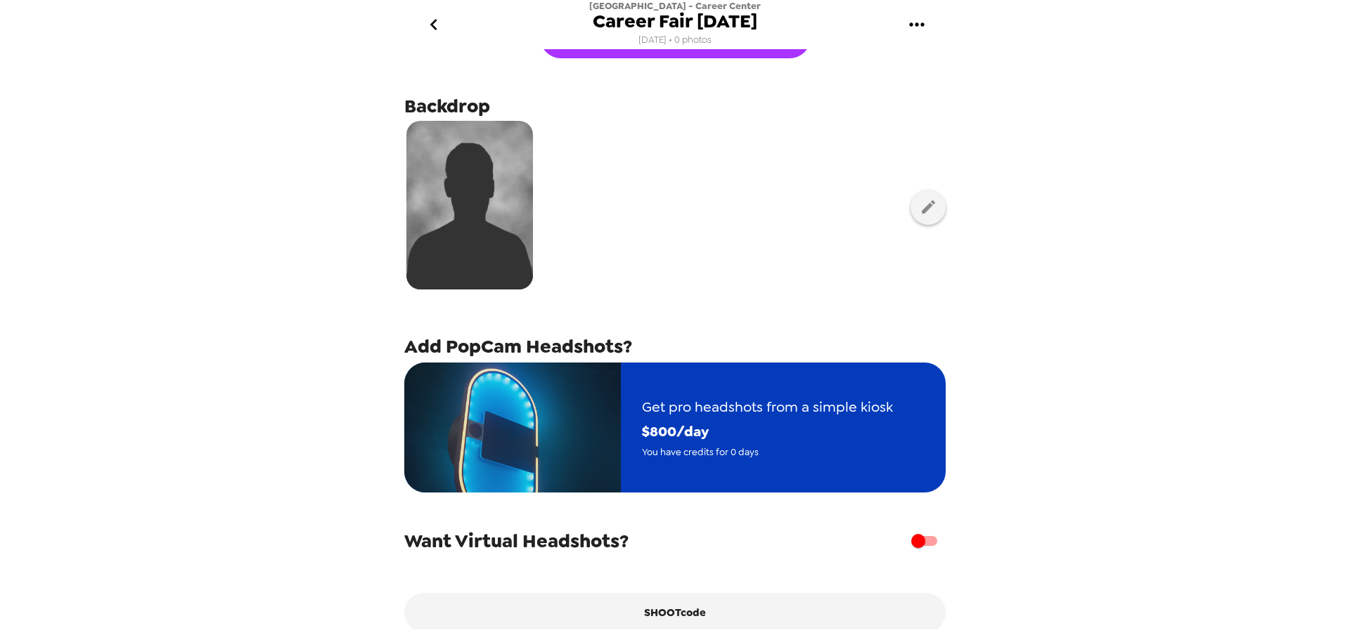
scroll to position [119, 0]
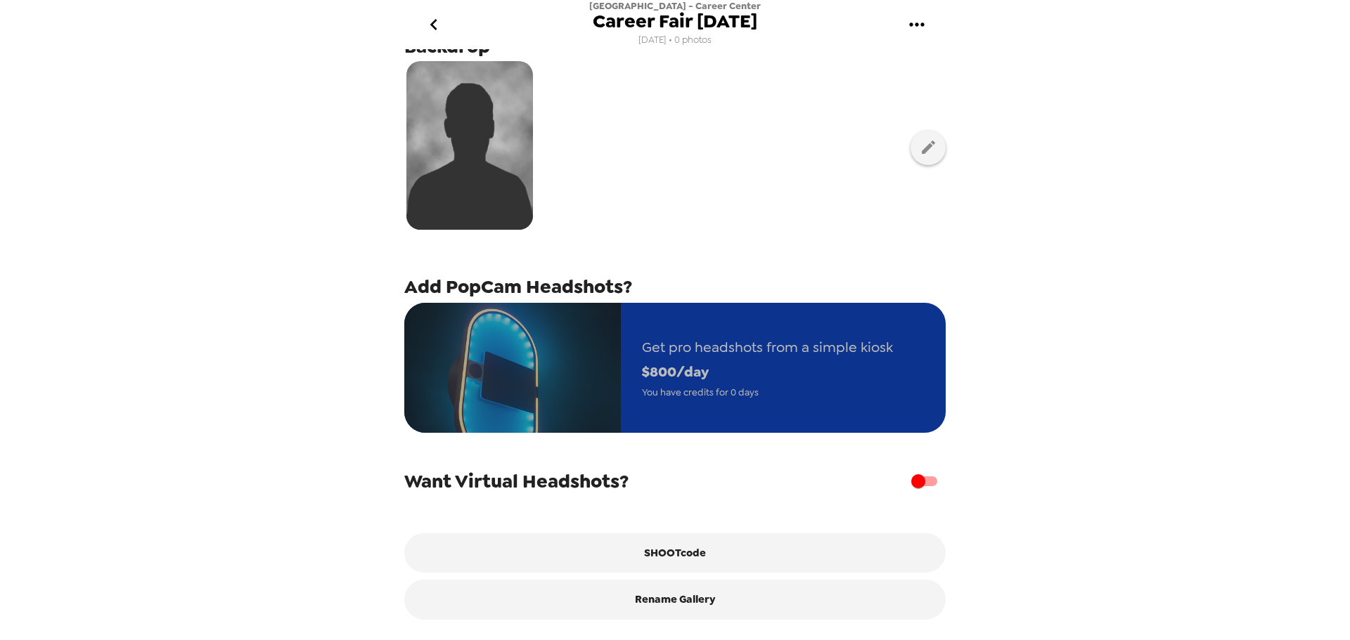
click at [732, 385] on span "You have credits for 0 days" at bounding box center [767, 393] width 251 height 16
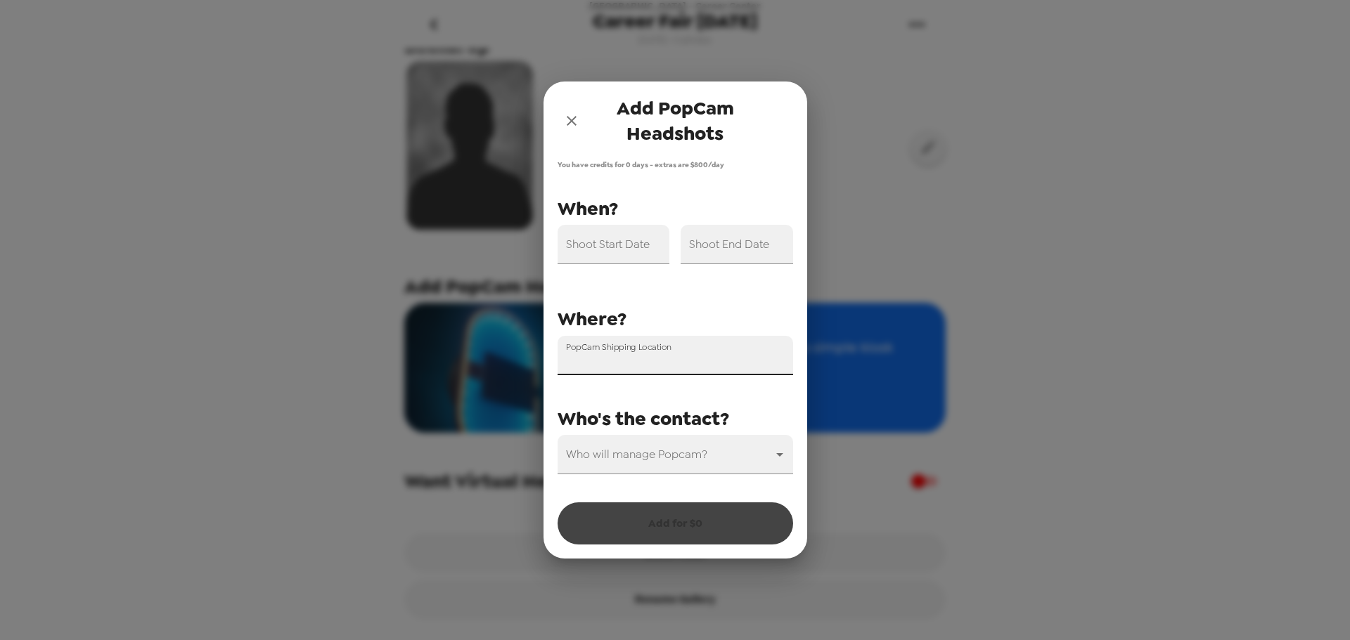
click at [674, 339] on input "PopCam Shipping Location" at bounding box center [674, 355] width 235 height 39
paste input "[STREET_ADDRESS]"
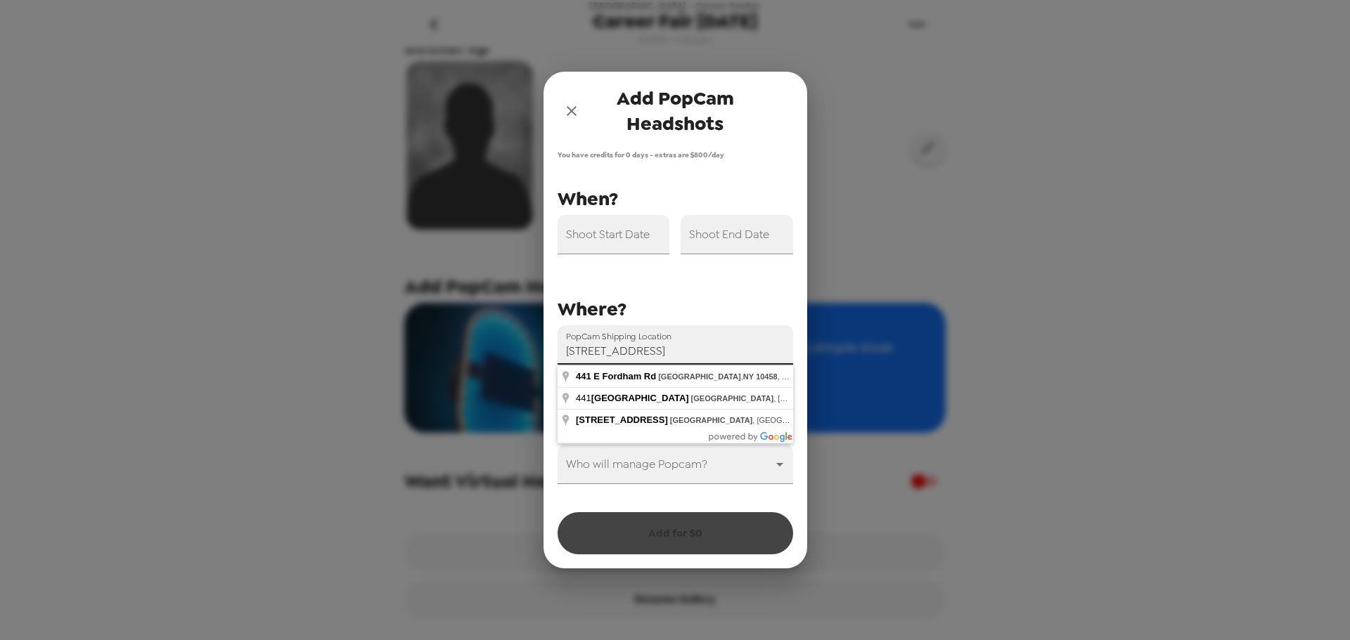
click at [589, 349] on input "[STREET_ADDRESS]" at bounding box center [674, 344] width 235 height 39
type input "[STREET_ADDRESS]"
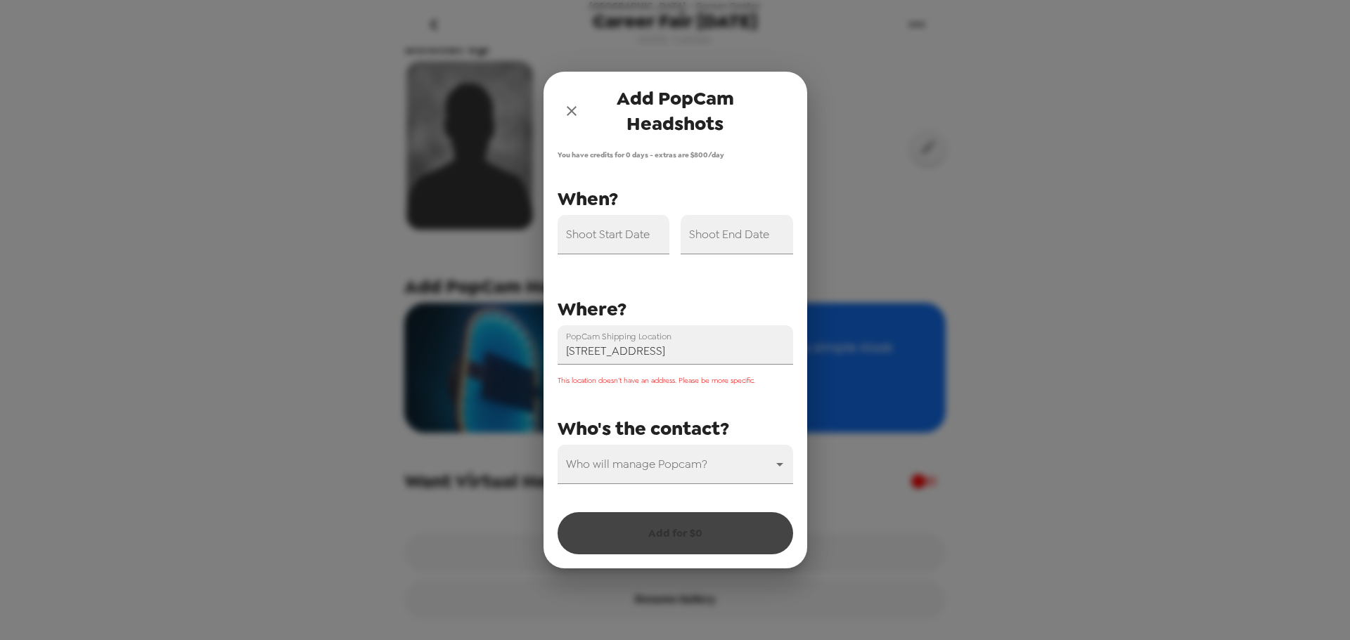
click at [569, 113] on icon "close" at bounding box center [572, 111] width 10 height 10
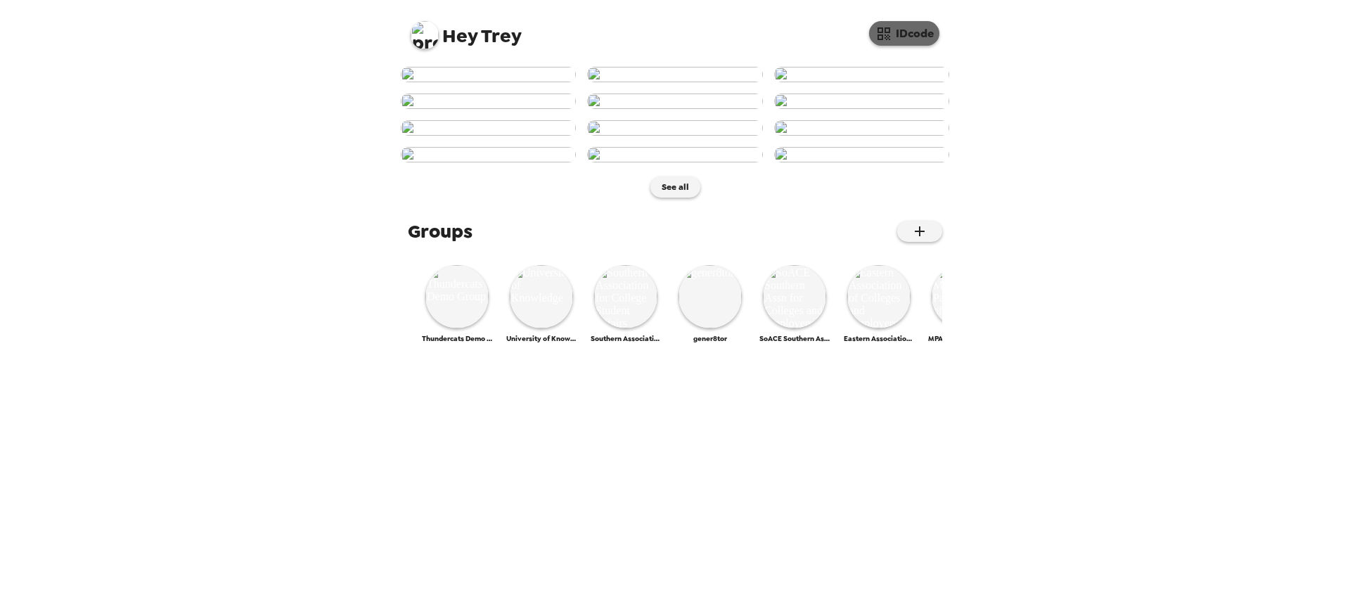
click at [927, 35] on button "IDcode" at bounding box center [904, 33] width 70 height 25
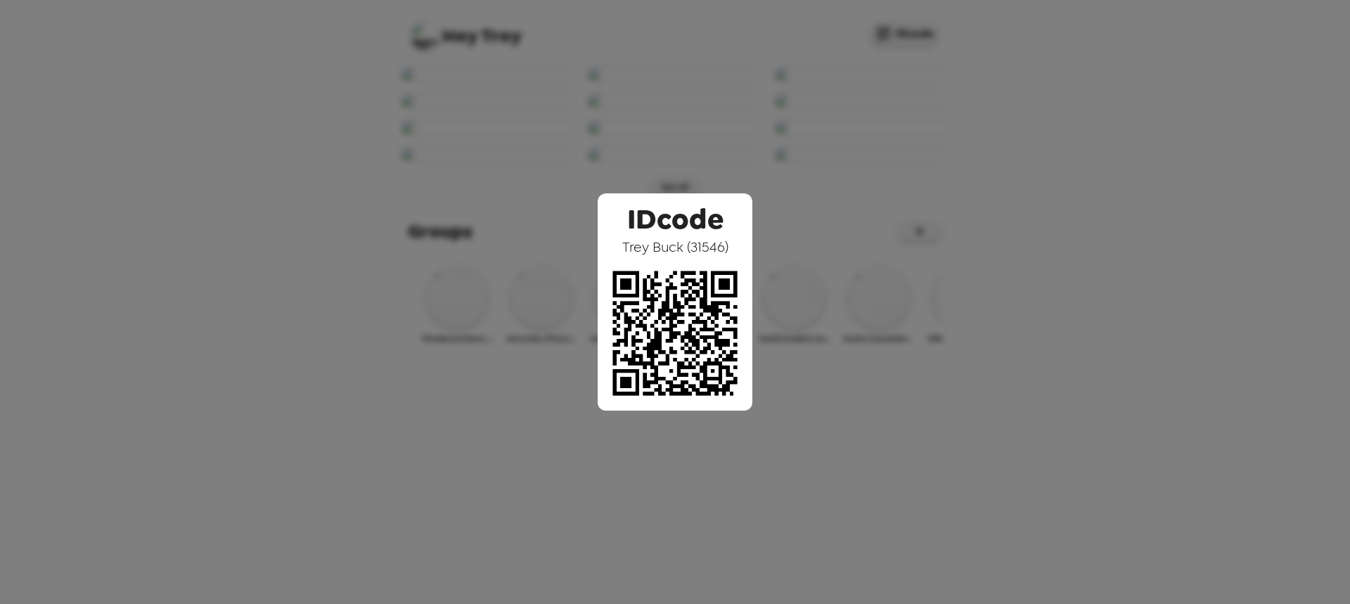
click at [529, 258] on div "IDcode [PERSON_NAME] ( 31546 )" at bounding box center [675, 302] width 1350 height 604
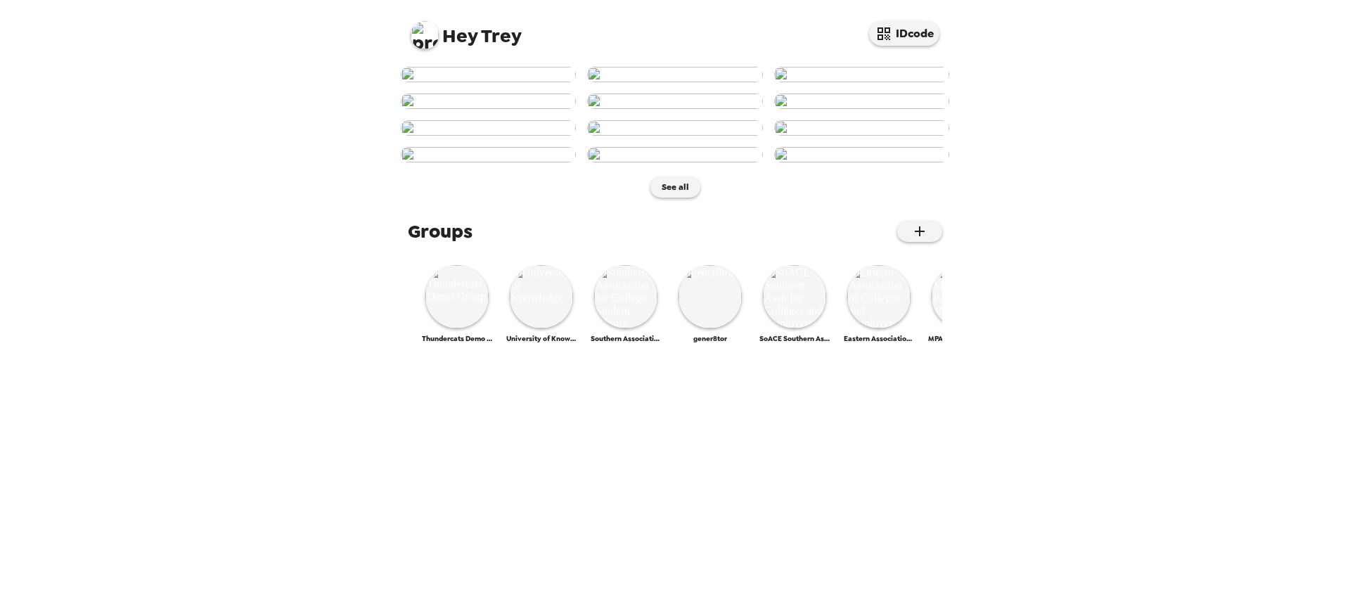
click at [499, 109] on img at bounding box center [488, 100] width 175 height 15
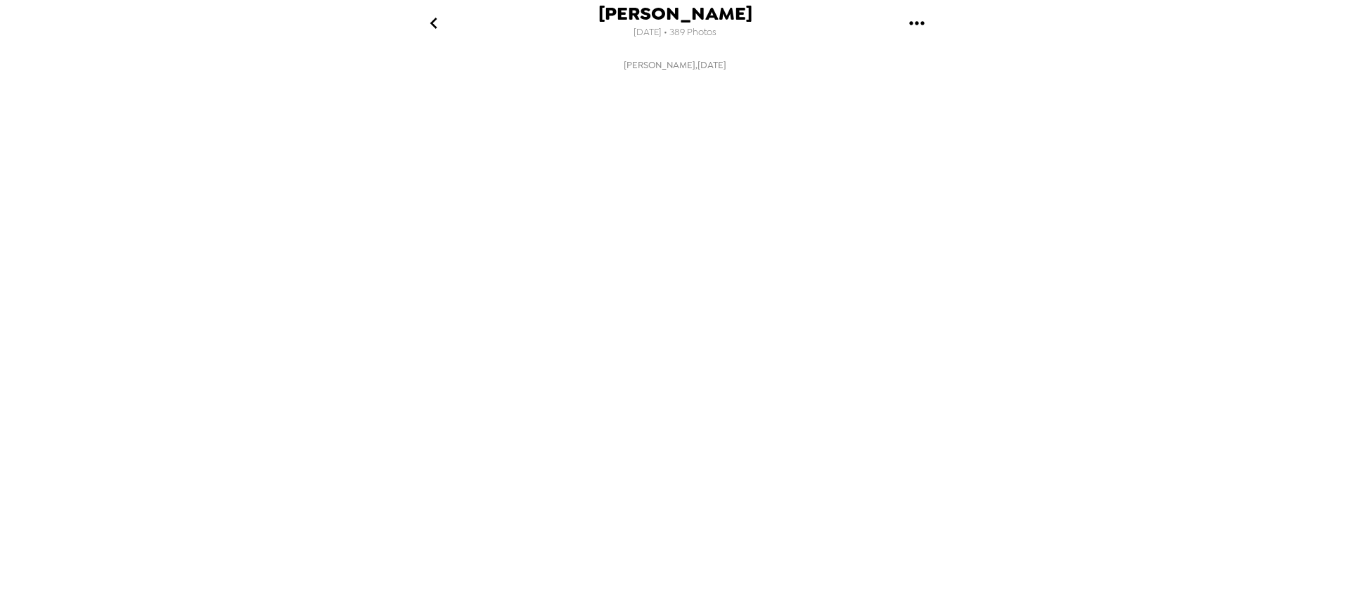
scroll to position [0, 342]
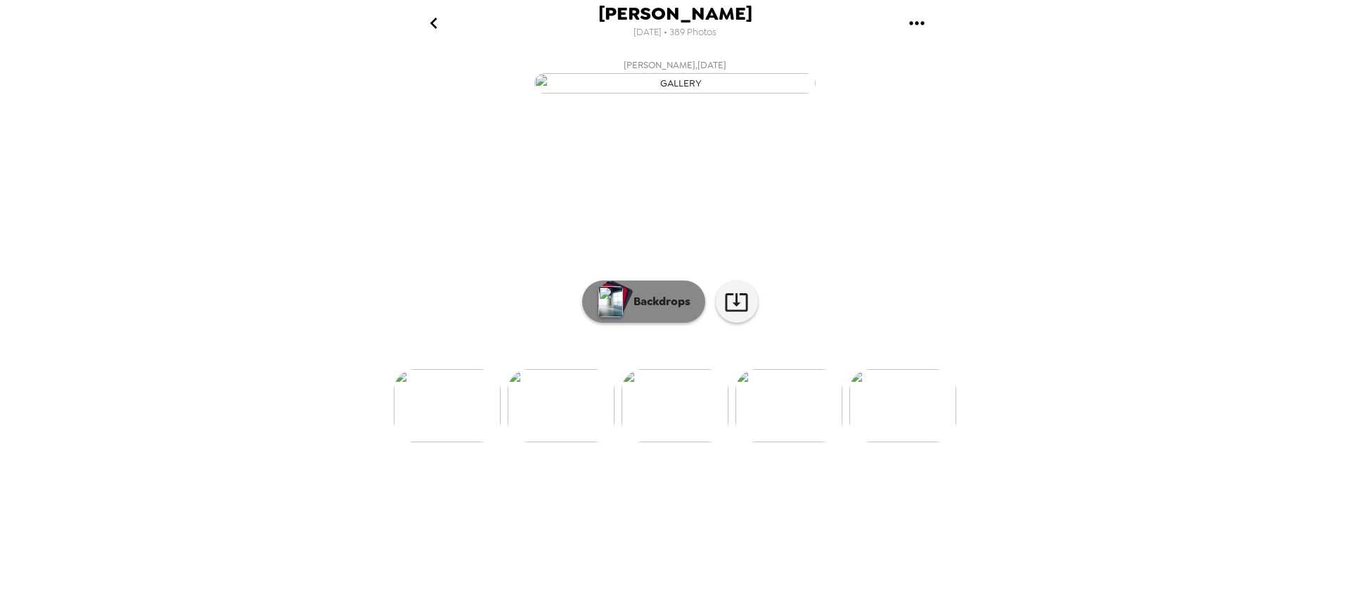
click at [637, 310] on p "Backdrops" at bounding box center [658, 301] width 64 height 17
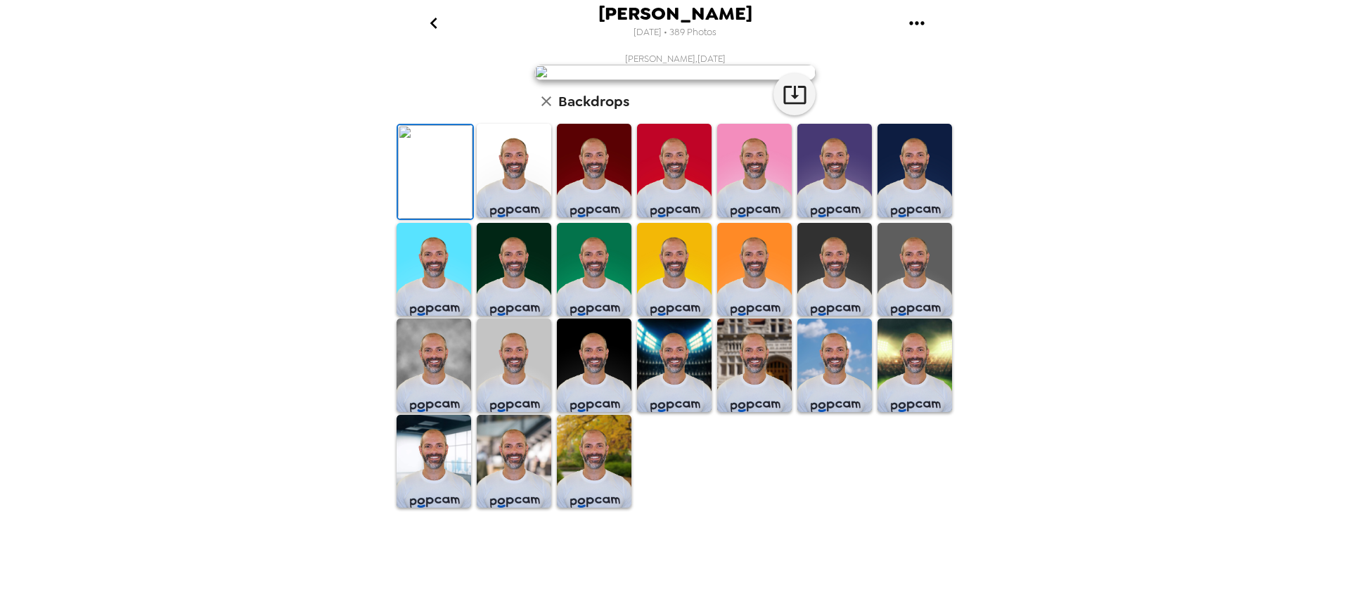
scroll to position [70, 0]
click at [438, 27] on icon "go back" at bounding box center [433, 23] width 22 height 22
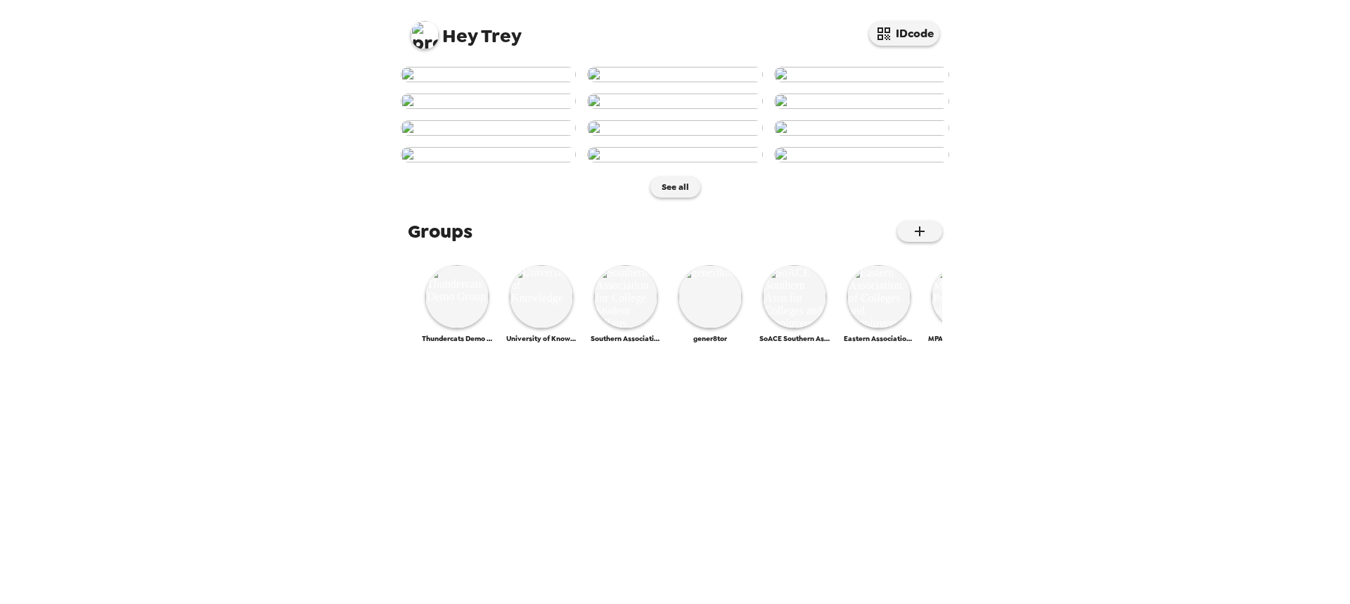
scroll to position [492, 0]
click at [664, 198] on button "See all" at bounding box center [675, 186] width 50 height 21
click at [628, 328] on img at bounding box center [614, 296] width 63 height 63
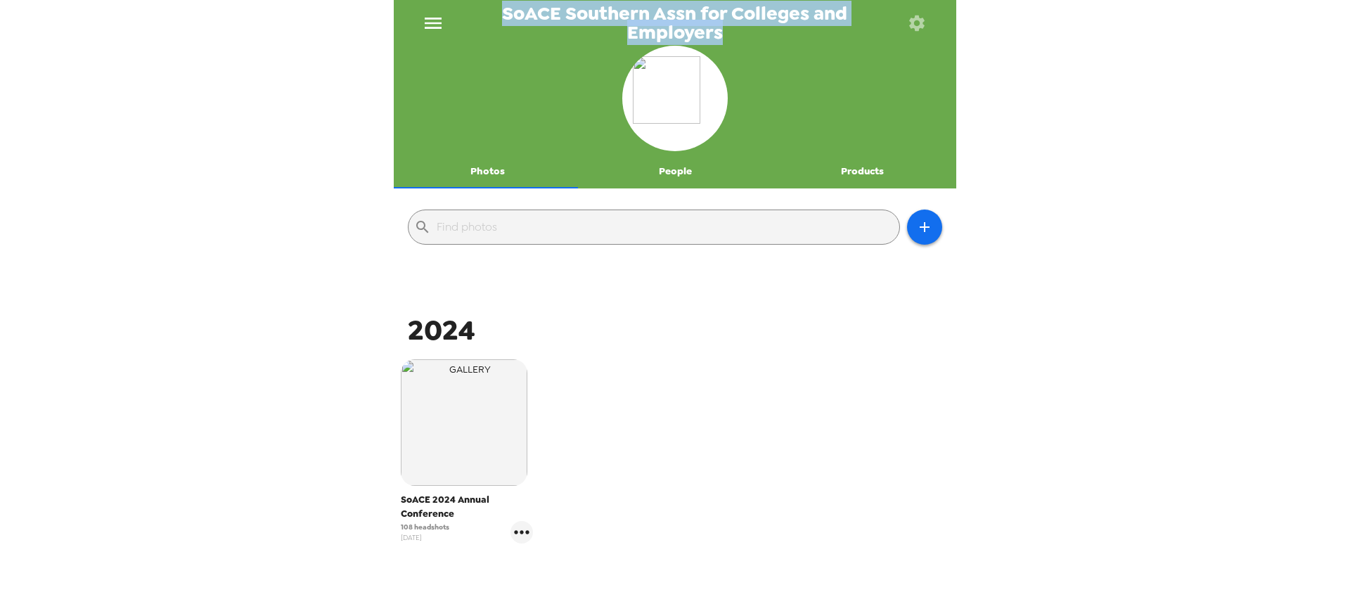
drag, startPoint x: 498, startPoint y: 10, endPoint x: 725, endPoint y: 33, distance: 228.9
click at [725, 33] on span "SoACE Southern Assn for Colleges and Employers" at bounding box center [675, 22] width 438 height 37
click at [721, 36] on span "SoACE Southern Assn for Colleges and Employers" at bounding box center [675, 22] width 438 height 37
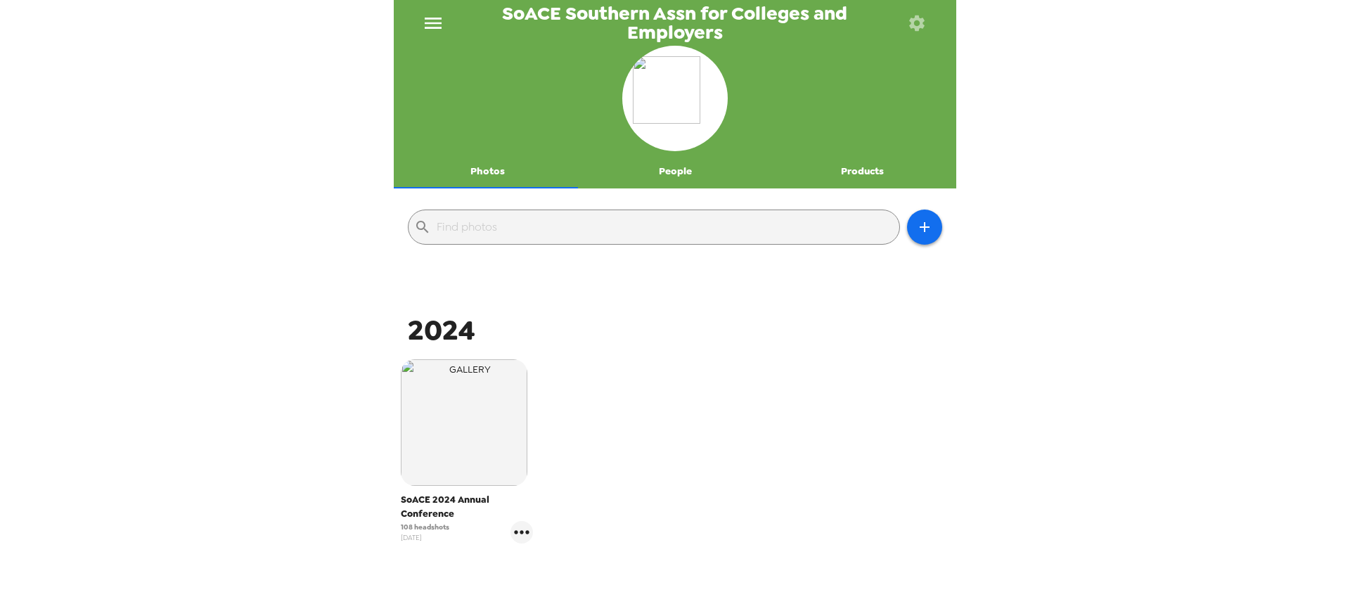
click at [751, 371] on div "SoACE 2024 Annual Conference 108 headshots 11/26/24" at bounding box center [674, 462] width 555 height 212
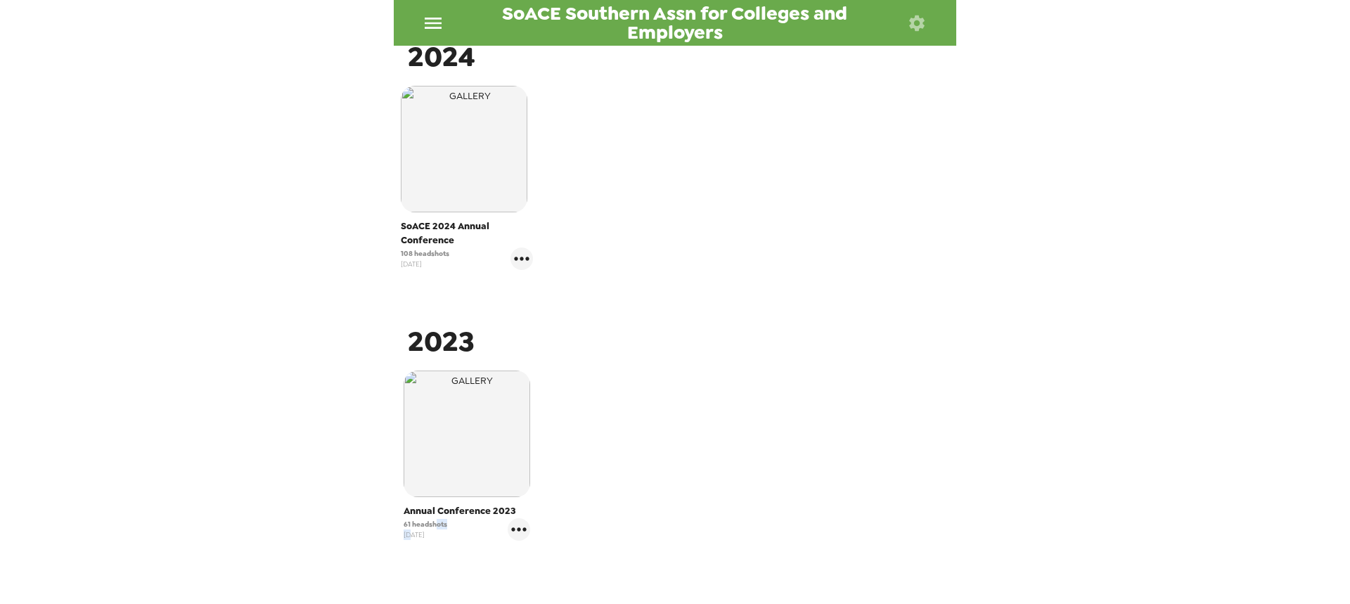
scroll to position [309, 0]
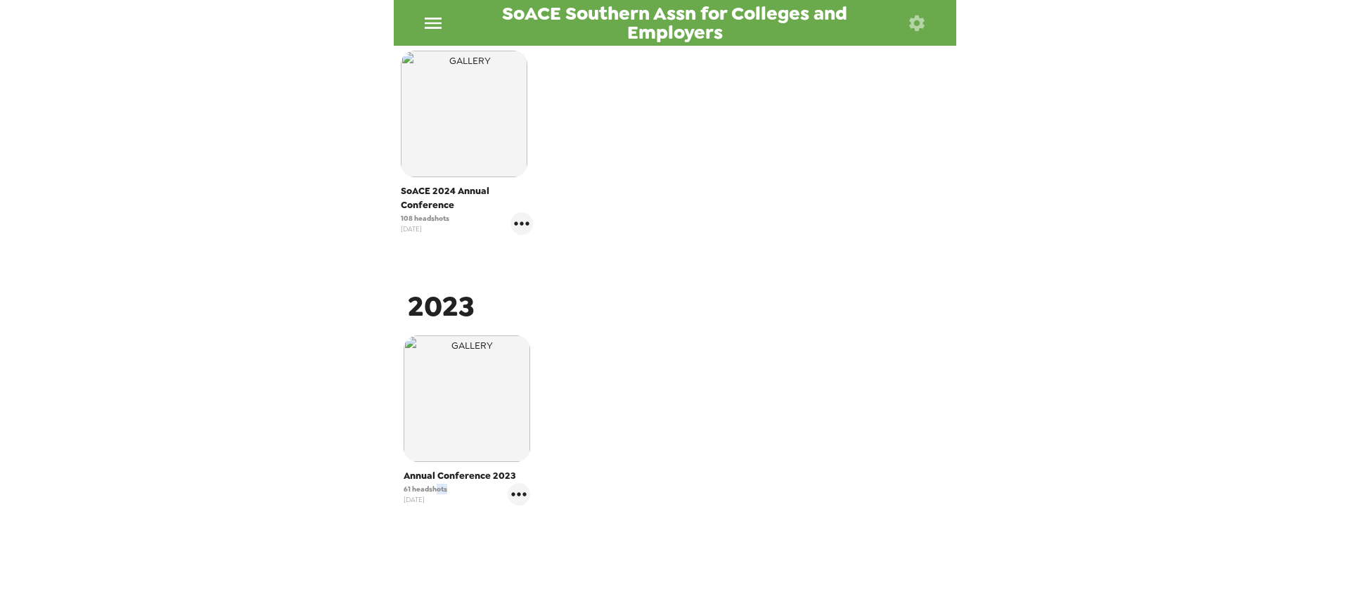
drag, startPoint x: 434, startPoint y: 583, endPoint x: 437, endPoint y: 536, distance: 47.8
click at [399, 567] on div "2024 SoACE 2024 Annual Conference 108 headshots 11/26/24 2023 Annual Conference…" at bounding box center [674, 281] width 555 height 612
click at [434, 495] on span "[DATE]" at bounding box center [426, 499] width 44 height 11
drag, startPoint x: 436, startPoint y: 485, endPoint x: 382, endPoint y: 491, distance: 54.5
click at [382, 491] on div "SoACE Southern Assn for Colleges and Employers Photos People Products ​ 2024 So…" at bounding box center [675, 302] width 1350 height 604
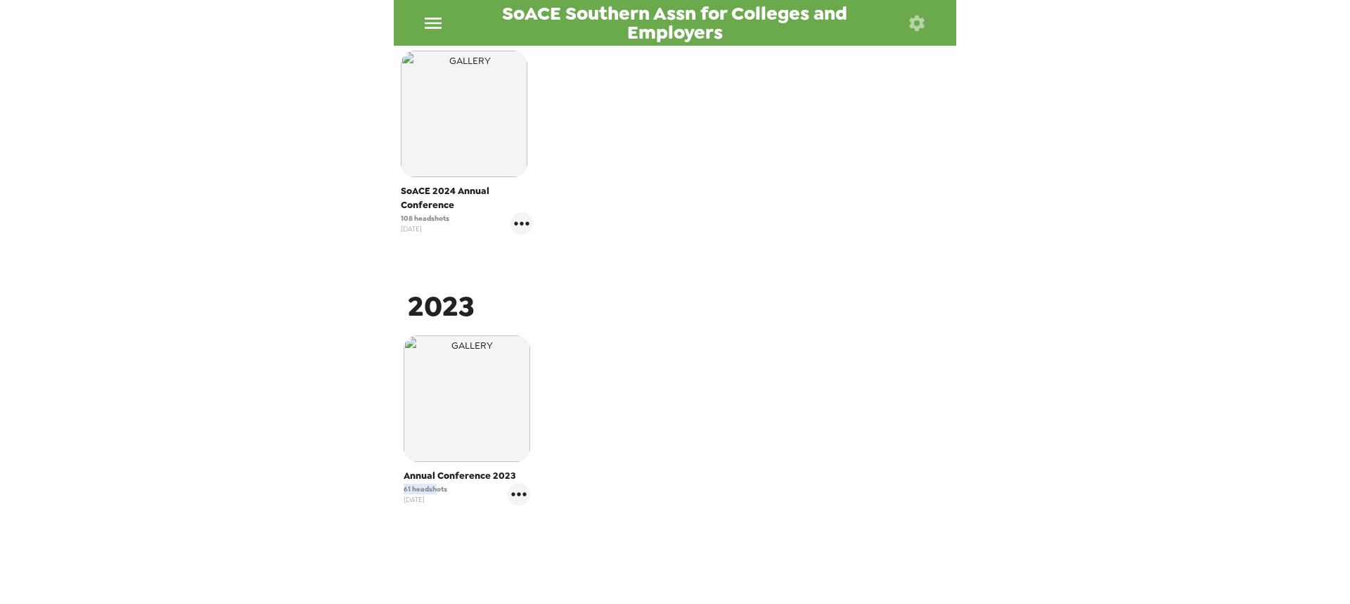
click at [421, 486] on span "61 headshots" at bounding box center [426, 489] width 44 height 11
click at [522, 498] on icon "gallery menu" at bounding box center [519, 494] width 22 height 22
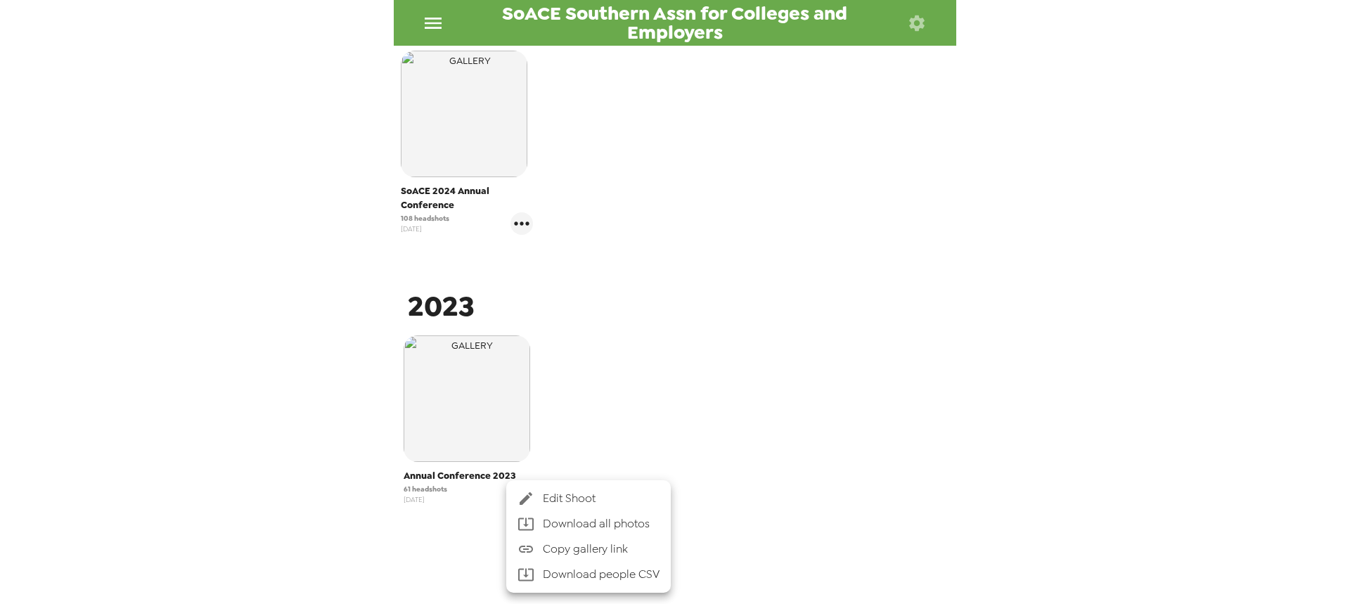
click at [640, 362] on div at bounding box center [675, 302] width 1350 height 604
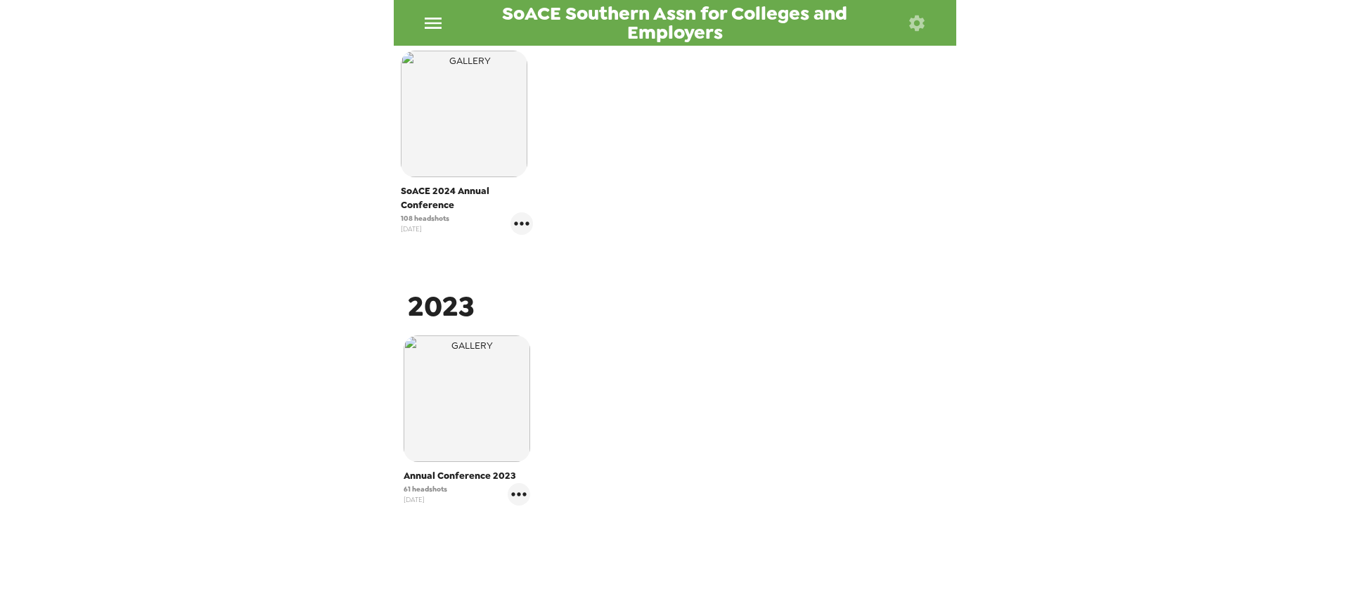
click at [482, 127] on img "button" at bounding box center [464, 114] width 127 height 127
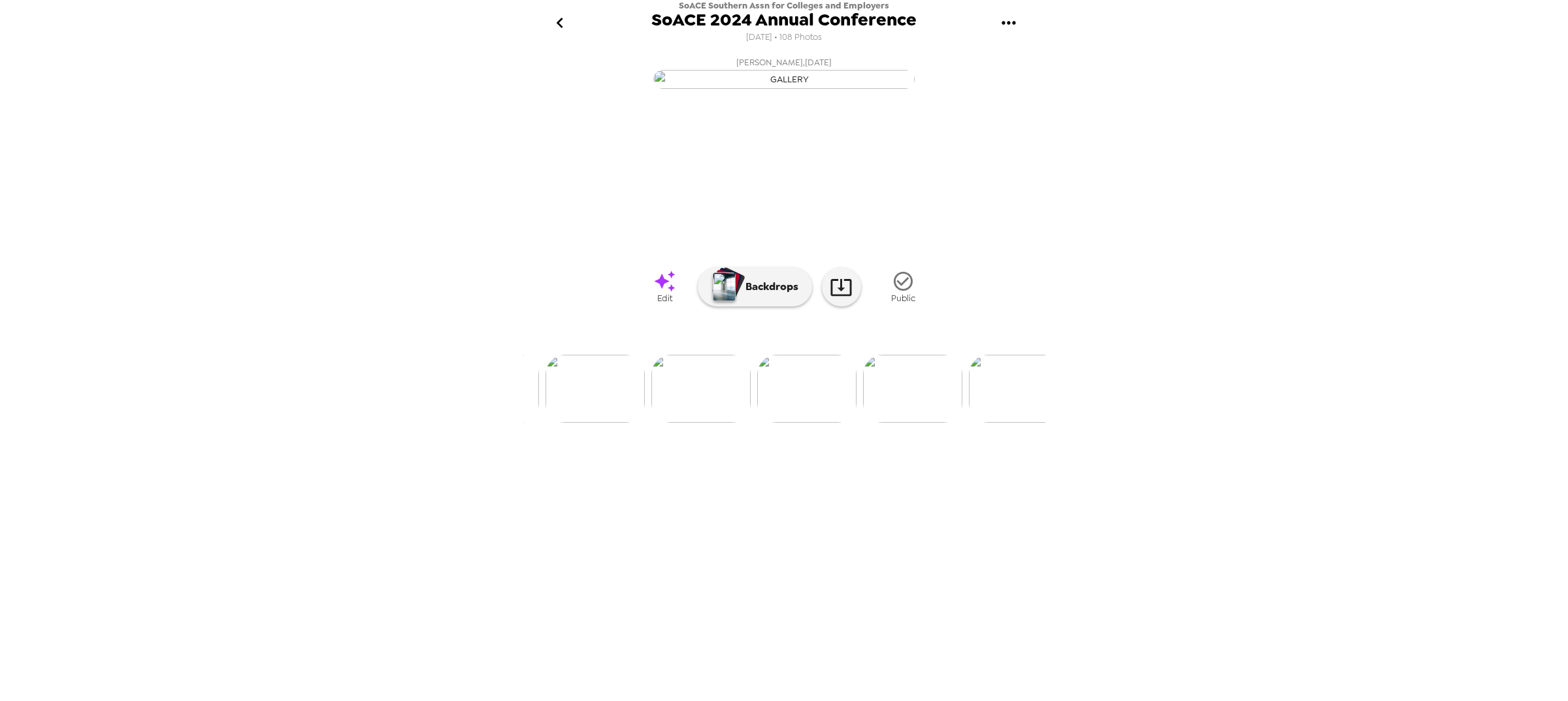
scroll to position [0, 844]
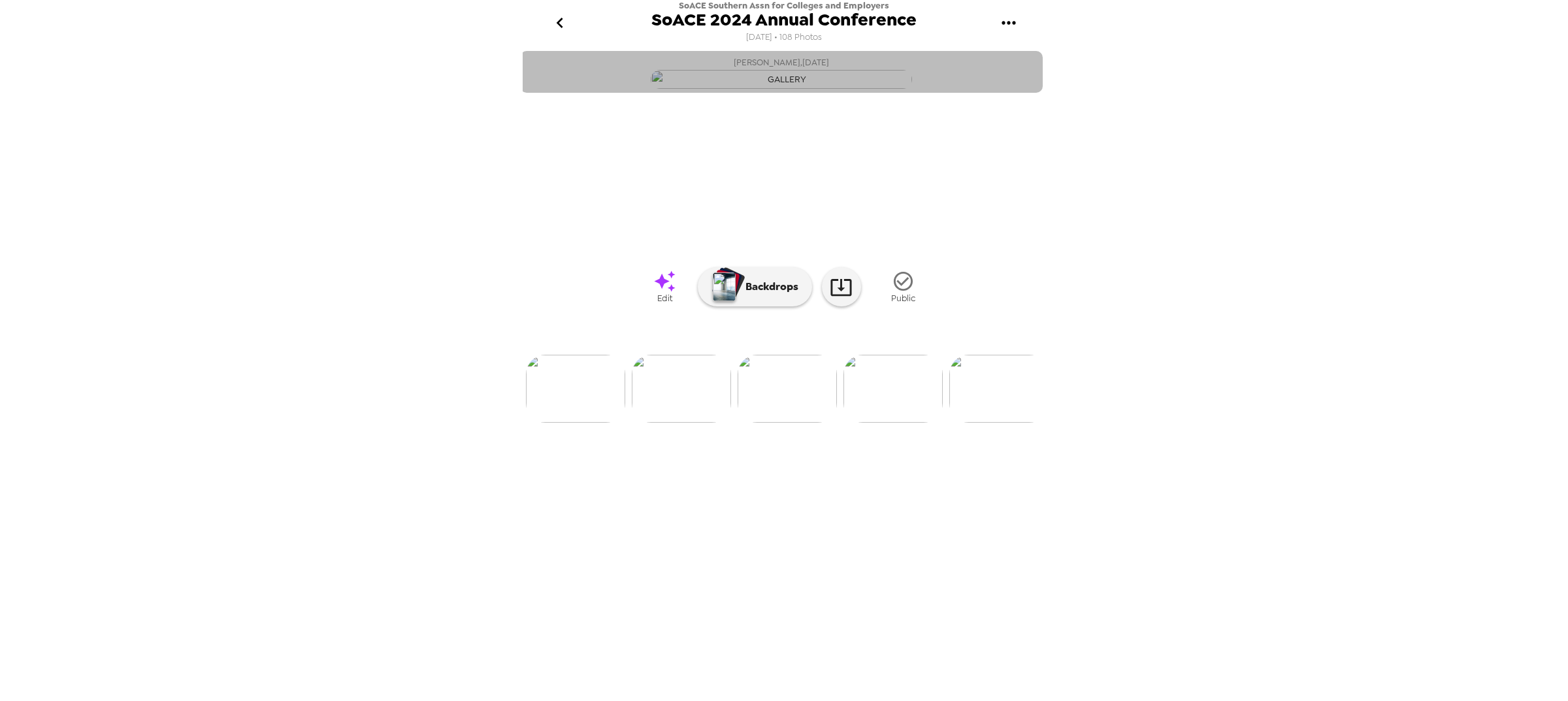
drag, startPoint x: 746, startPoint y: 63, endPoint x: 731, endPoint y: 63, distance: 15.0
click at [733, 62] on span "Robyn Williams , 12-10-2024" at bounding box center [781, 62] width 96 height 15
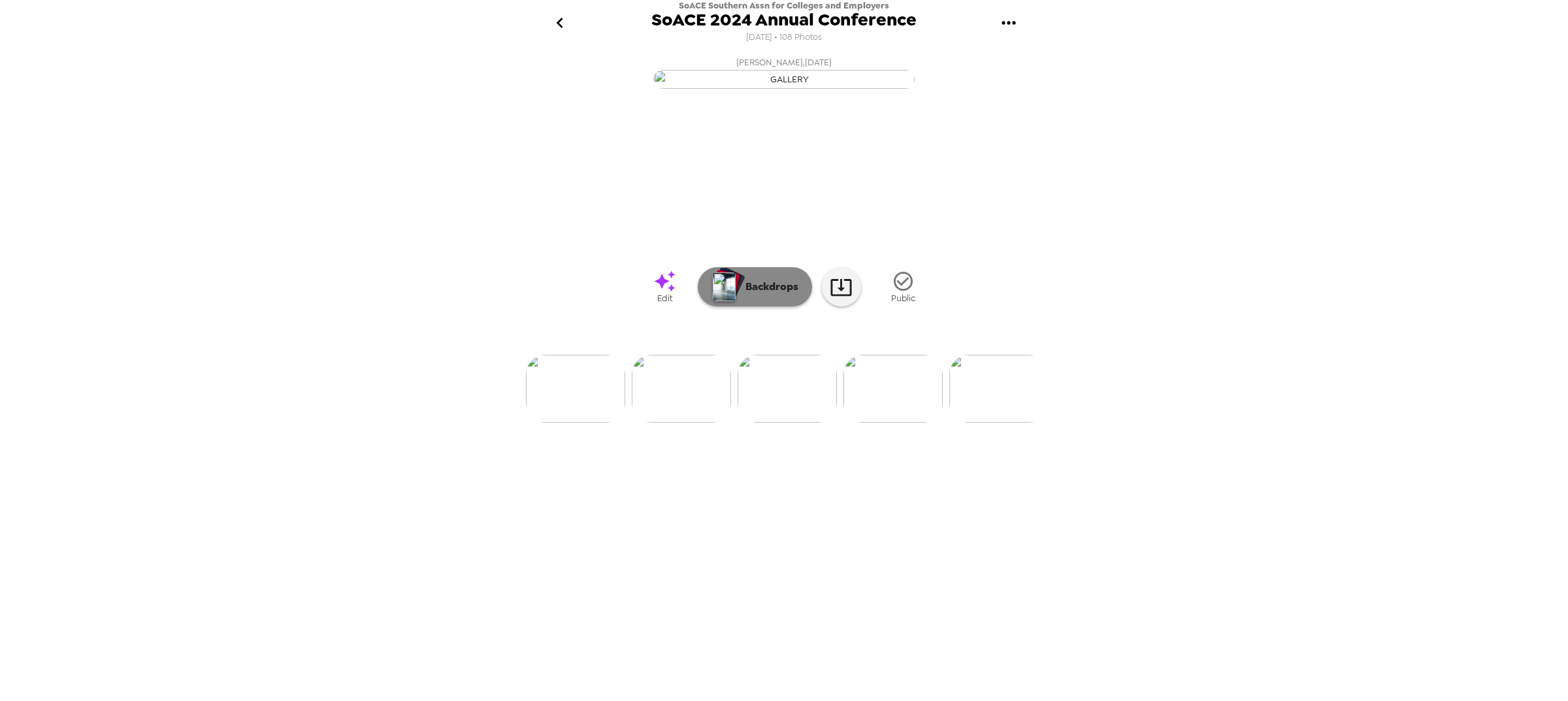
click at [763, 295] on p "Backdrops" at bounding box center [769, 286] width 59 height 16
click at [558, 28] on icon "go back" at bounding box center [560, 22] width 20 height 20
click at [558, 33] on icon "go back" at bounding box center [560, 22] width 20 height 20
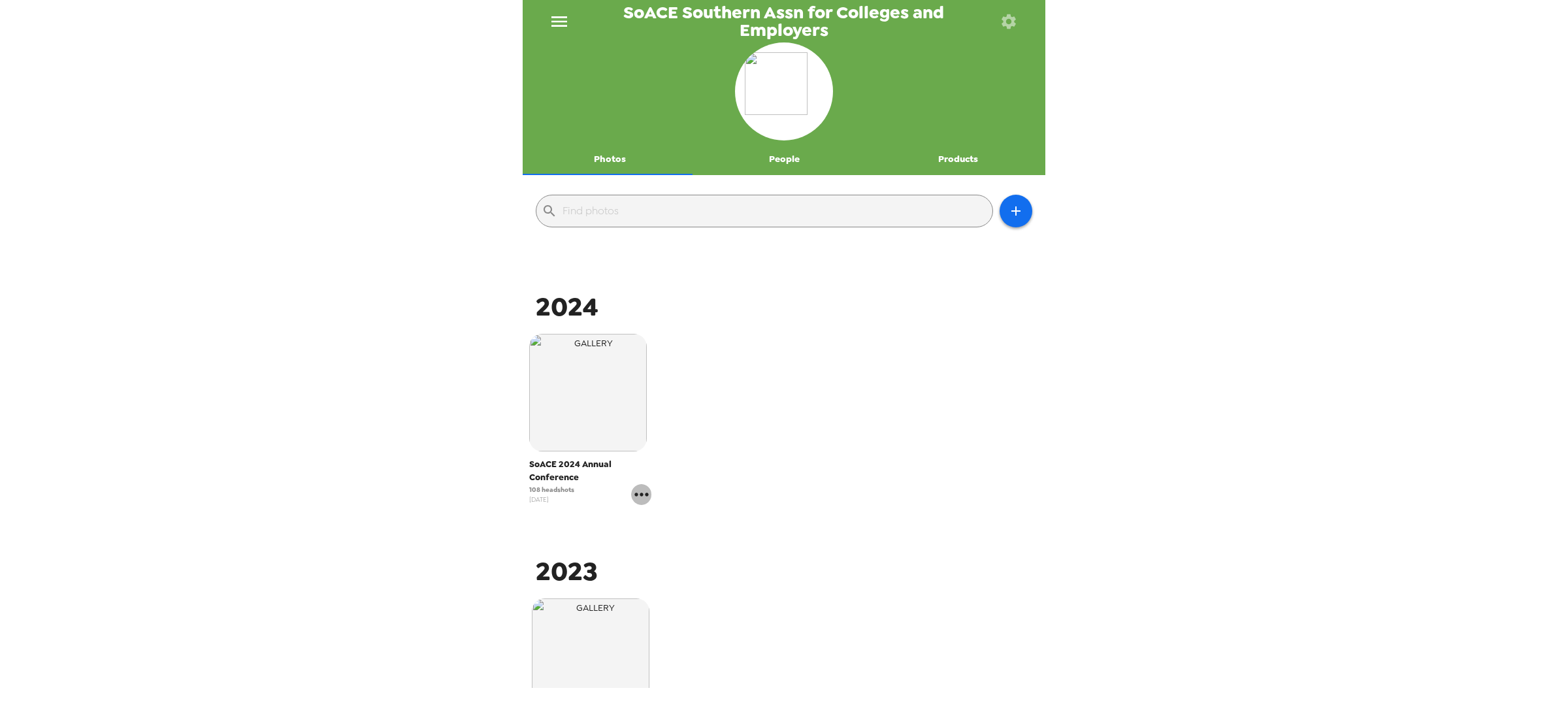
click at [632, 492] on icon "gallery menu" at bounding box center [641, 495] width 20 height 20
click at [678, 522] on span "Edit Shoot" at bounding box center [716, 522] width 109 height 16
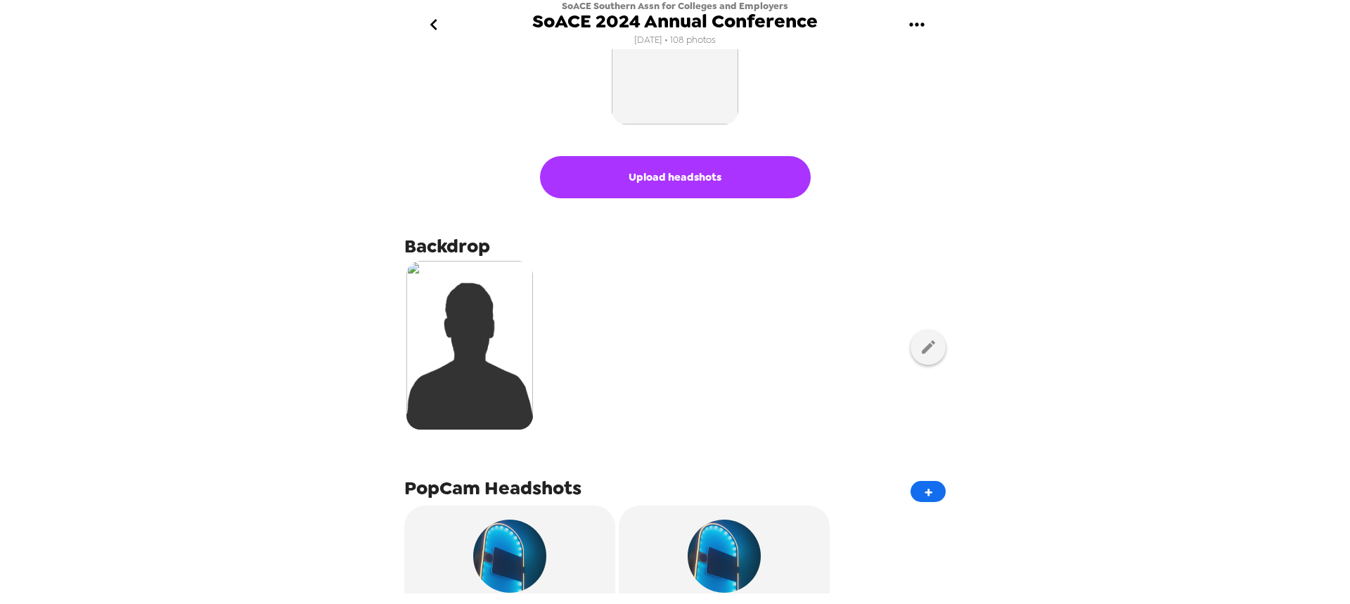
scroll to position [141, 0]
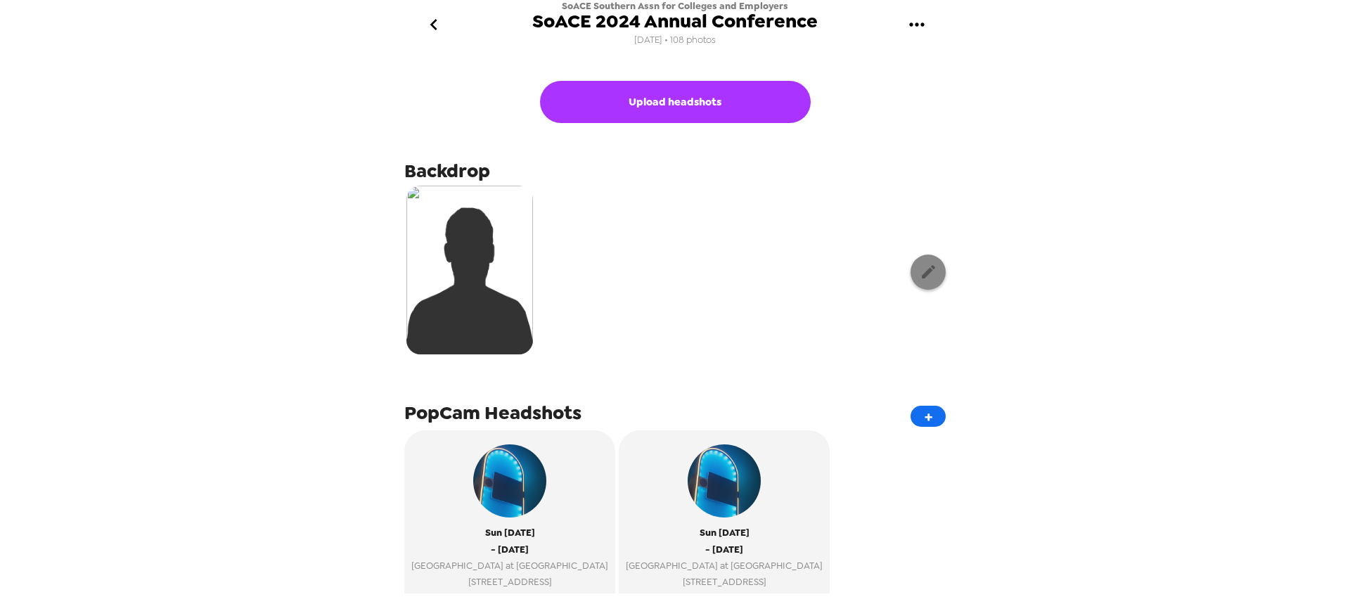
click at [919, 278] on icon "button" at bounding box center [928, 272] width 18 height 18
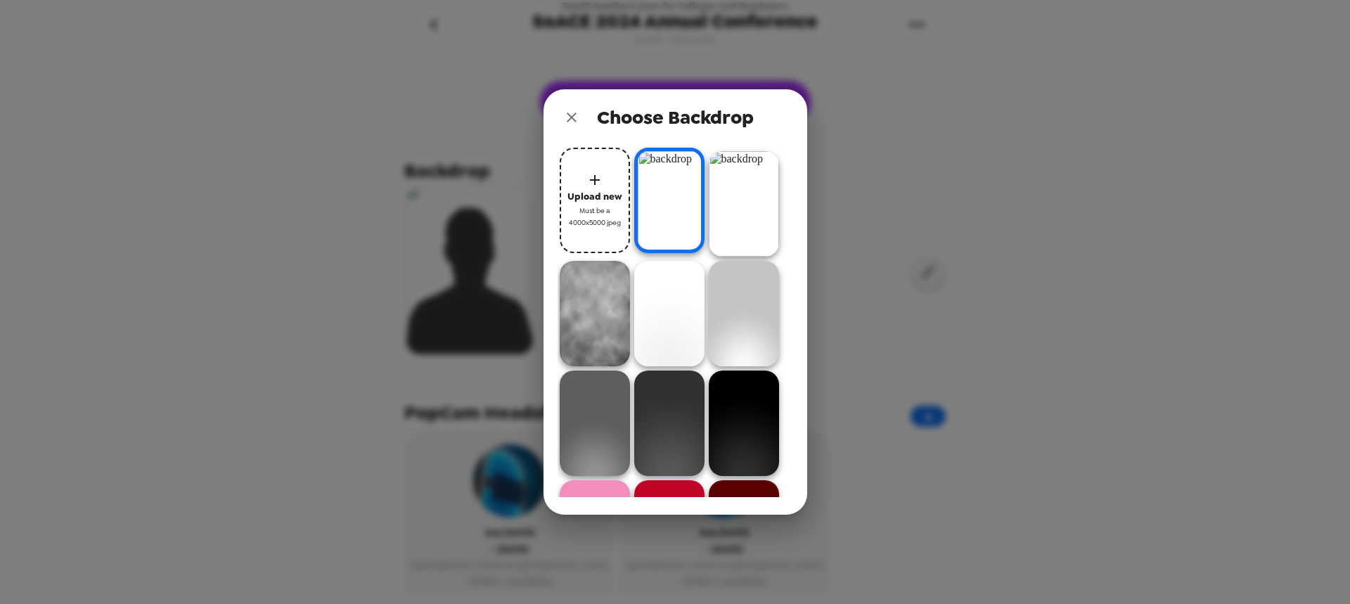
click at [576, 120] on icon "close" at bounding box center [571, 117] width 17 height 17
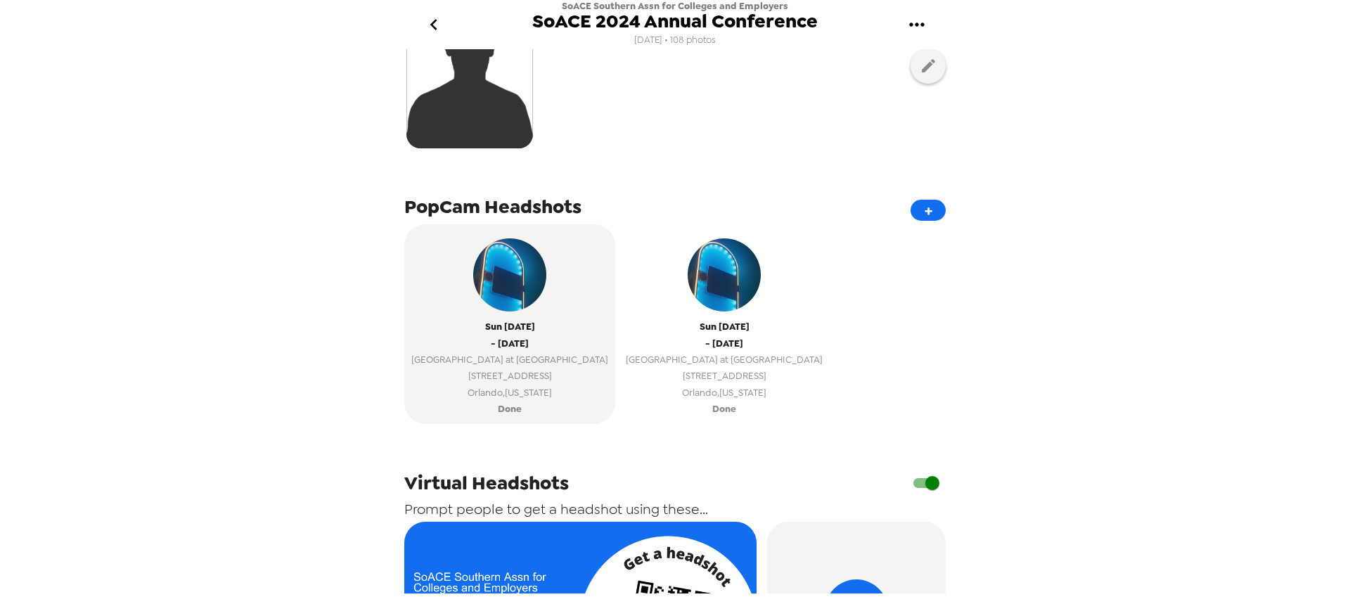
scroll to position [422, 0]
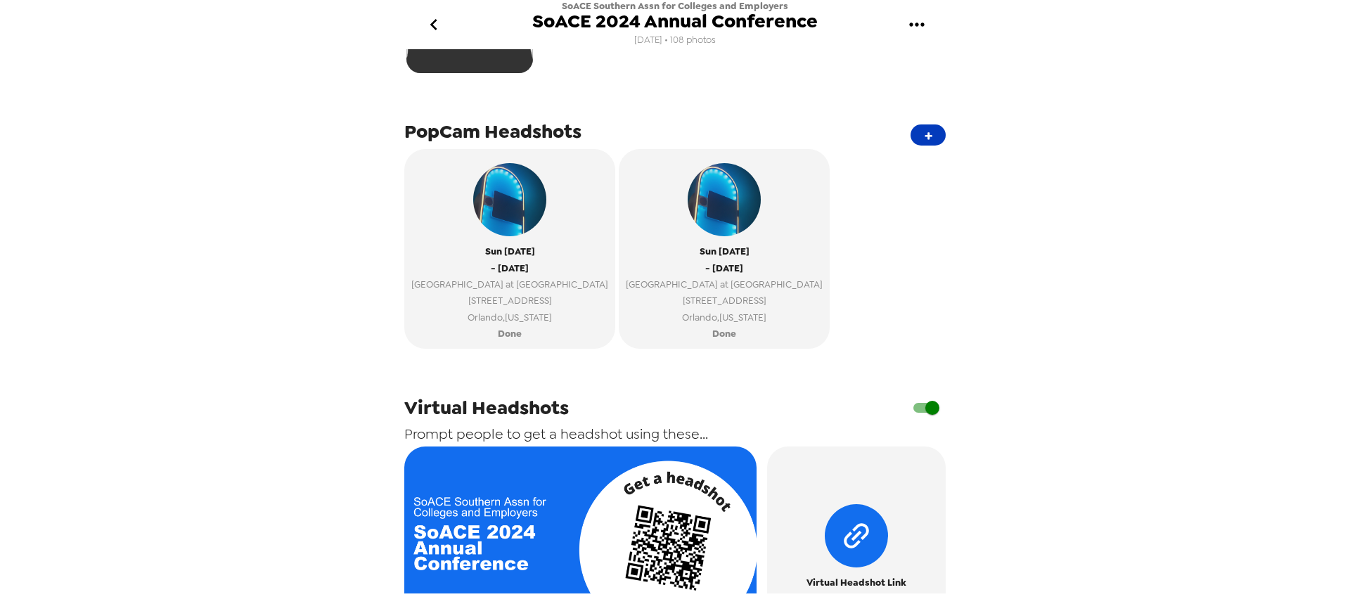
click at [916, 137] on button "+" at bounding box center [927, 134] width 35 height 21
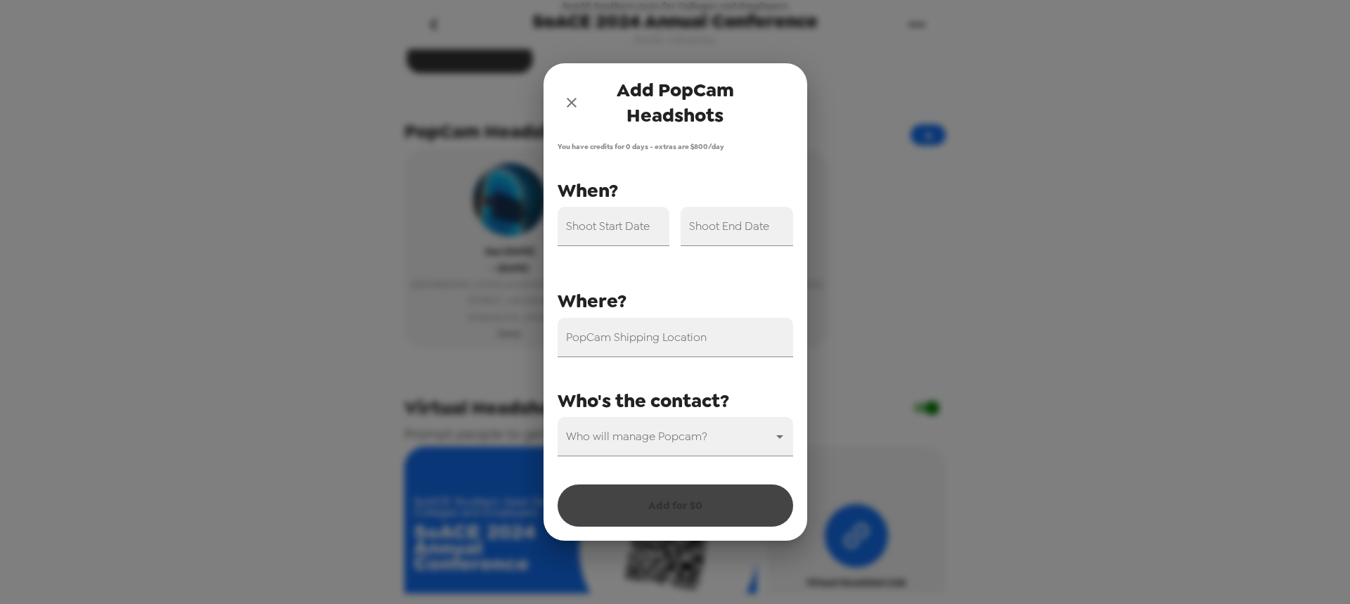
click at [628, 224] on div "Shoot Start Date" at bounding box center [613, 226] width 112 height 39
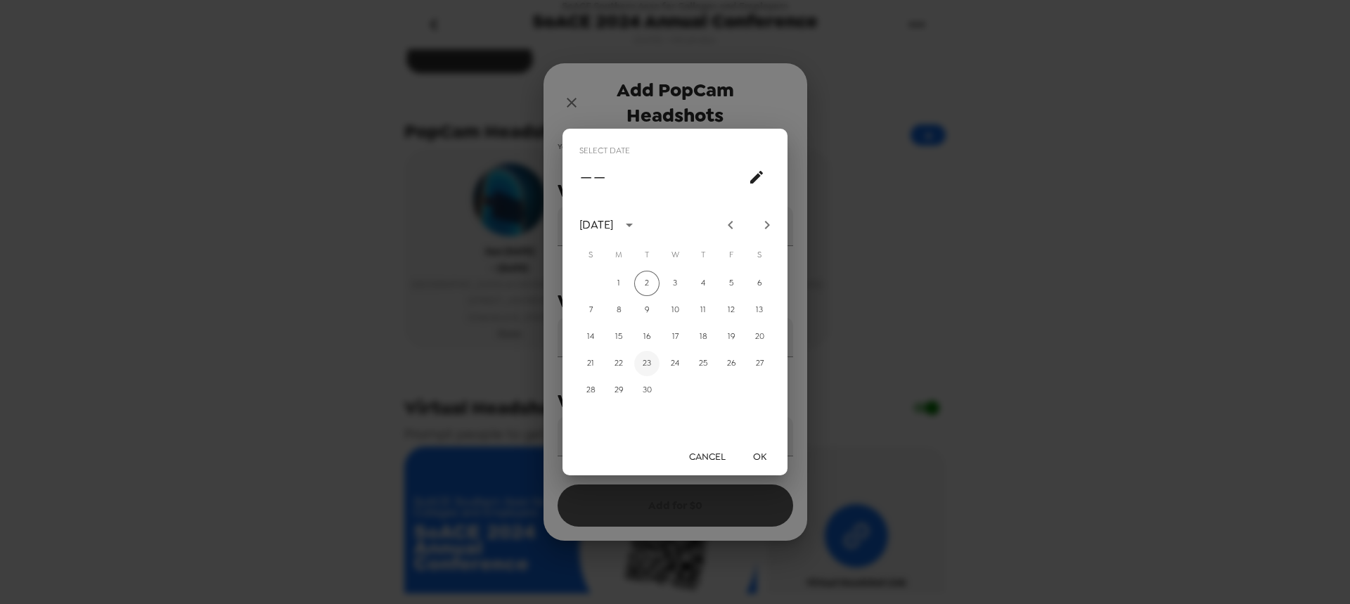
click at [654, 363] on button "23" at bounding box center [646, 363] width 25 height 25
type input "[DATE]"
click at [762, 448] on button "OK" at bounding box center [759, 457] width 45 height 26
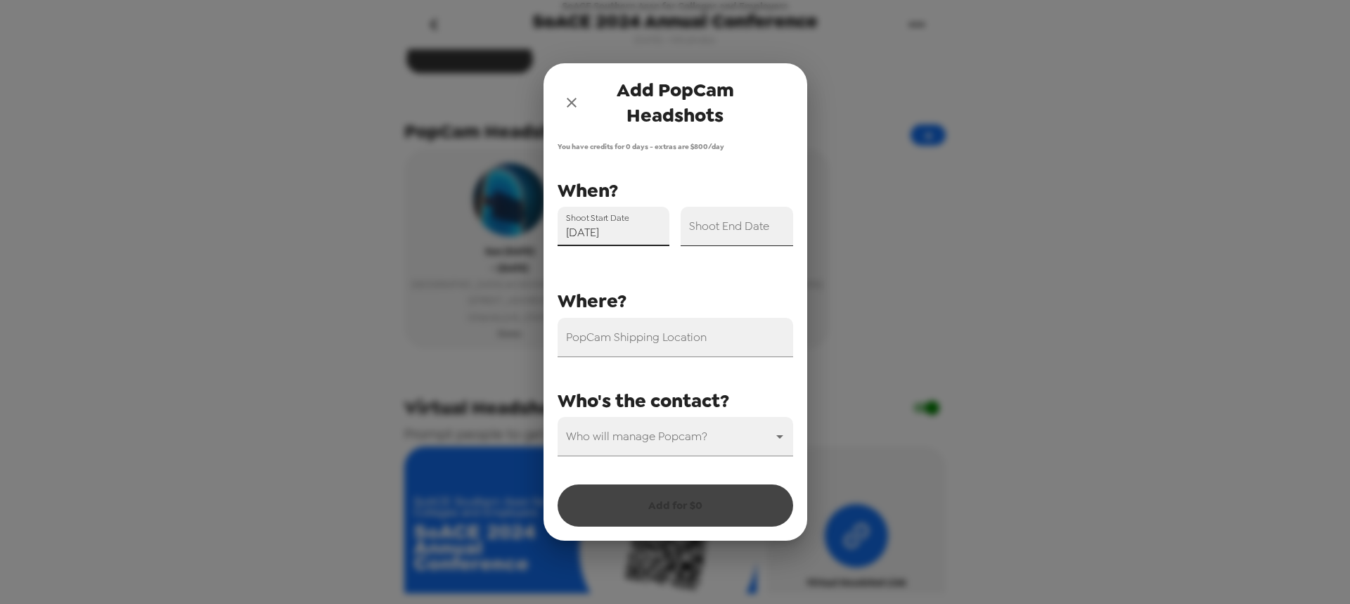
click at [759, 231] on input "Shoot End Date" at bounding box center [736, 226] width 112 height 39
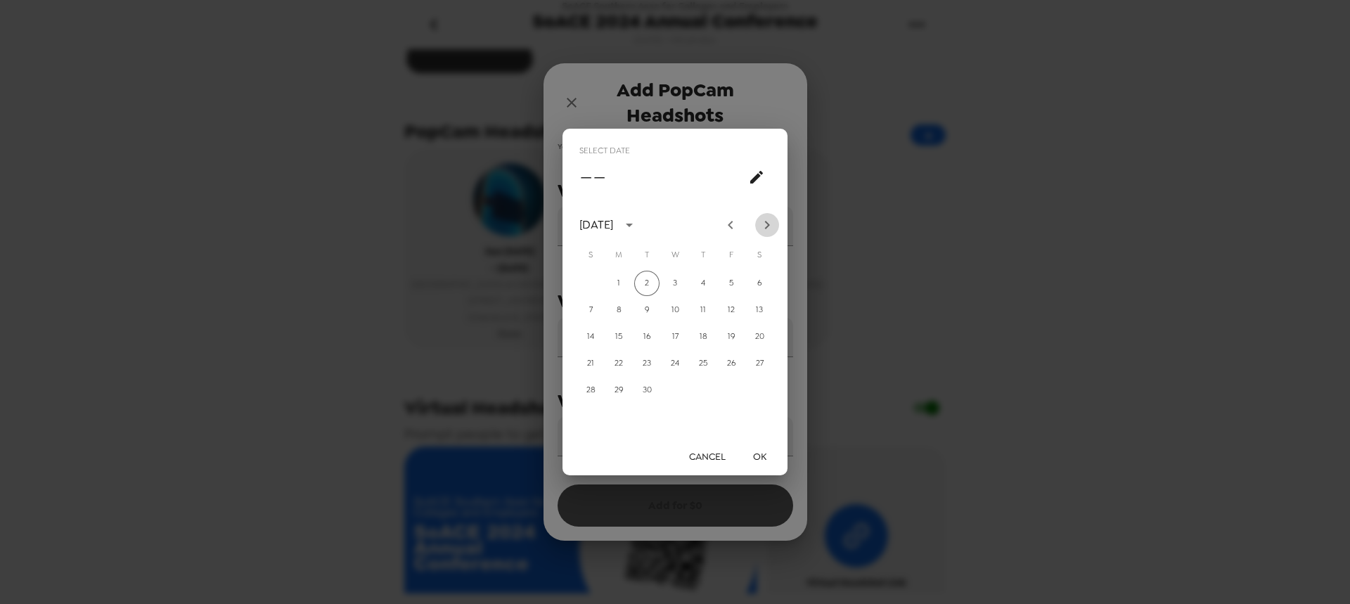
drag, startPoint x: 764, startPoint y: 226, endPoint x: 764, endPoint y: 238, distance: 12.7
click at [765, 226] on icon "Next month" at bounding box center [767, 225] width 17 height 17
drag, startPoint x: 723, startPoint y: 228, endPoint x: 712, endPoint y: 267, distance: 40.1
click at [723, 228] on icon "Previous month" at bounding box center [730, 225] width 17 height 17
click at [654, 365] on button "23" at bounding box center [646, 363] width 25 height 25
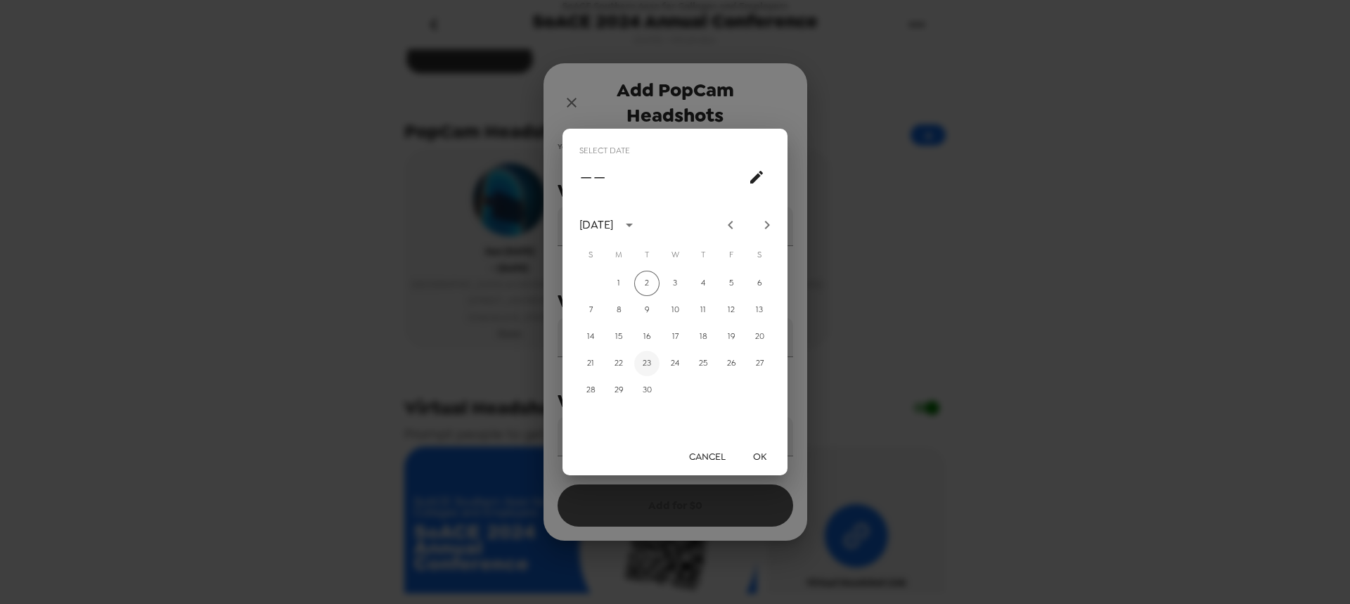
type input "[DATE]"
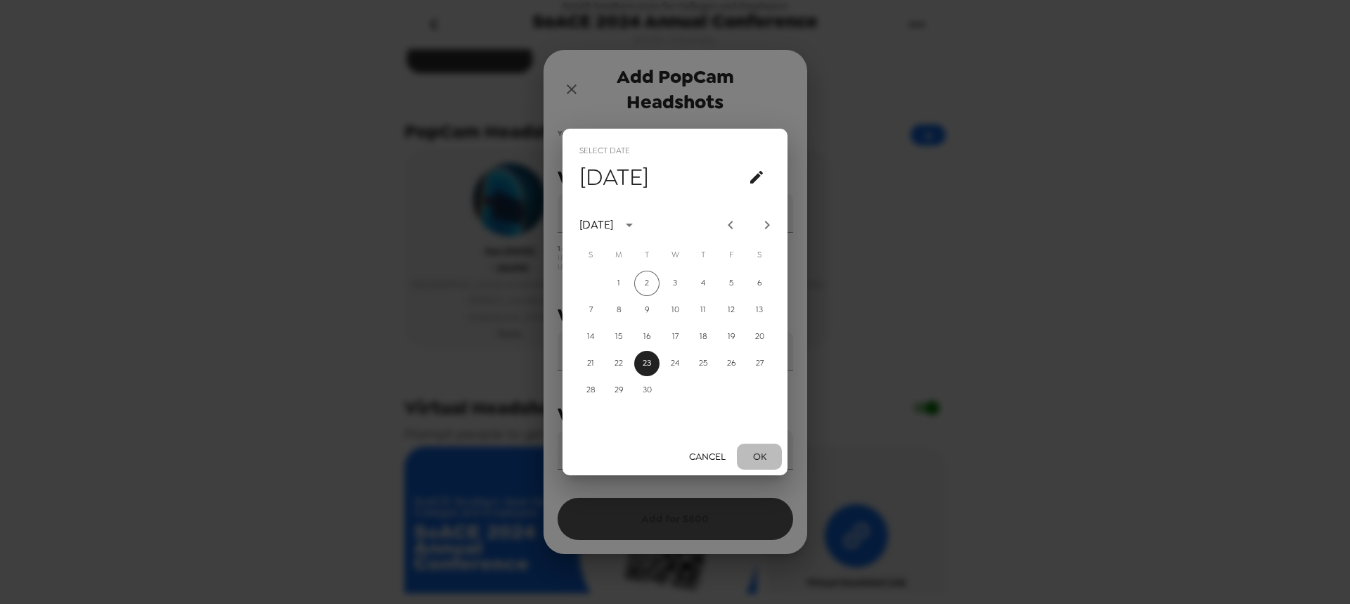
click at [765, 455] on button "OK" at bounding box center [759, 457] width 45 height 26
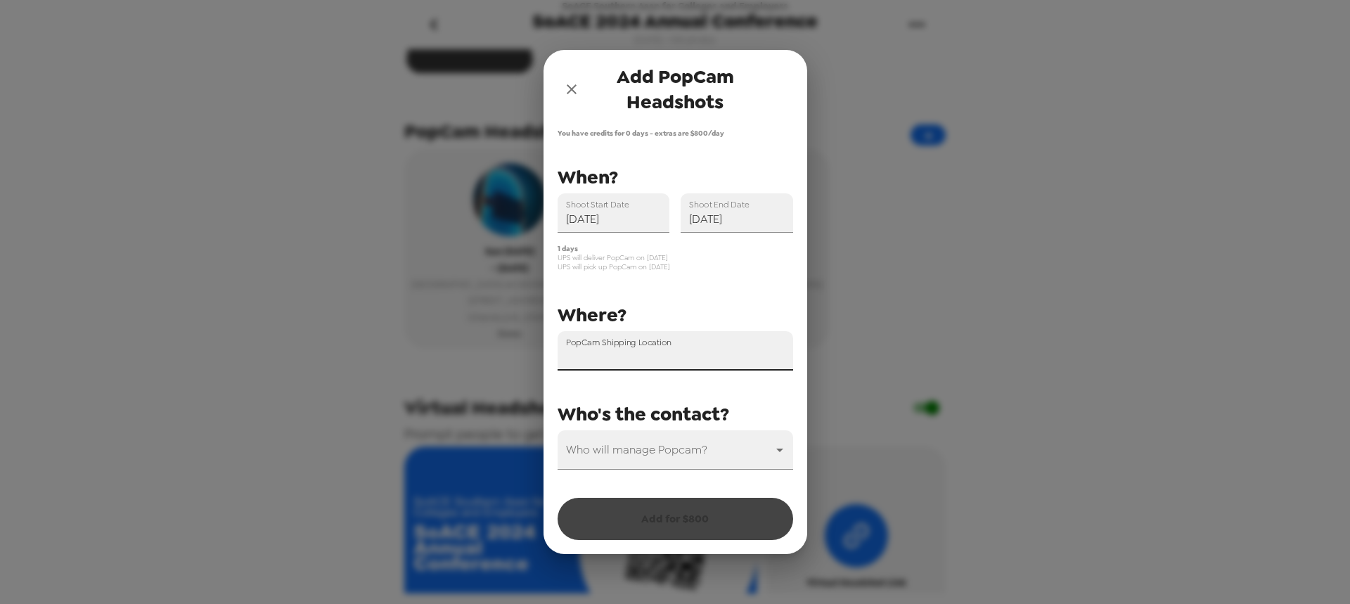
click at [654, 349] on div "PopCam Shipping Location" at bounding box center [674, 350] width 235 height 39
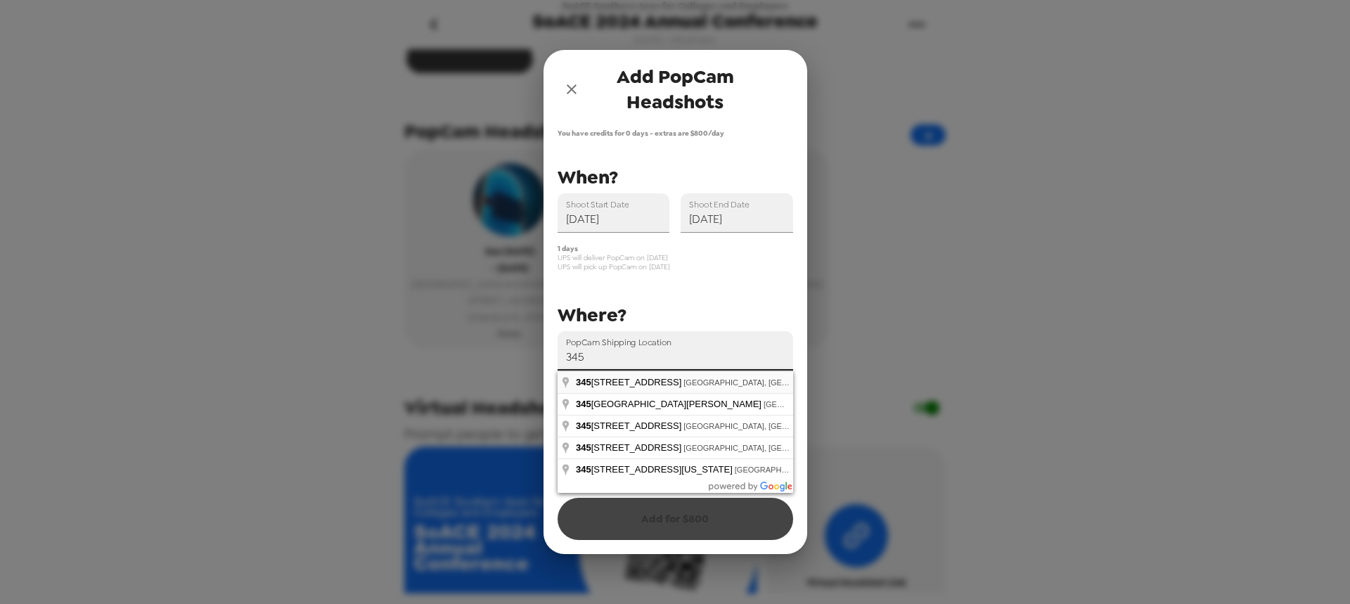
type input "[STREET_ADDRESS]"
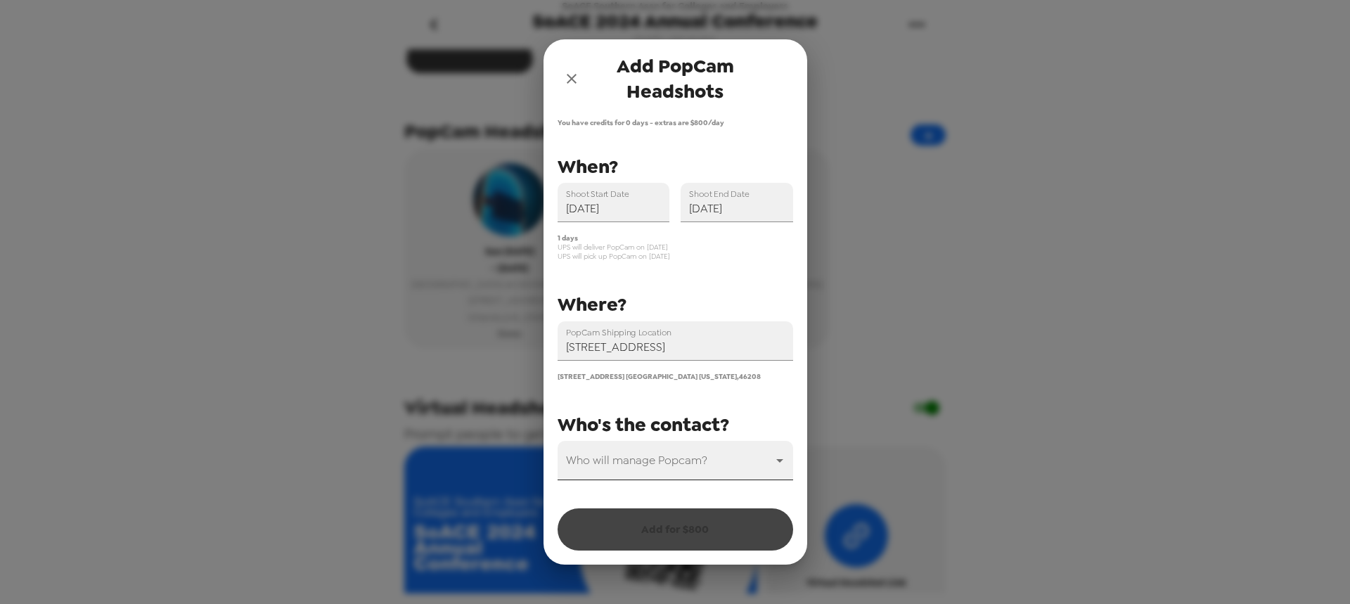
click at [645, 460] on body "SoACE Southern Assn for Colleges and Employers SoACE 2024 Annual Conference [DA…" at bounding box center [675, 302] width 1350 height 604
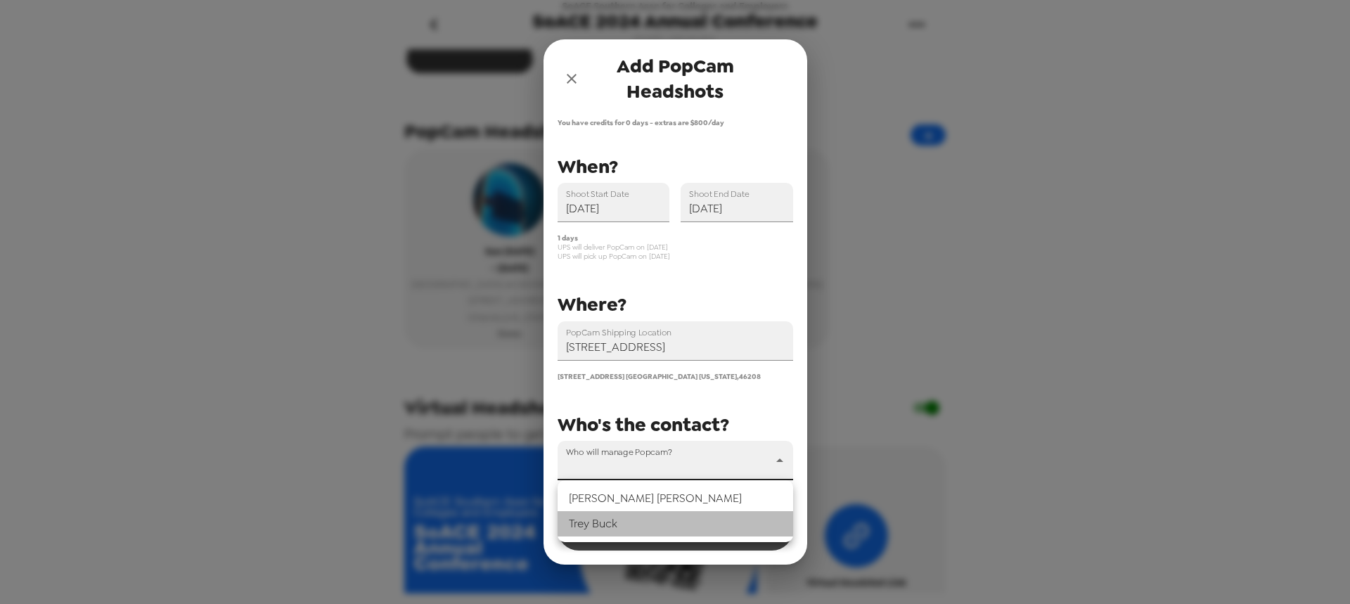
click at [637, 522] on li "[PERSON_NAME]" at bounding box center [674, 523] width 235 height 25
type input "31546"
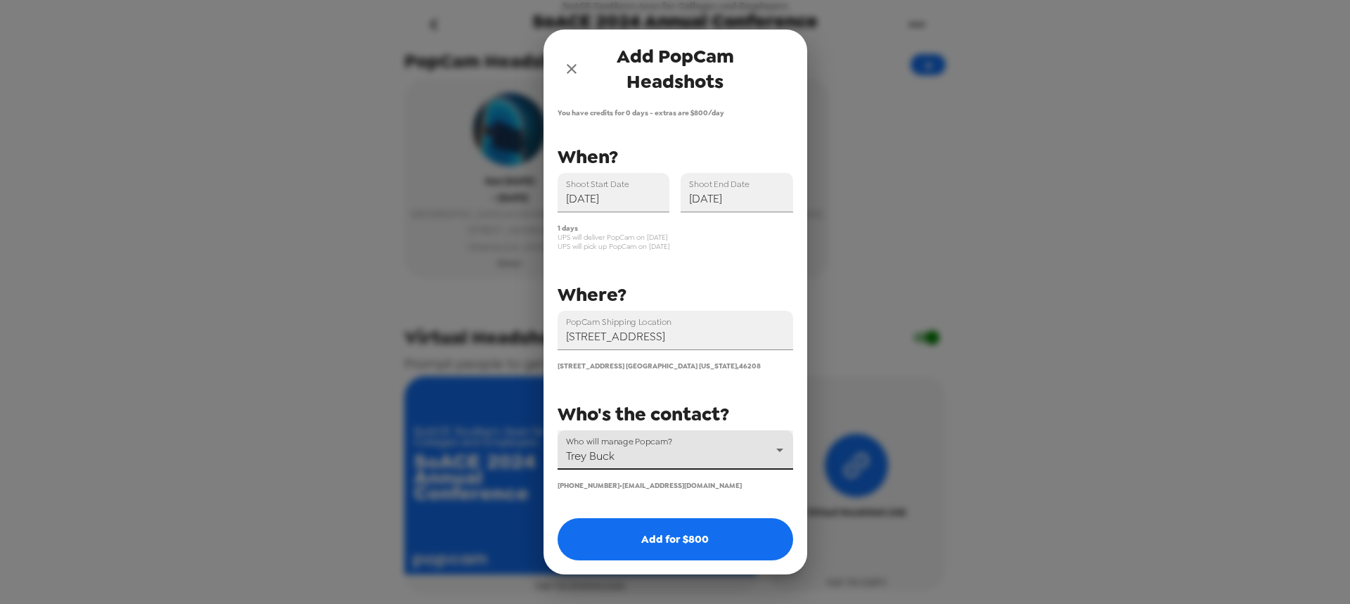
scroll to position [562, 0]
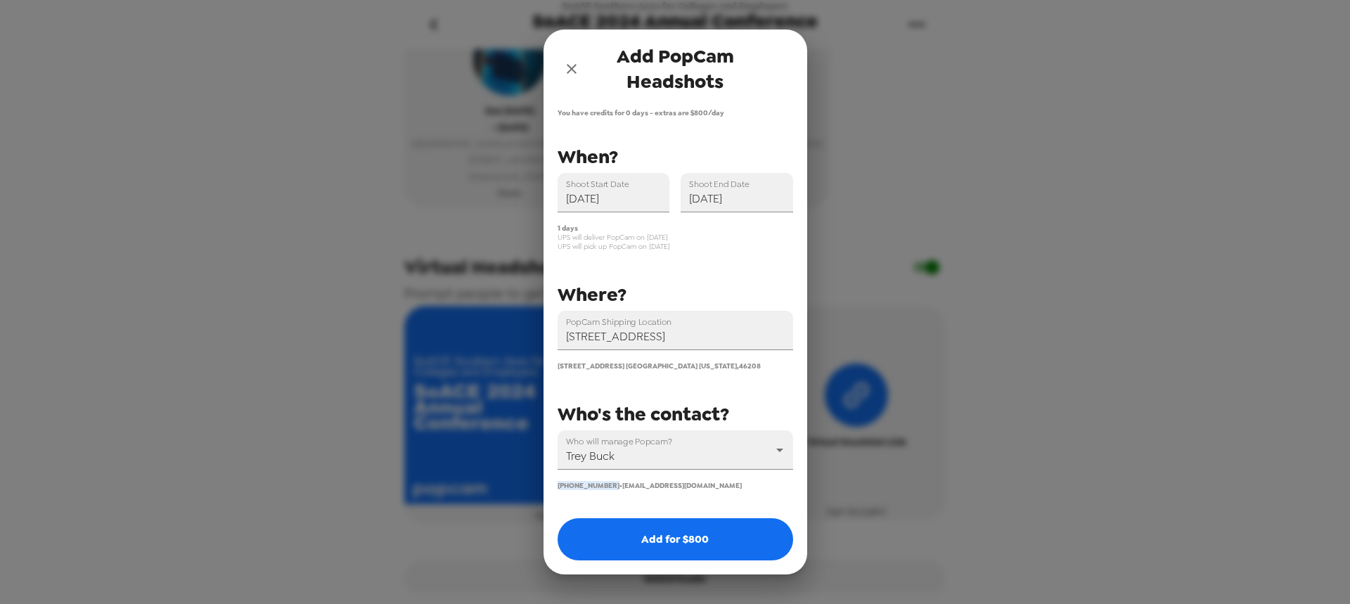
drag, startPoint x: 603, startPoint y: 488, endPoint x: 556, endPoint y: 486, distance: 47.1
click at [556, 486] on div "Who will manage Popcam? [PERSON_NAME] [PHONE_NUMBER] • [EMAIL_ADDRESS][DOMAIN_N…" at bounding box center [669, 454] width 247 height 71
click at [590, 486] on span "[PHONE_NUMBER] •" at bounding box center [589, 485] width 65 height 9
click at [569, 72] on icon "close" at bounding box center [571, 68] width 17 height 17
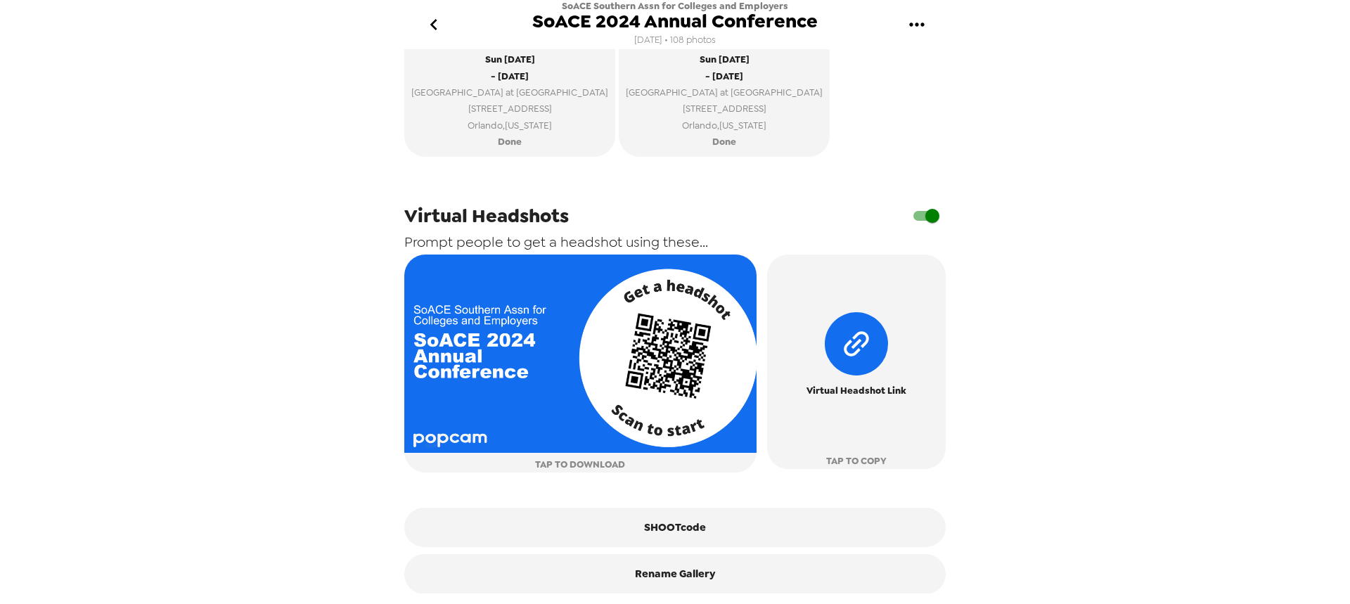
scroll to position [631, 0]
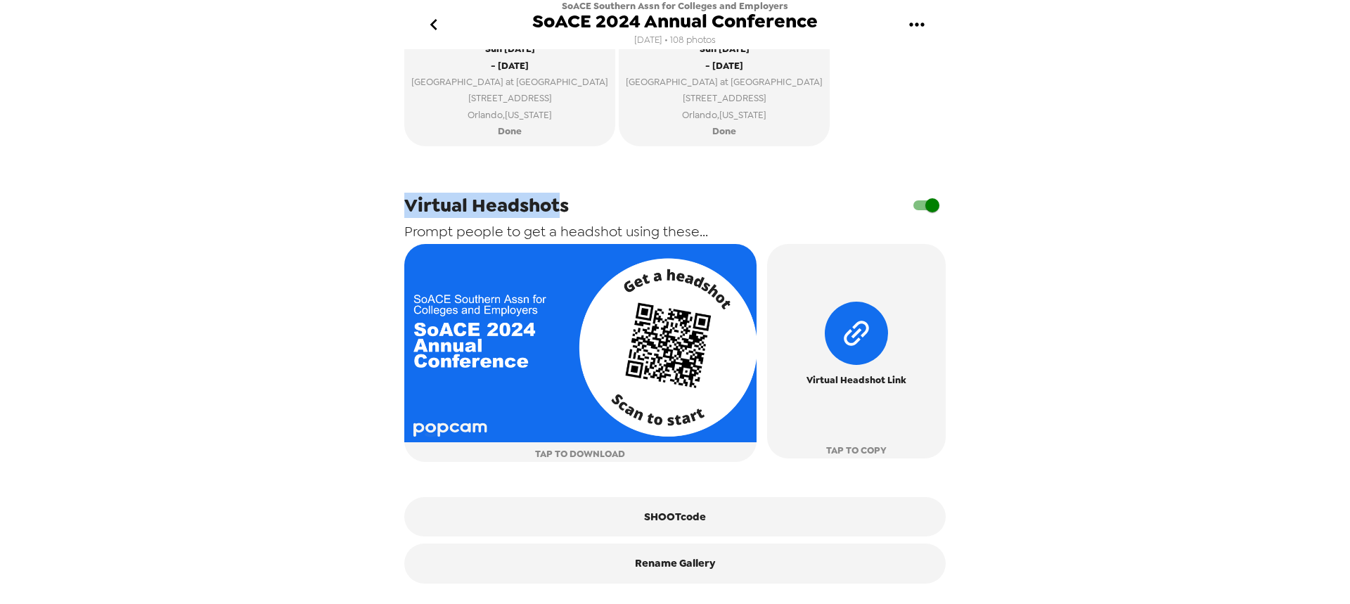
drag, startPoint x: 555, startPoint y: 207, endPoint x: 386, endPoint y: 208, distance: 168.7
click at [386, 208] on div "SoACE Southern Assn for Colleges and Employers SoACE 2024 Annual Conference [DA…" at bounding box center [675, 302] width 1350 height 604
click at [505, 212] on span "Virtual Headshots" at bounding box center [486, 205] width 164 height 25
click at [546, 195] on div "Virtual Headshots Prompt people to get a headshot using these... TAP TO DOWNLOA…" at bounding box center [674, 370] width 541 height 426
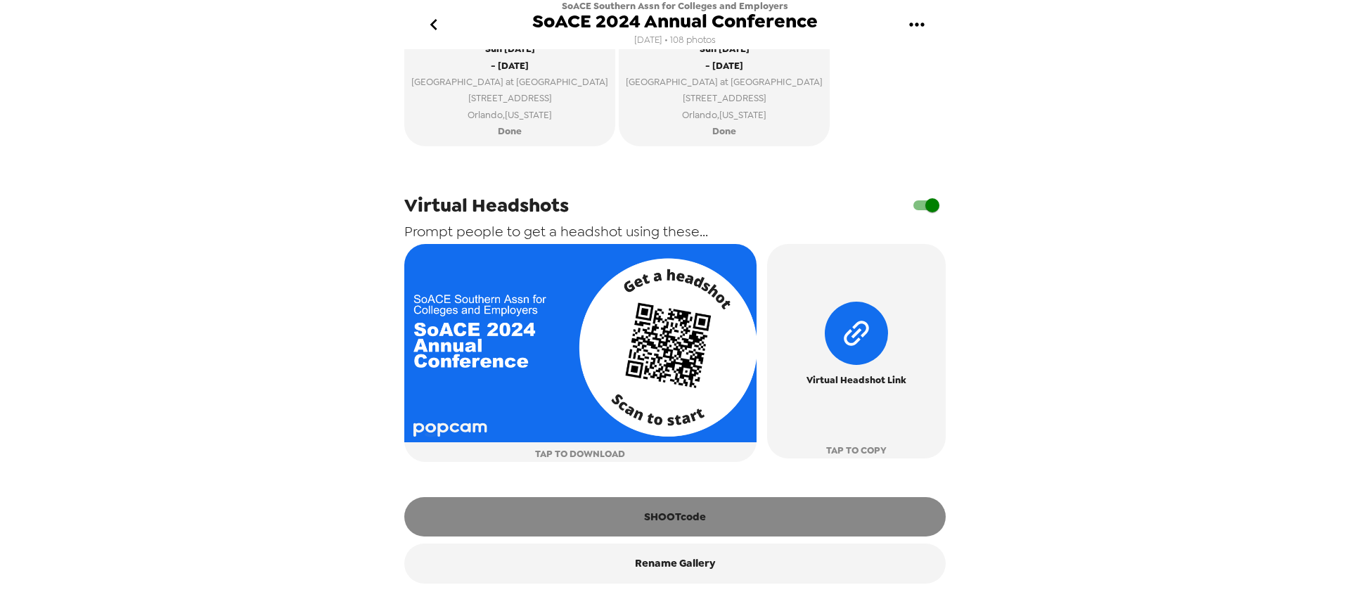
click at [690, 522] on button "SHOOTcode" at bounding box center [674, 516] width 541 height 39
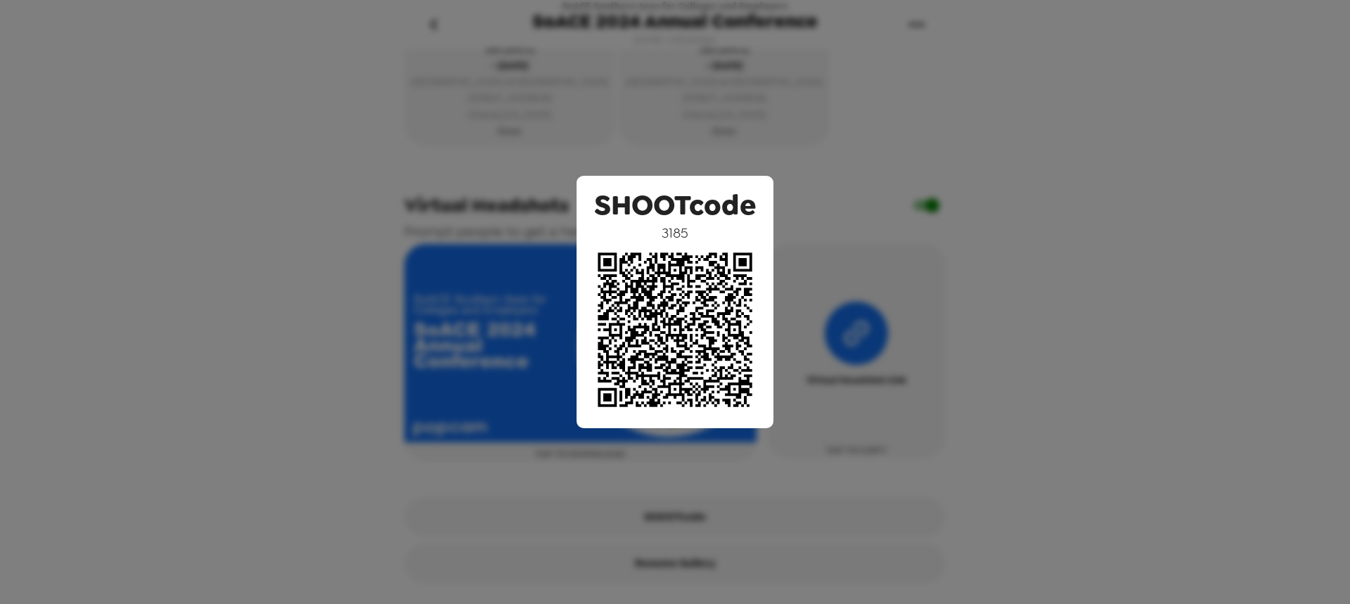
click at [697, 129] on div "SHOOTcode 3185" at bounding box center [675, 302] width 1350 height 604
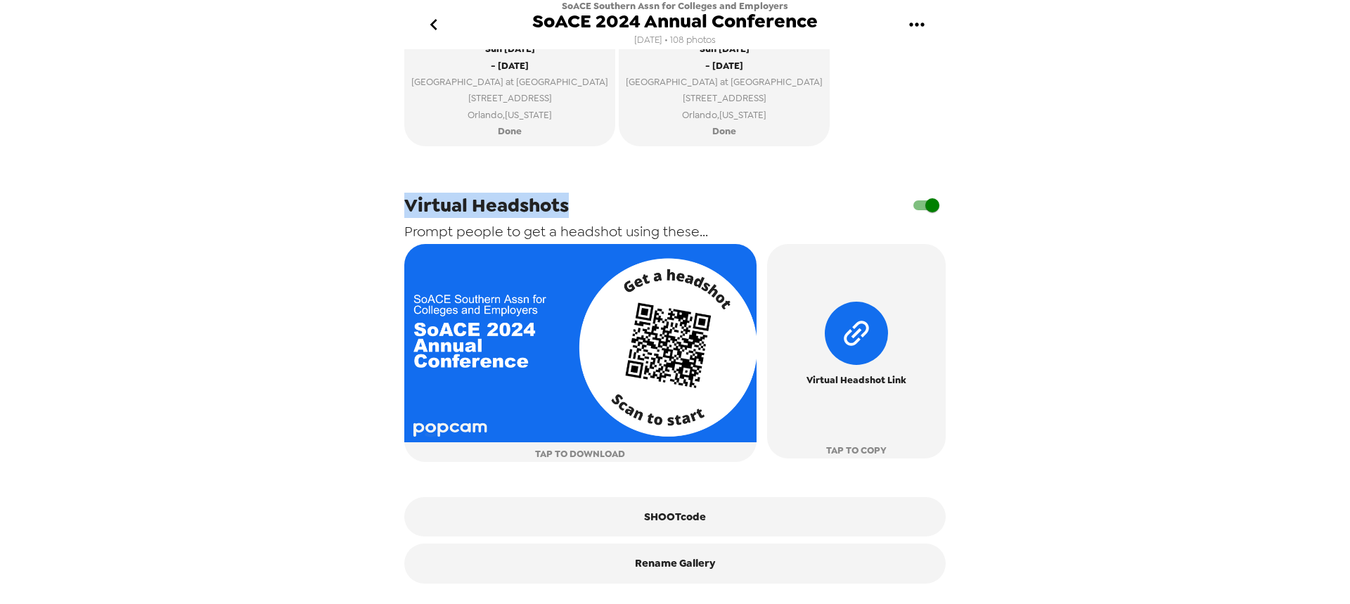
drag, startPoint x: 404, startPoint y: 209, endPoint x: 592, endPoint y: 209, distance: 187.7
click at [592, 209] on div "Virtual Headshots" at bounding box center [674, 205] width 541 height 27
click at [551, 207] on span "Virtual Headshots" at bounding box center [486, 205] width 164 height 25
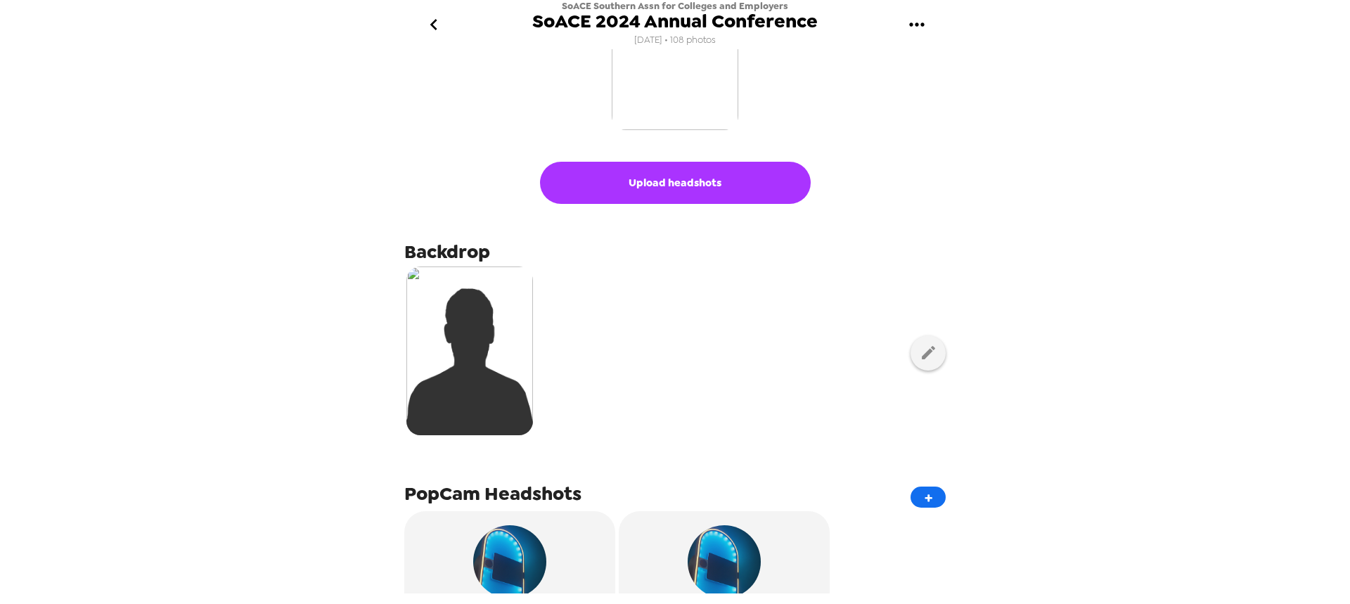
scroll to position [0, 0]
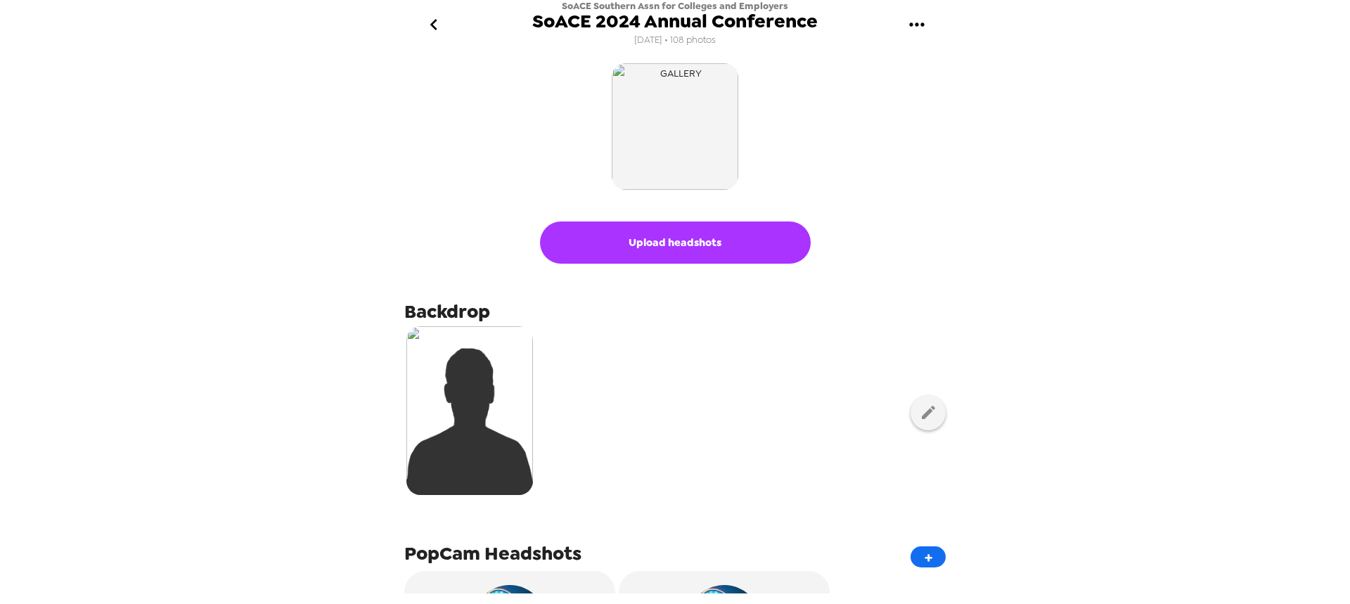
click at [673, 129] on img "button" at bounding box center [675, 126] width 127 height 127
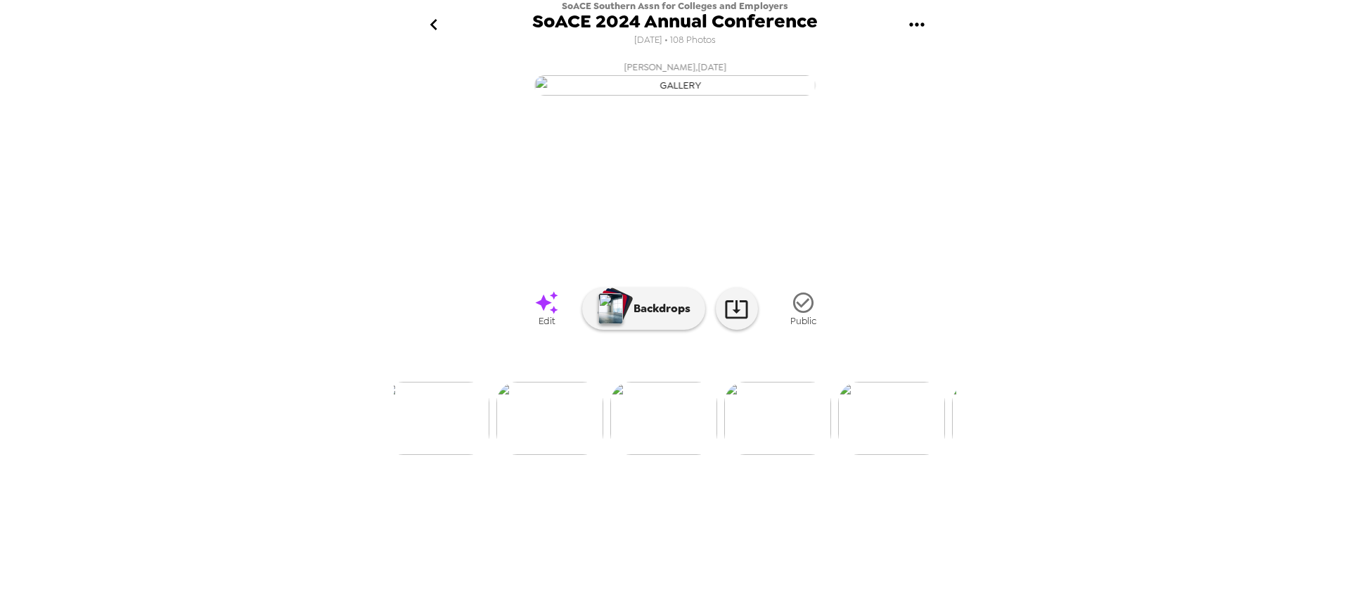
scroll to position [0, 1703]
click at [577, 455] on img at bounding box center [566, 418] width 107 height 73
click at [780, 455] on img at bounding box center [789, 418] width 107 height 73
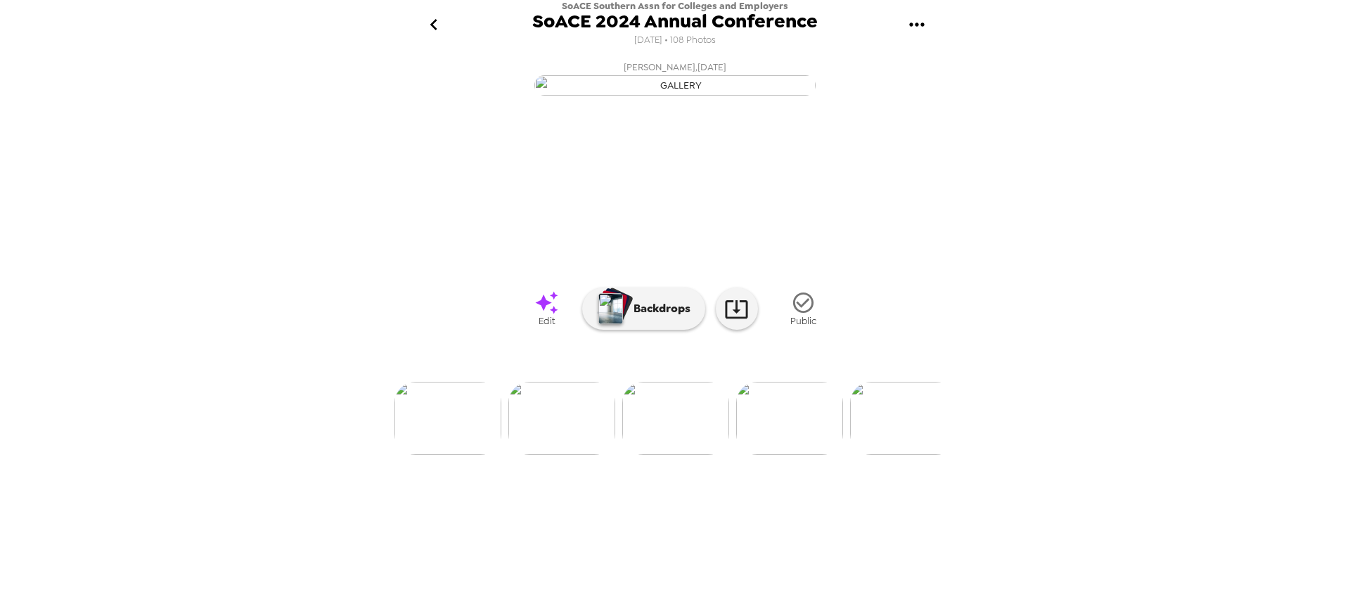
click at [574, 455] on img at bounding box center [561, 418] width 107 height 73
click at [808, 455] on img at bounding box center [789, 418] width 107 height 73
click at [568, 455] on img at bounding box center [561, 418] width 107 height 73
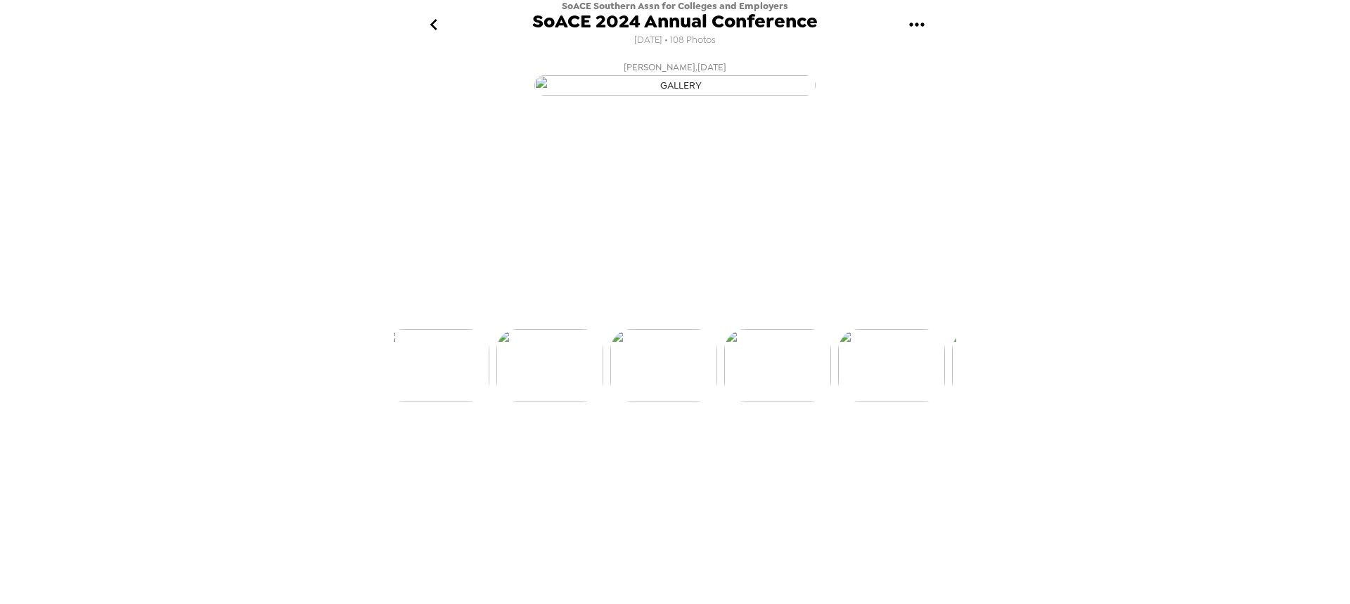
scroll to position [0, 1594]
click at [467, 455] on img at bounding box center [447, 418] width 107 height 73
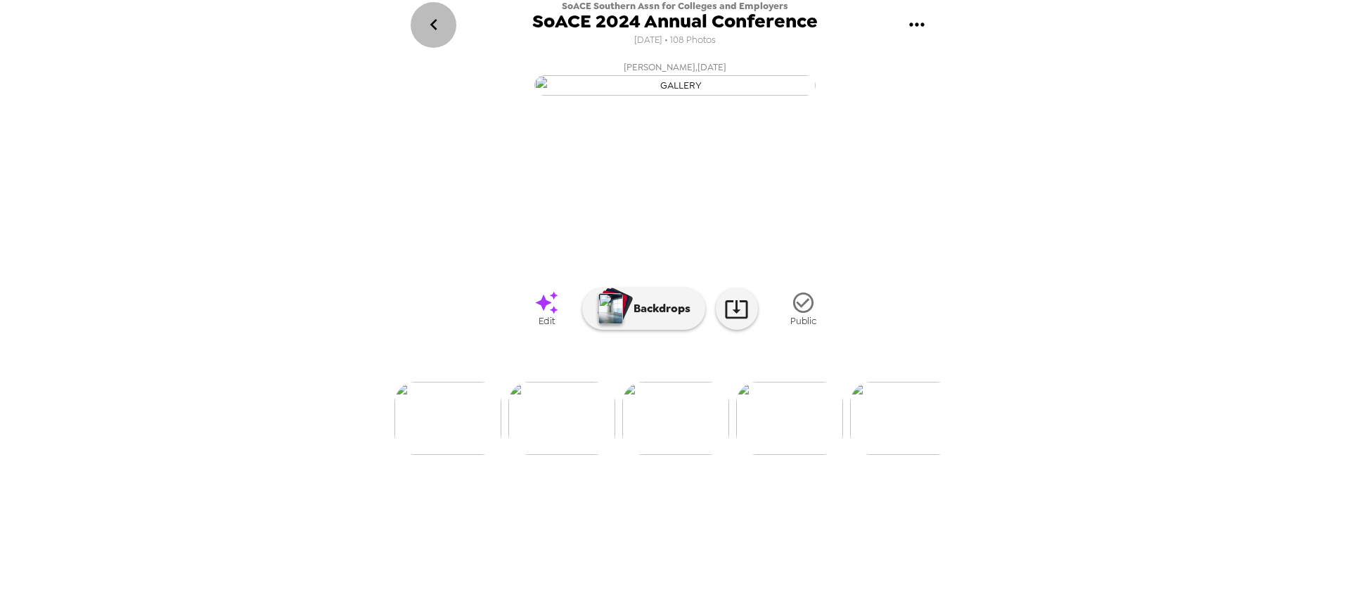
click at [437, 34] on icon "go back" at bounding box center [433, 24] width 22 height 22
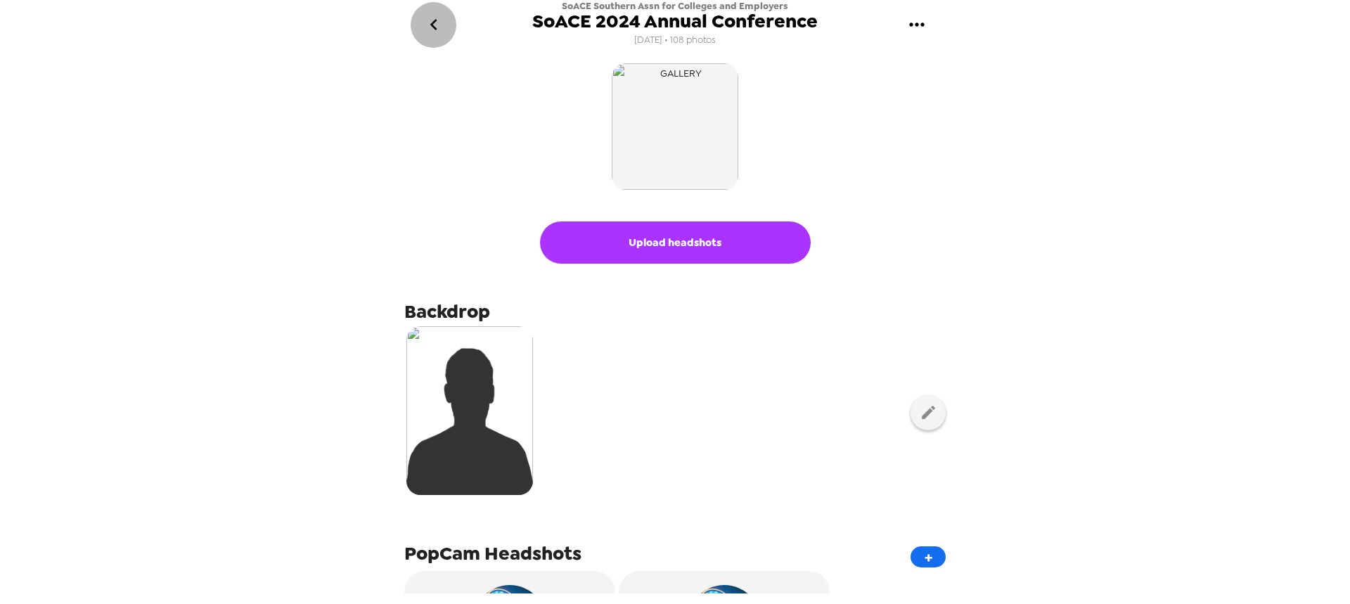
click at [439, 23] on icon "go back" at bounding box center [433, 24] width 22 height 22
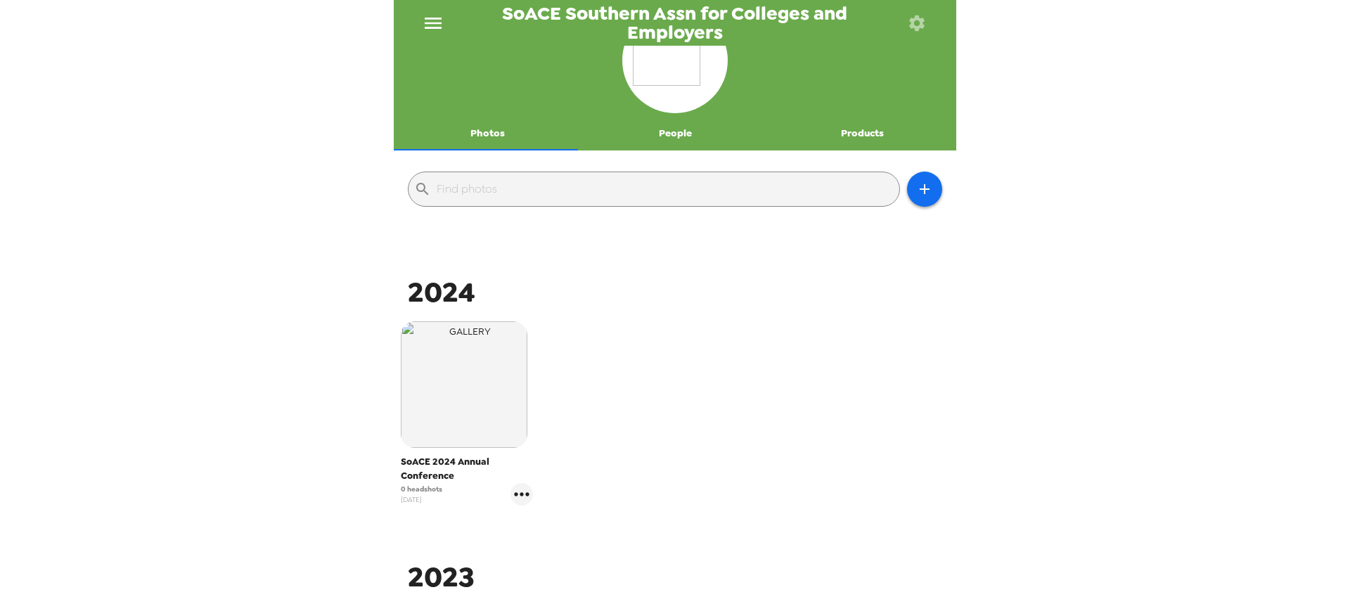
scroll to position [70, 0]
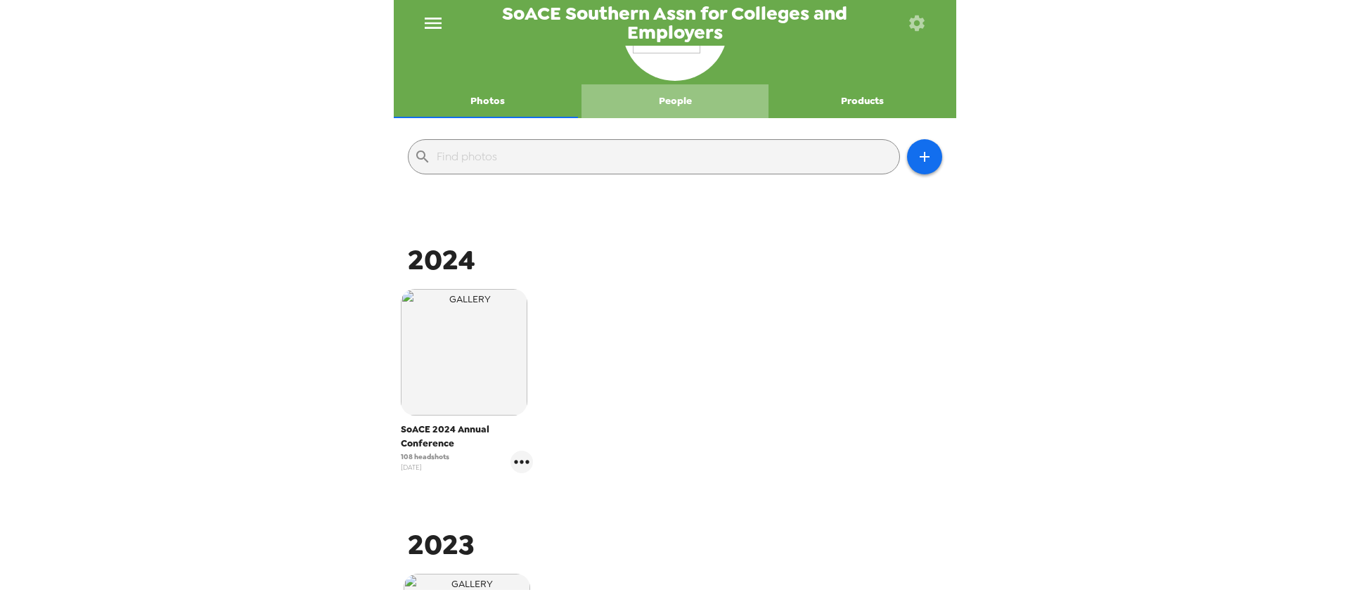
drag, startPoint x: 677, startPoint y: 100, endPoint x: 785, endPoint y: 190, distance: 140.2
click at [678, 100] on button "People" at bounding box center [675, 101] width 188 height 34
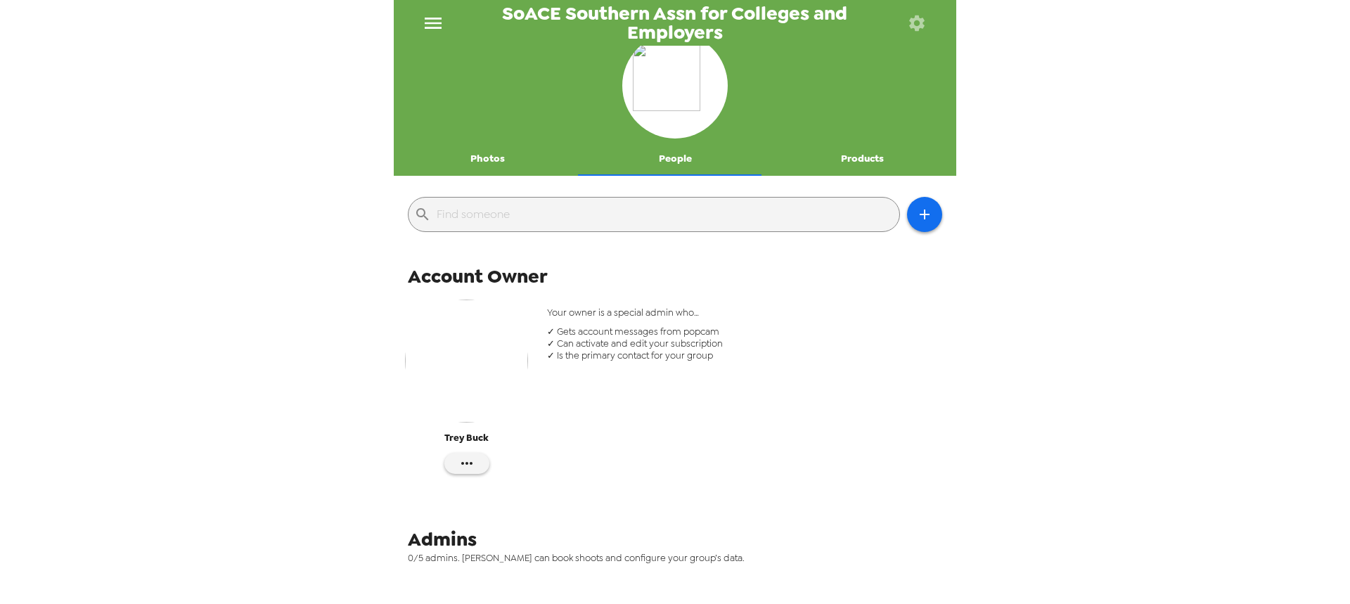
scroll to position [0, 0]
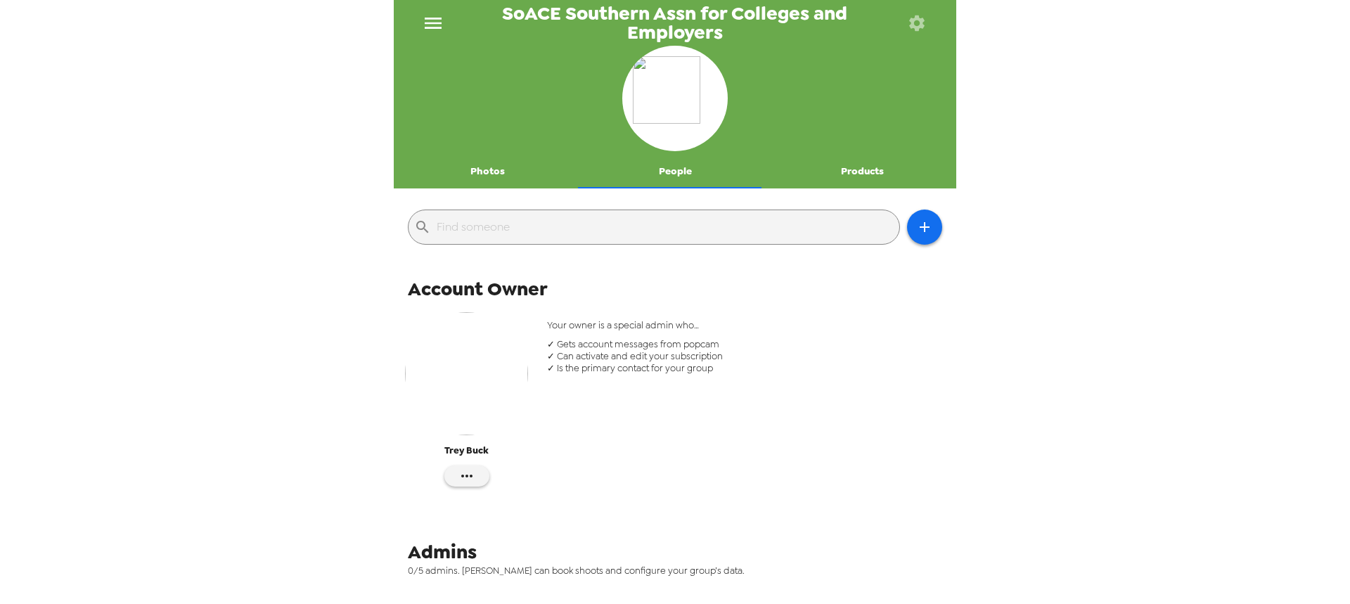
click at [484, 173] on button "Photos" at bounding box center [488, 172] width 188 height 34
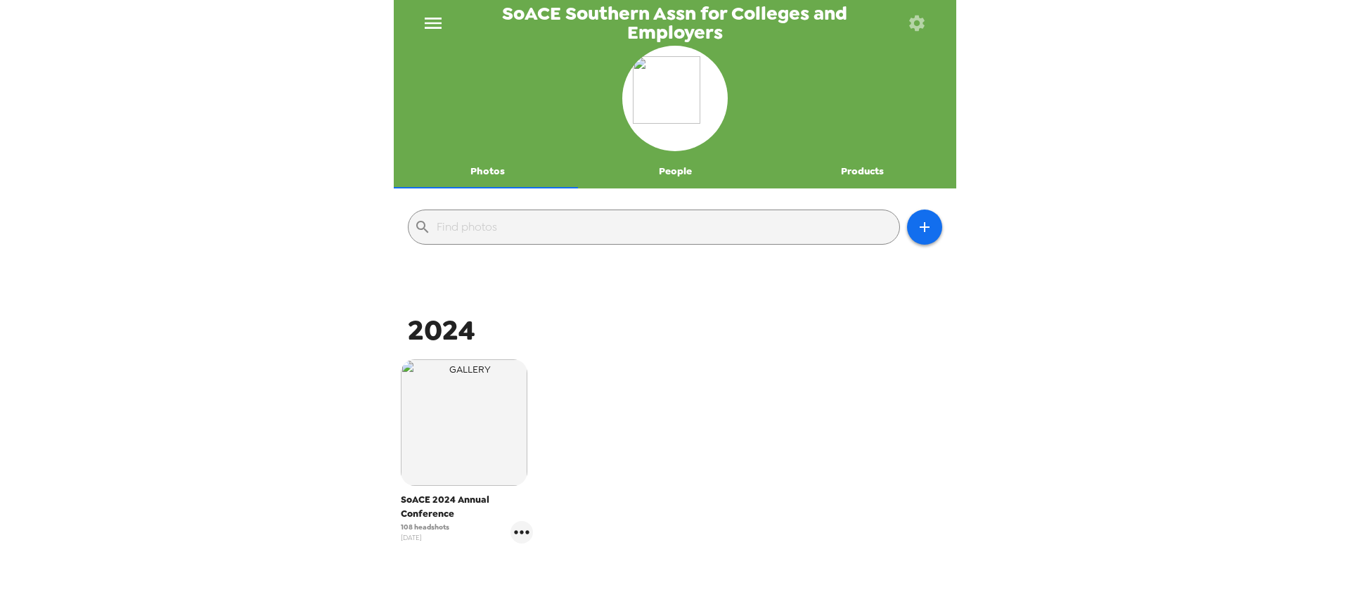
click at [437, 22] on icon "menu" at bounding box center [433, 23] width 17 height 11
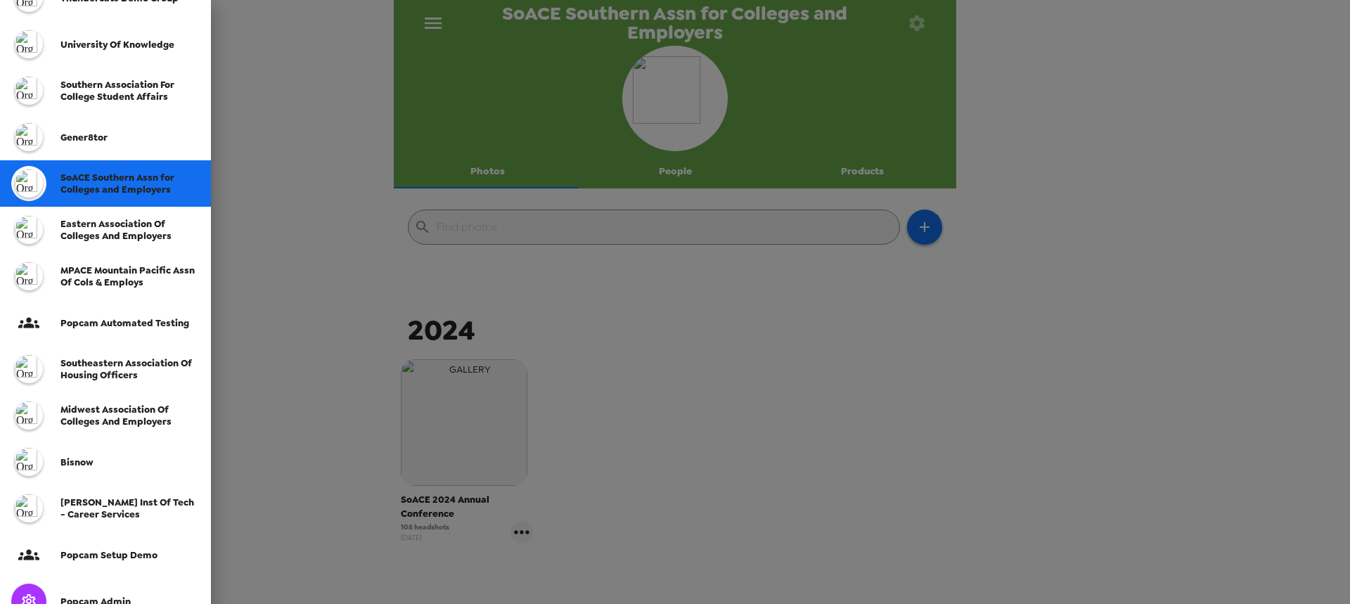
scroll to position [293, 0]
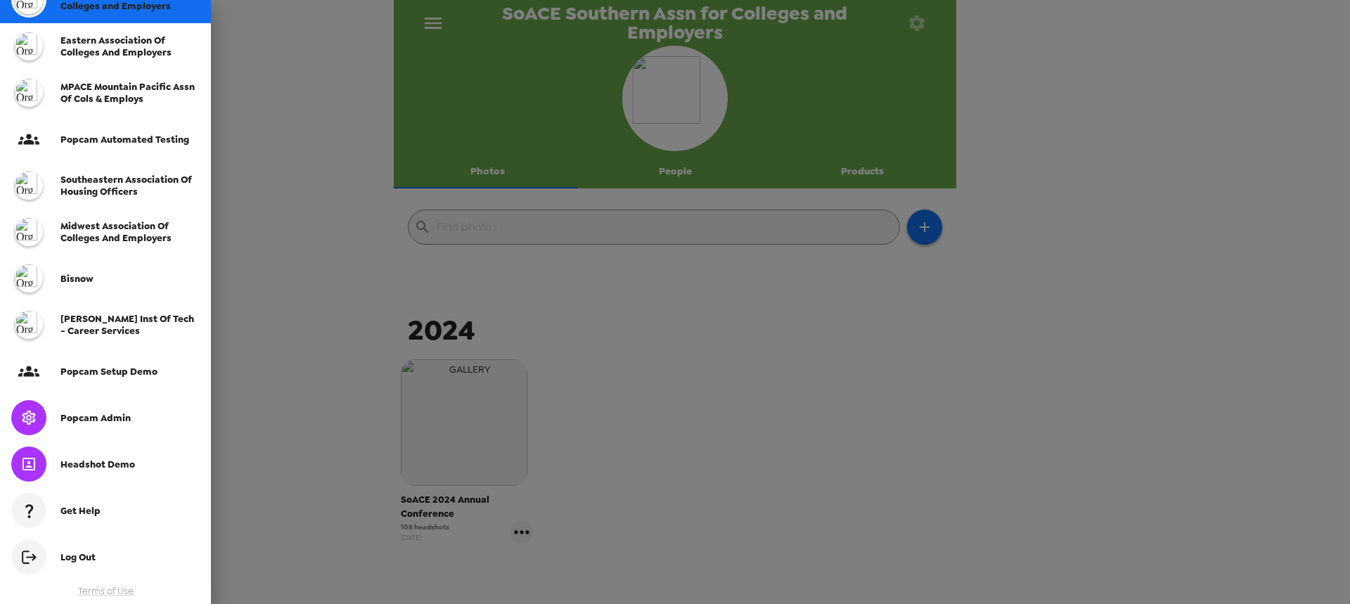
click at [105, 418] on span "Popcam Admin" at bounding box center [95, 418] width 70 height 12
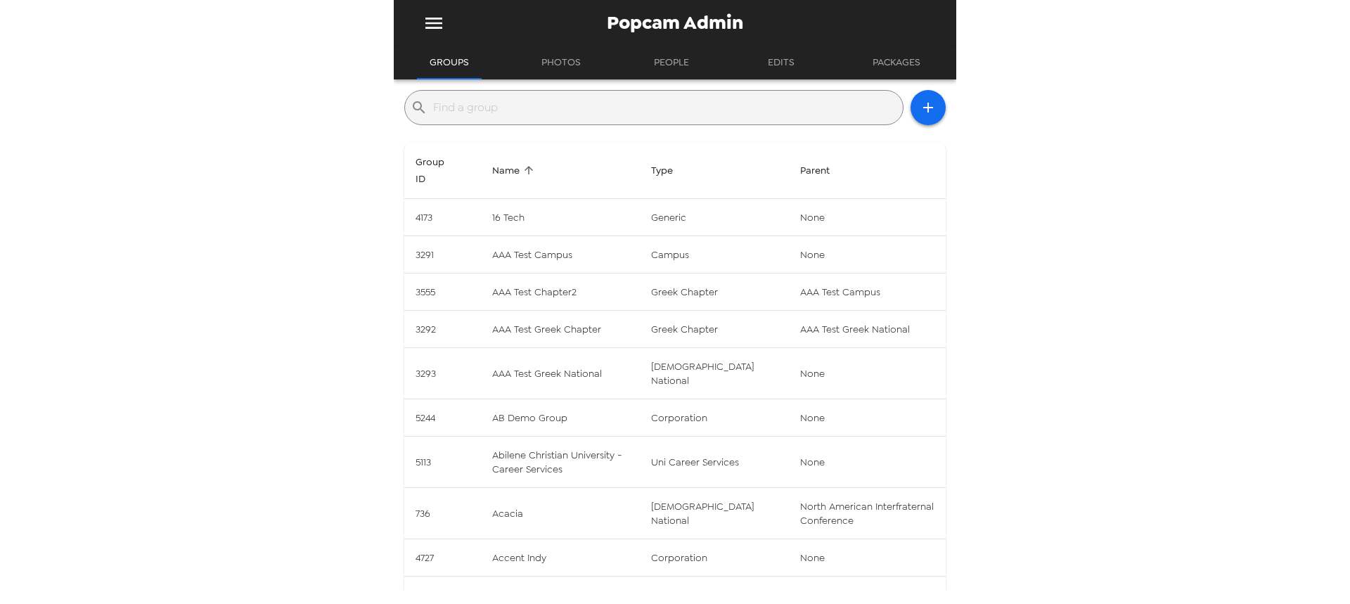
click at [513, 99] on input "text" at bounding box center [665, 107] width 464 height 22
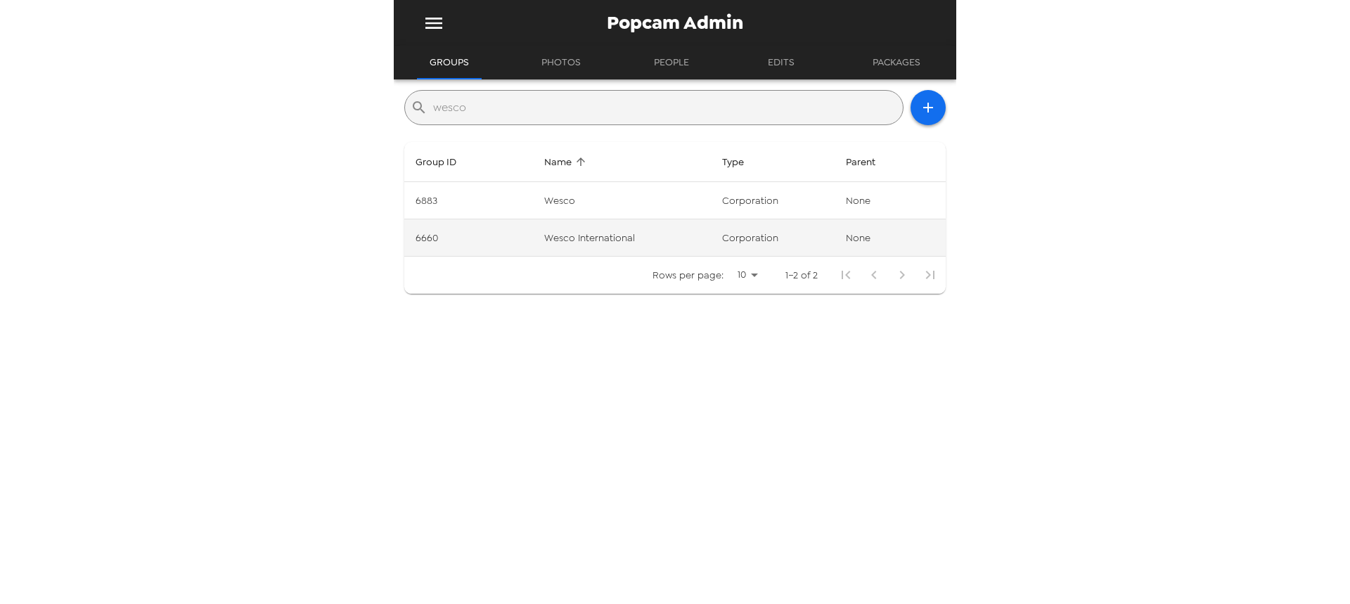
type input "wesco"
click at [648, 235] on td "Wesco International" at bounding box center [622, 237] width 179 height 37
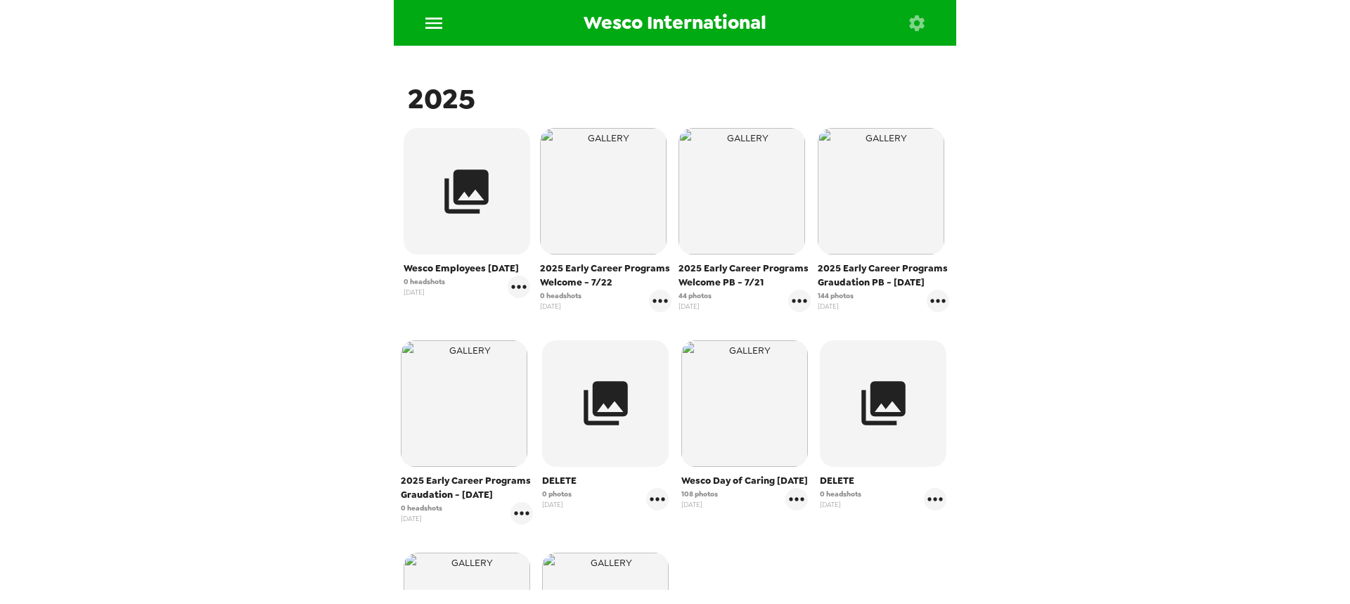
scroll to position [211, 0]
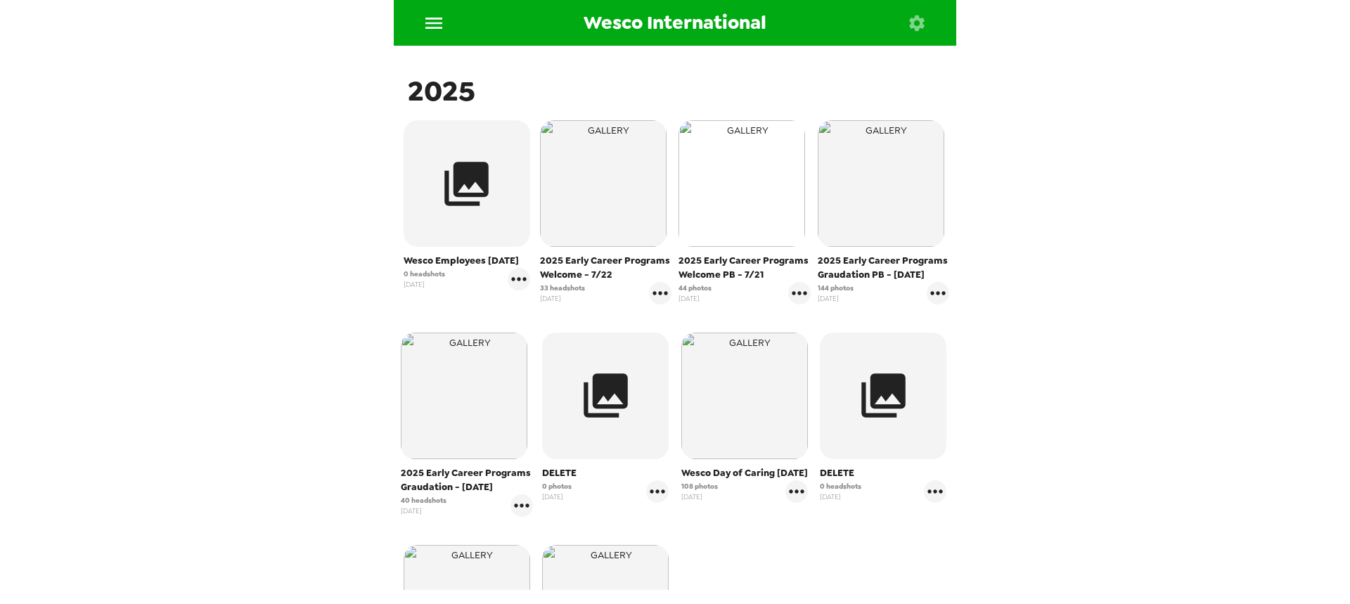
click at [753, 214] on img "button" at bounding box center [741, 183] width 127 height 127
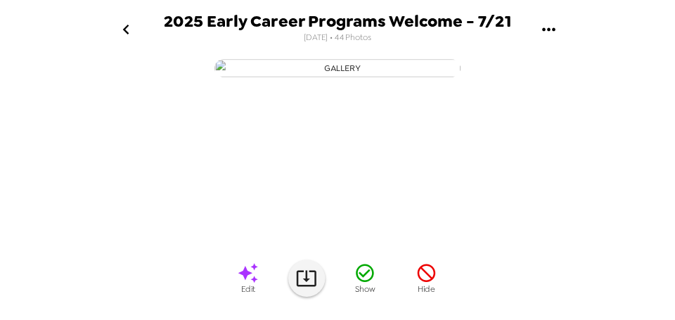
scroll to position [0, 371]
